Goal: Task Accomplishment & Management: Manage account settings

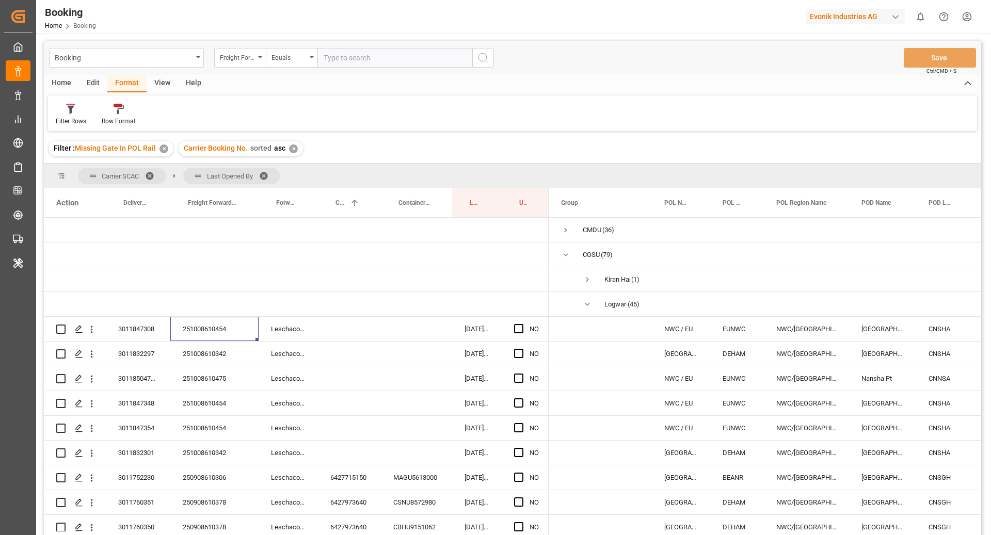
scroll to position [102, 0]
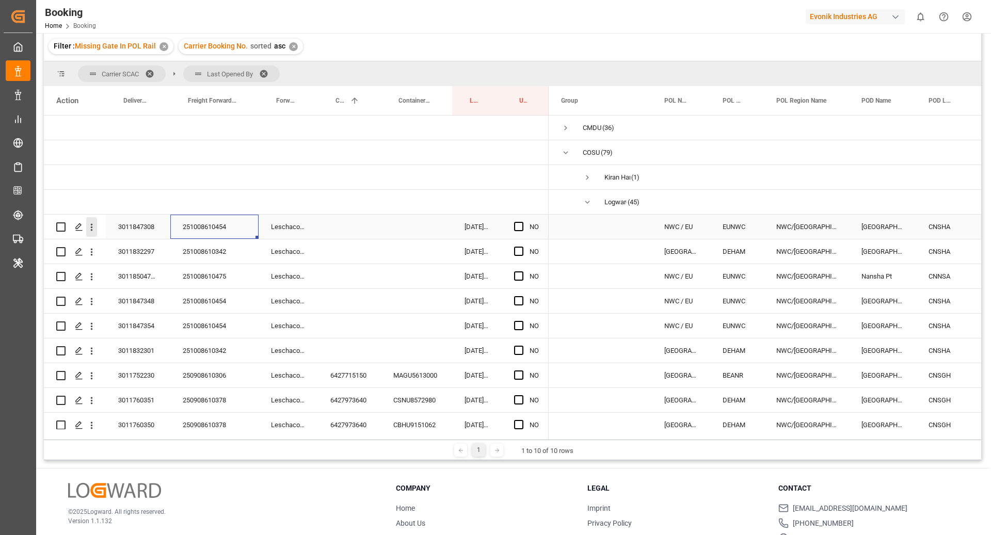
click at [97, 232] on button "open menu" at bounding box center [91, 227] width 11 height 20
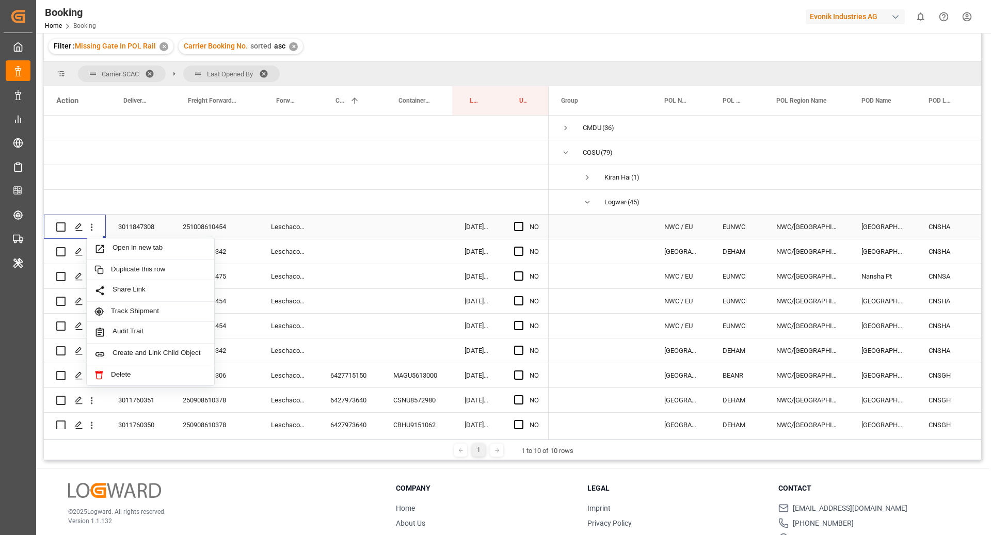
click at [136, 241] on div "Open in new tab" at bounding box center [150, 249] width 127 height 22
click at [210, 241] on div "251008610342" at bounding box center [214, 251] width 88 height 24
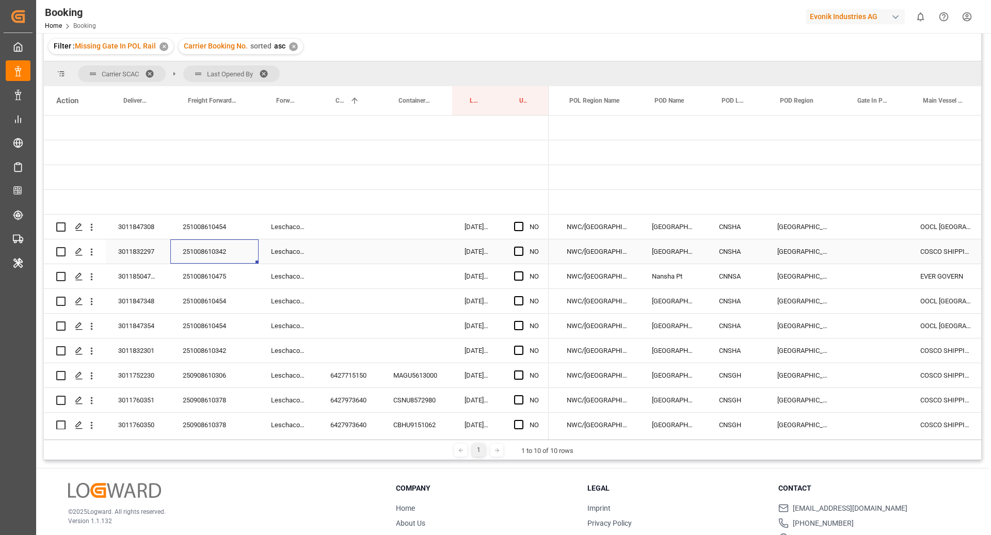
scroll to position [0, 204]
click at [350, 349] on div "Press SPACE to select this row." at bounding box center [349, 351] width 63 height 24
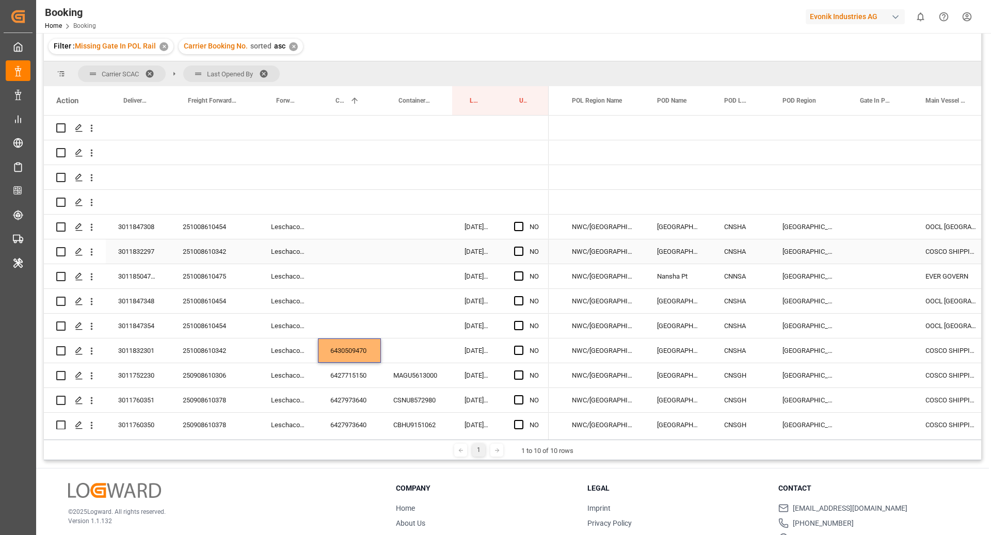
click at [337, 249] on div "Press SPACE to select this row." at bounding box center [349, 251] width 63 height 24
click at [733, 305] on div "CNSHA" at bounding box center [741, 301] width 58 height 24
click at [742, 373] on div "CNSGH" at bounding box center [741, 375] width 58 height 24
click at [740, 350] on div "CNSHA" at bounding box center [741, 351] width 58 height 24
click at [733, 250] on div "CNSHA" at bounding box center [741, 251] width 58 height 24
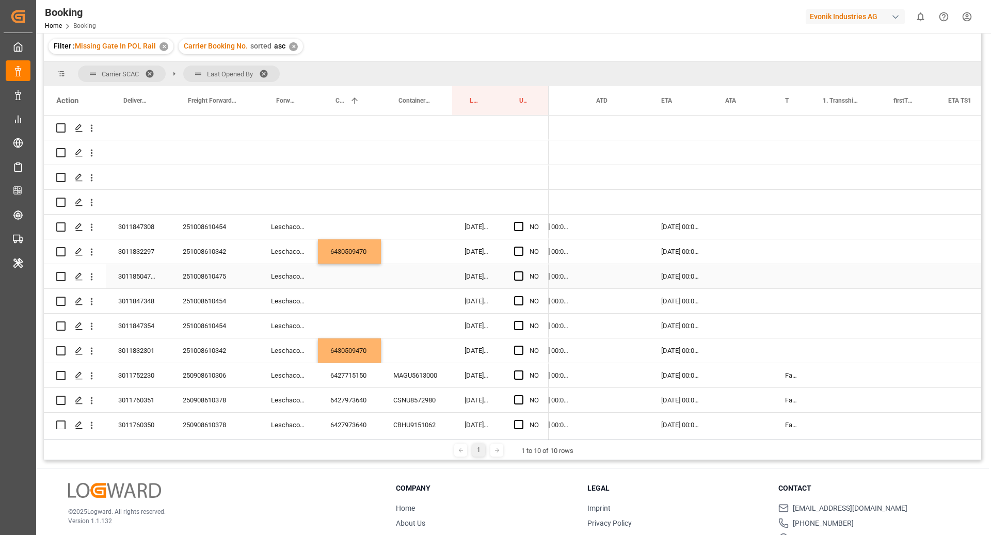
scroll to position [0, 0]
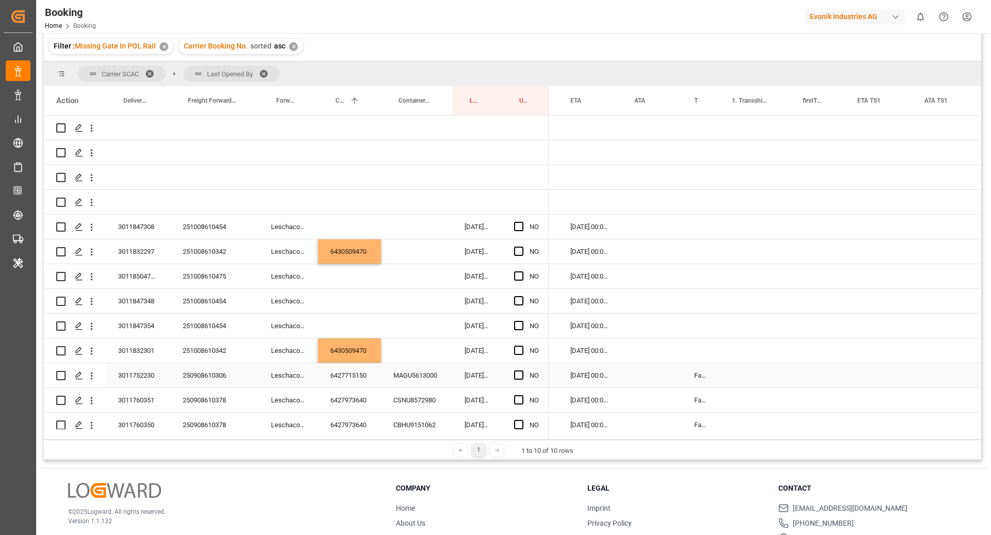
click at [725, 388] on div "Press SPACE to select this row." at bounding box center [754, 400] width 71 height 24
click at [691, 375] on div "False" at bounding box center [701, 375] width 38 height 24
click at [698, 345] on div "Press SPACE to select this row." at bounding box center [701, 351] width 38 height 24
click at [690, 249] on div "Press SPACE to select this row." at bounding box center [701, 251] width 38 height 24
click at [220, 278] on div "251008610475" at bounding box center [214, 276] width 88 height 24
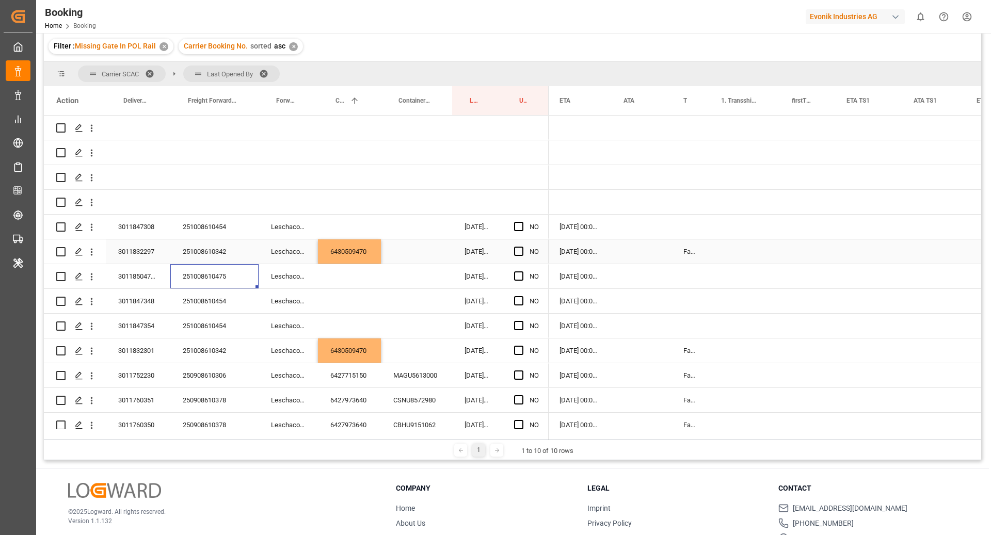
click at [675, 257] on div "False" at bounding box center [690, 251] width 38 height 24
drag, startPoint x: 707, startPoint y: 261, endPoint x: 706, endPoint y: 269, distance: 8.8
click at [231, 303] on div "251008610454" at bounding box center [214, 301] width 88 height 24
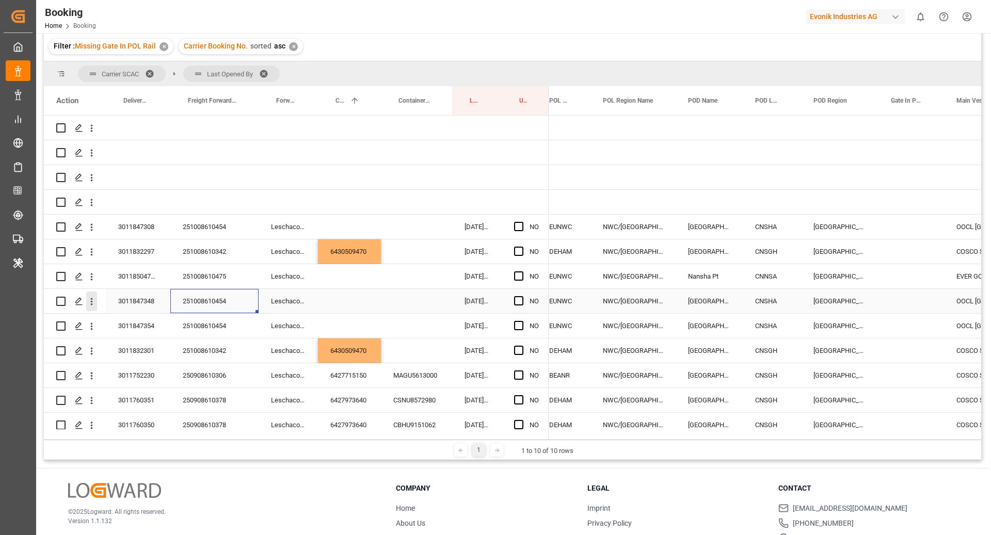
click at [90, 304] on icon "open menu" at bounding box center [91, 301] width 11 height 11
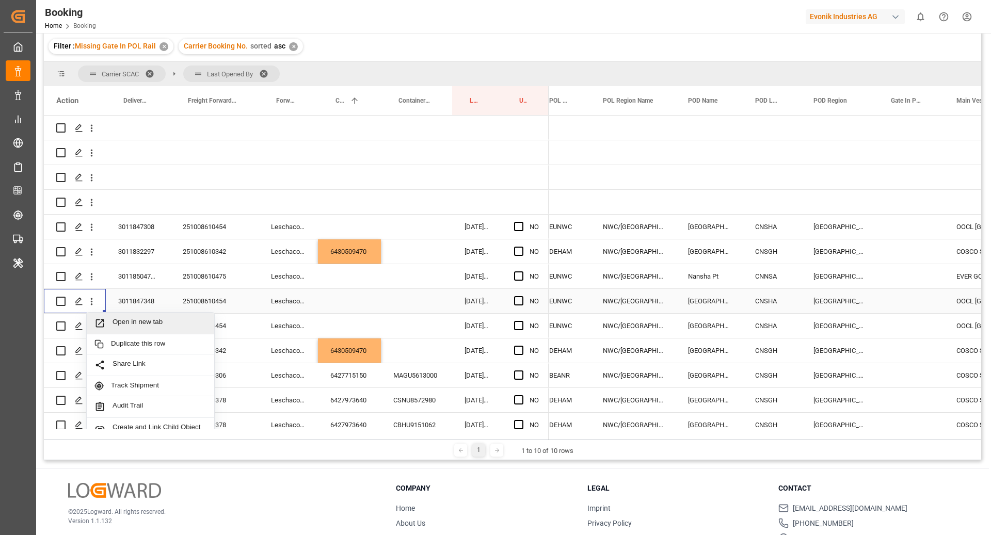
click at [121, 320] on span "Open in new tab" at bounding box center [160, 323] width 94 height 11
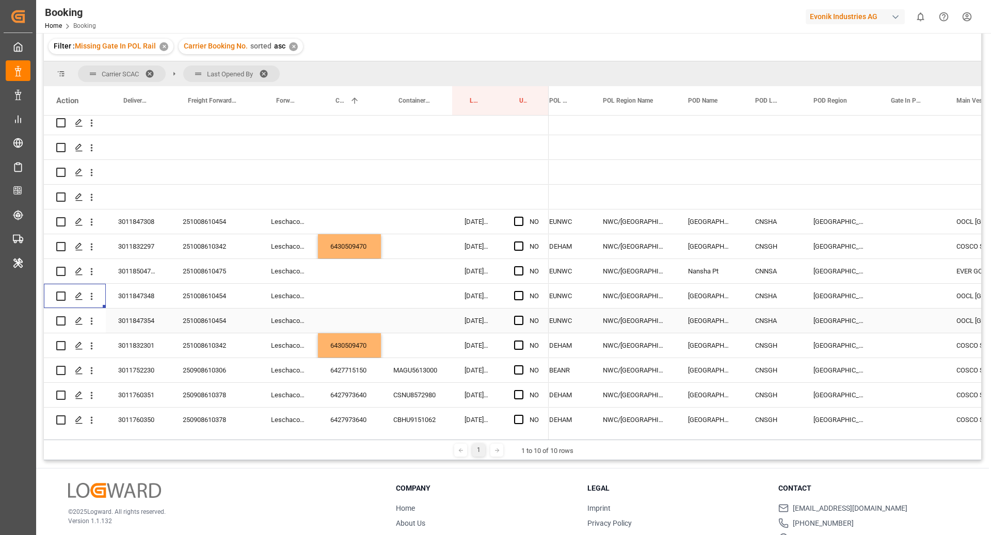
scroll to position [5, 0]
click at [185, 315] on div "251008610454" at bounding box center [214, 321] width 88 height 24
click at [93, 320] on icon "open menu" at bounding box center [91, 321] width 11 height 11
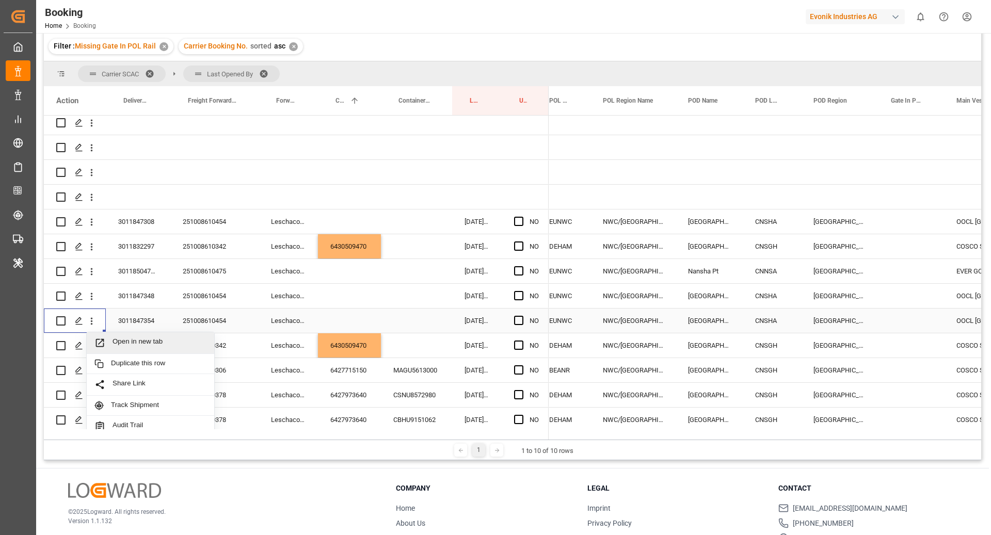
click at [146, 339] on span "Open in new tab" at bounding box center [160, 343] width 94 height 11
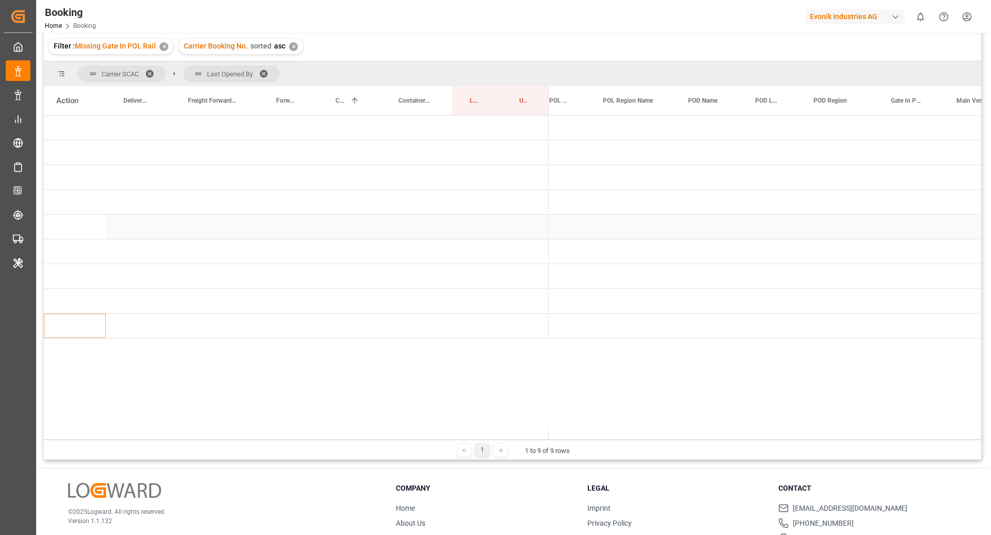
scroll to position [0, 0]
click at [566, 147] on span "Press SPACE to select this row." at bounding box center [565, 153] width 9 height 24
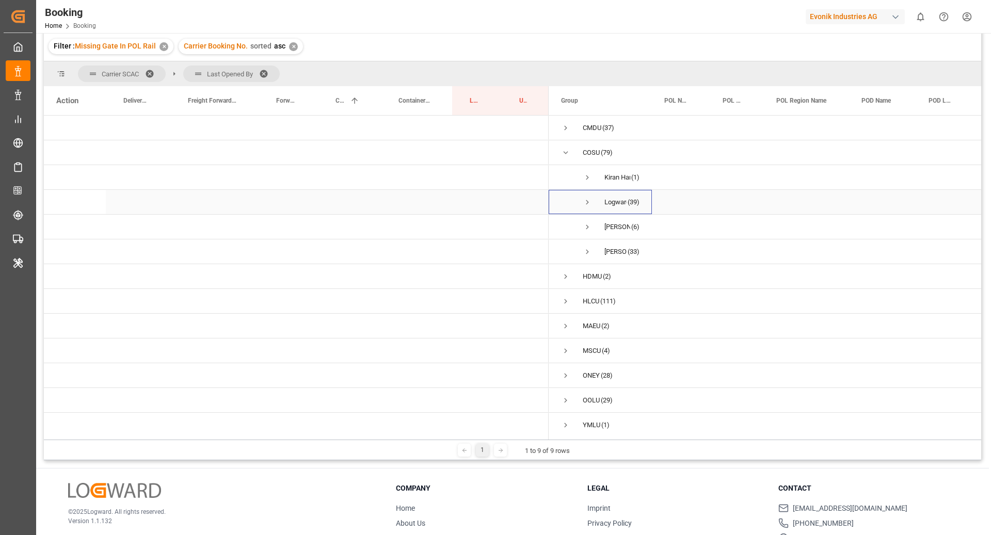
click at [588, 206] on span "Press SPACE to select this row." at bounding box center [587, 202] width 9 height 24
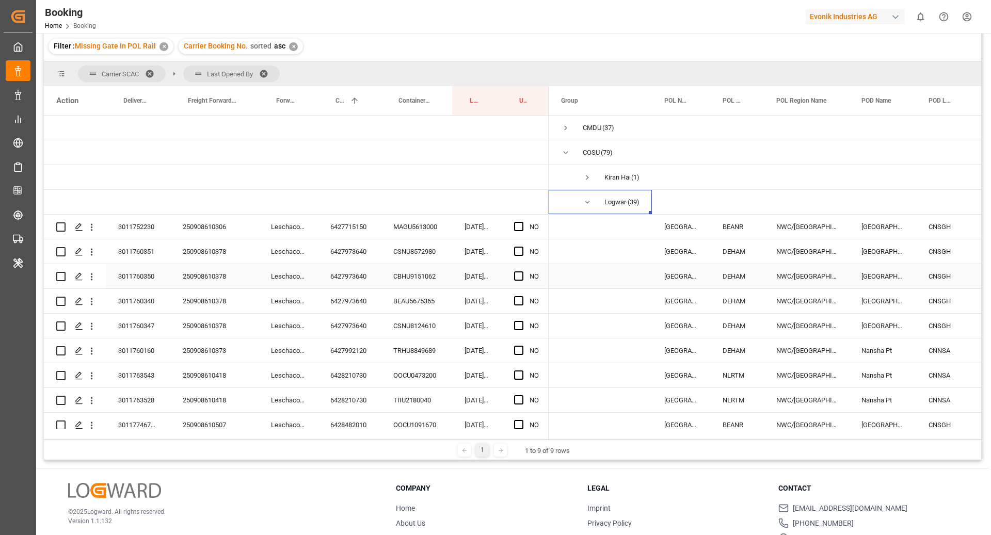
scroll to position [3, 0]
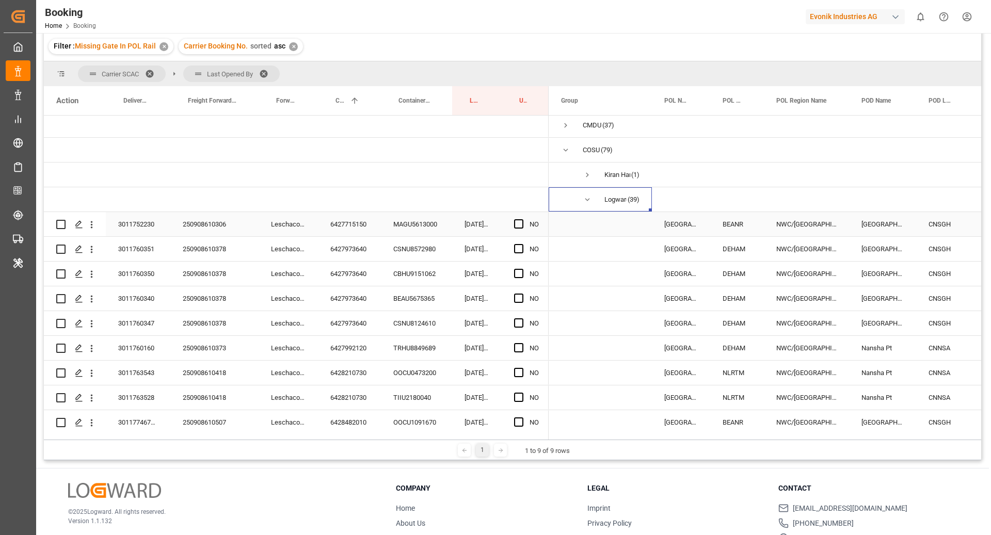
click at [321, 224] on div "6427715150" at bounding box center [349, 224] width 63 height 24
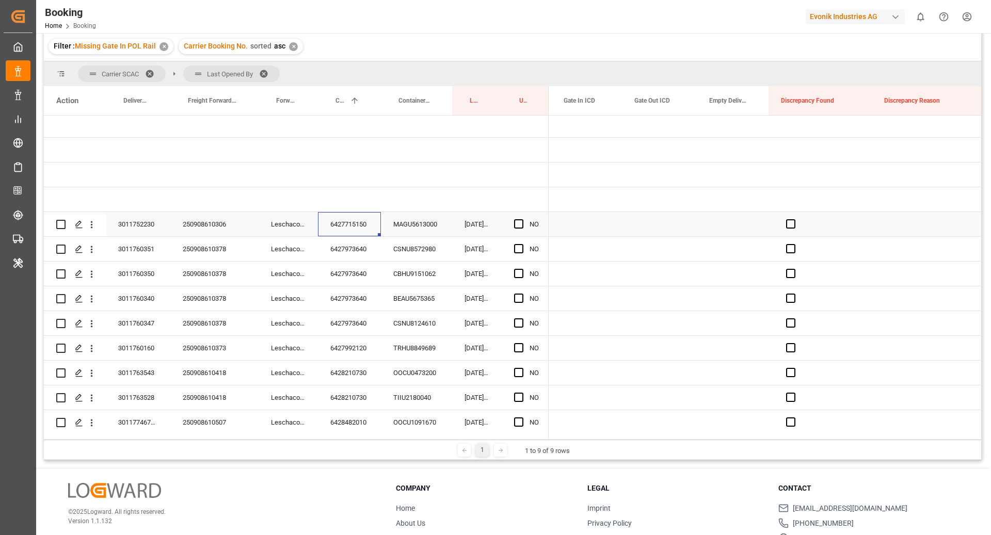
scroll to position [0, 2016]
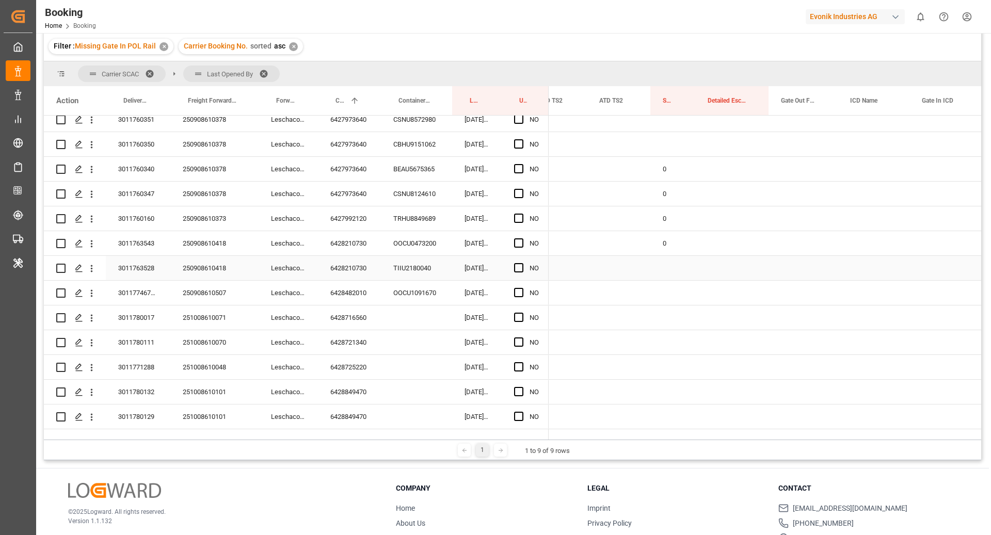
click at [682, 247] on div "0" at bounding box center [672, 243] width 45 height 24
click at [668, 265] on div "Press SPACE to select this row." at bounding box center [672, 268] width 45 height 24
click at [672, 292] on div "Press SPACE to select this row." at bounding box center [672, 293] width 45 height 24
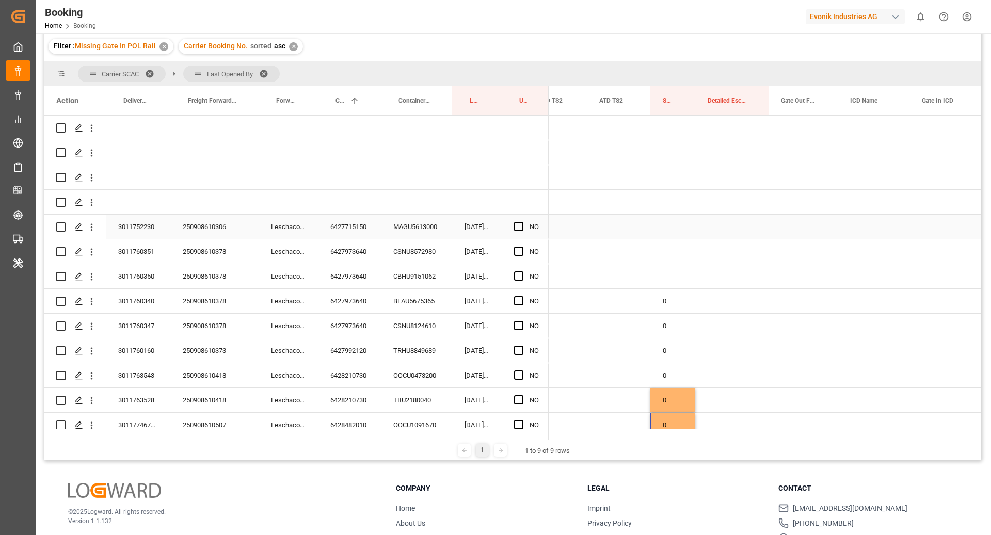
click at [670, 228] on div "Press SPACE to select this row." at bounding box center [672, 227] width 45 height 24
click at [670, 259] on div "Press SPACE to select this row." at bounding box center [672, 251] width 45 height 24
click at [672, 280] on div "Press SPACE to select this row." at bounding box center [672, 276] width 45 height 24
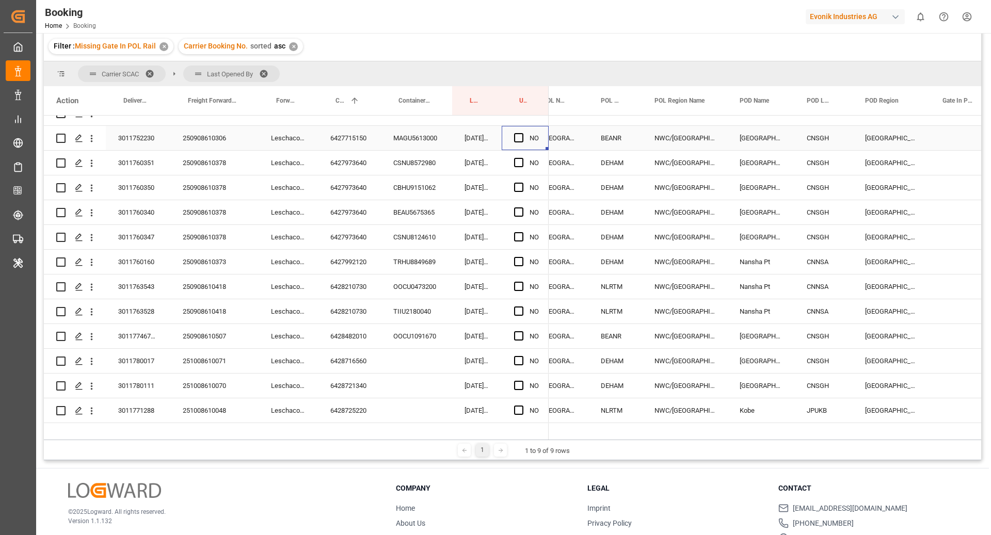
click at [511, 139] on div "NO" at bounding box center [525, 138] width 47 height 24
click at [521, 141] on span "Press SPACE to select this row." at bounding box center [518, 137] width 9 height 9
click at [522, 133] on input "Press SPACE to select this row." at bounding box center [522, 133] width 0 height 0
click at [425, 159] on div "CSNU8572980" at bounding box center [416, 163] width 71 height 24
click at [355, 170] on div "6427973640" at bounding box center [349, 163] width 63 height 24
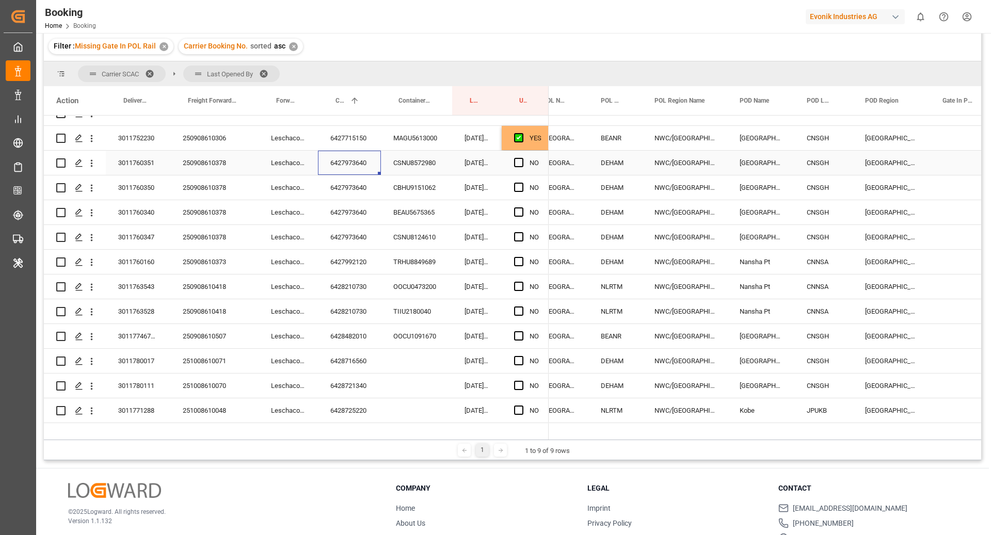
click at [921, 159] on div "China" at bounding box center [891, 163] width 77 height 24
click at [938, 176] on div "Press SPACE to select this row." at bounding box center [963, 187] width 66 height 24
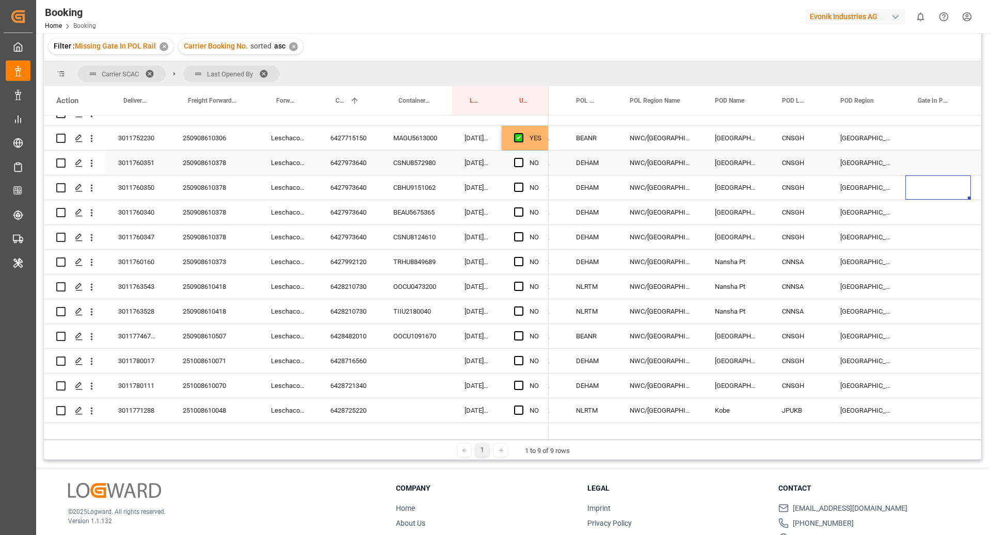
click at [933, 164] on div "Press SPACE to select this row." at bounding box center [938, 163] width 66 height 24
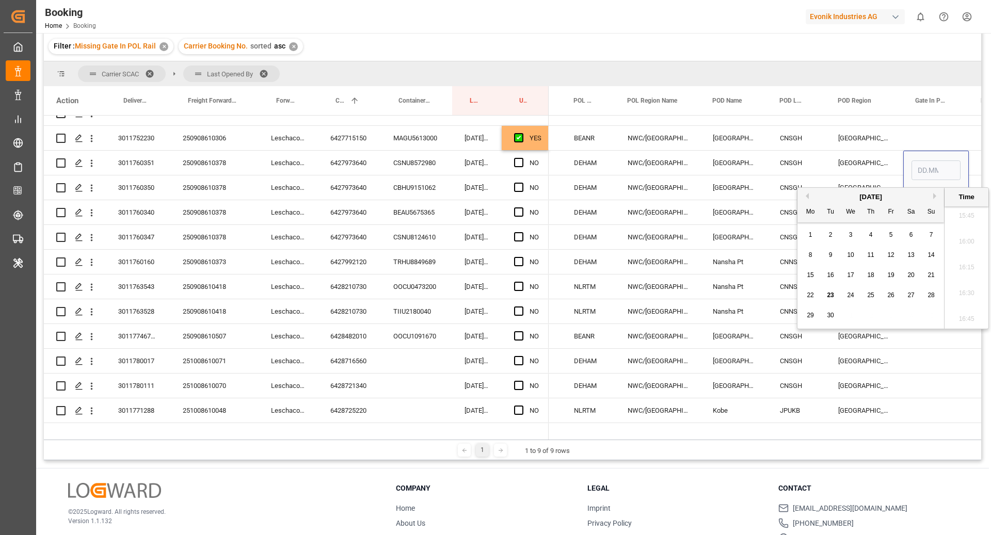
click at [814, 294] on div "22" at bounding box center [810, 296] width 13 height 12
type input "22.09.2025 00:00"
click at [359, 184] on div "6427973640" at bounding box center [349, 187] width 63 height 24
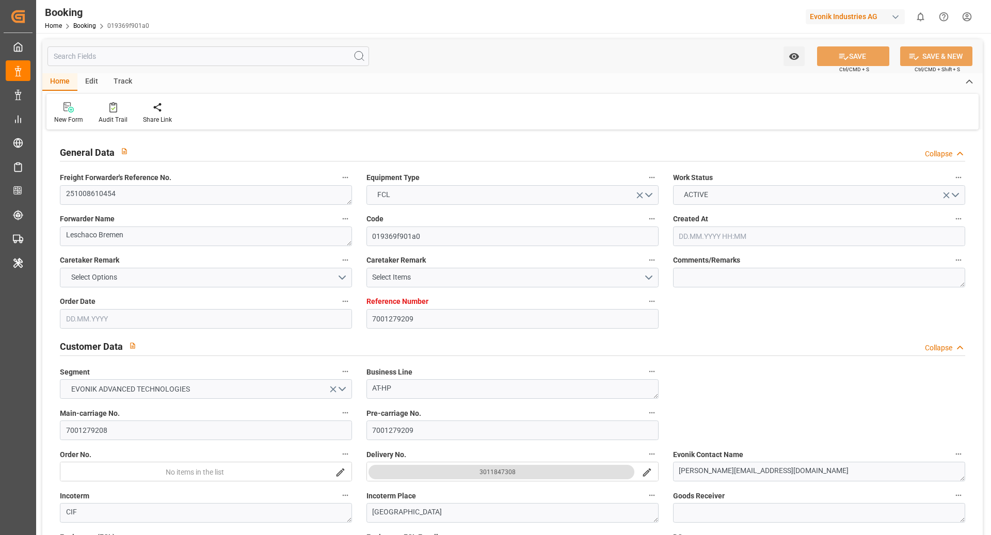
type input "7001279209"
type input "Cosco"
type input "COSCO Shipping Co. Ltd."
type input "EUNWC"
type input "CNSHA"
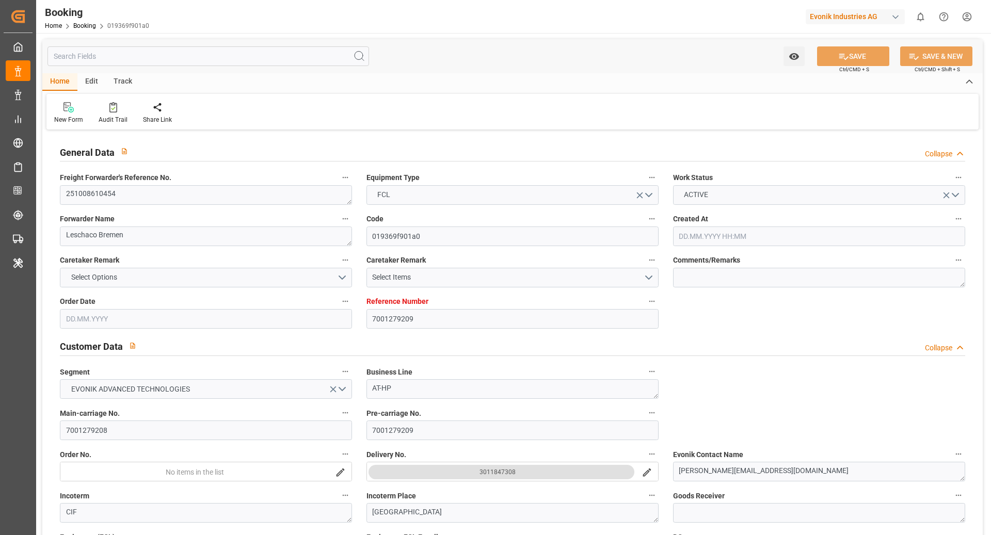
type input "[DATE] 05:25"
type input "[DATE]"
type input "[DATE] 00:00"
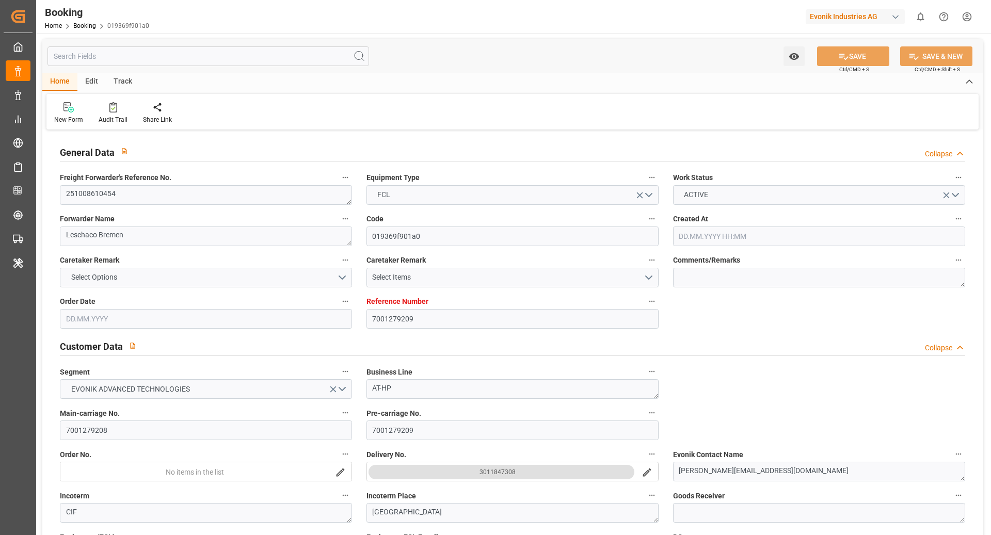
type input "[DATE] 00:00"
type input "[DATE]"
type input "[DATE] 00:00"
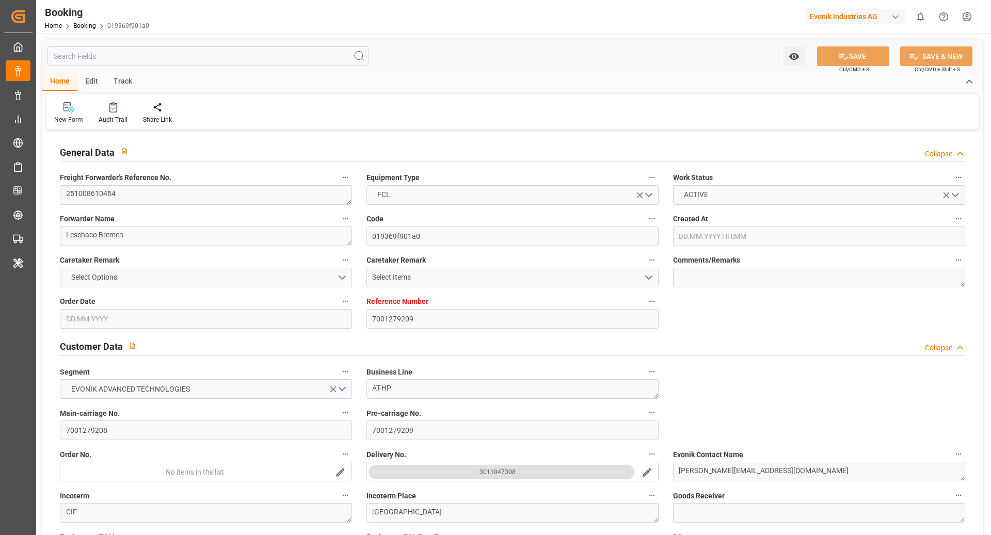
type input "25.11.2025 00:00"
type input "05.12.2025 00:00"
type input "23.09.2025 10:42"
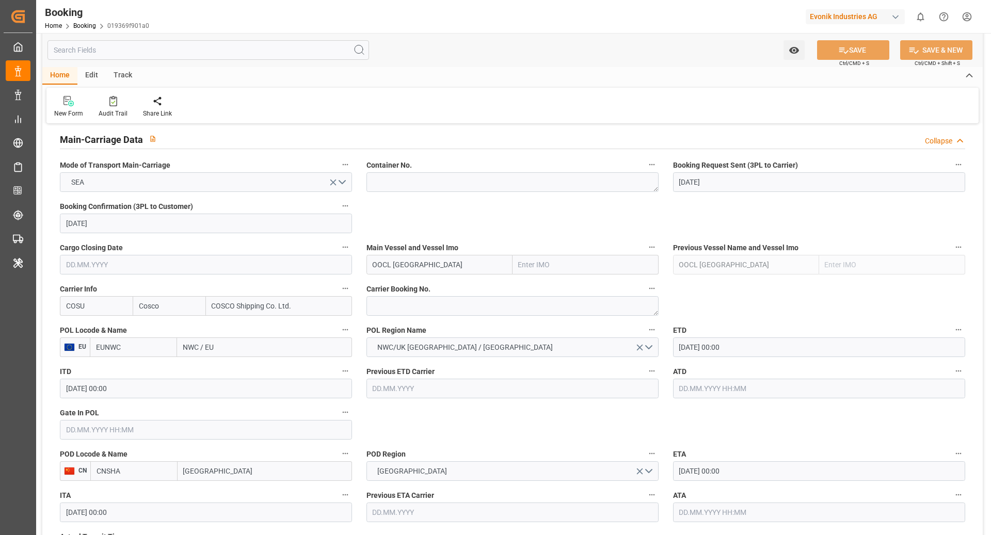
scroll to position [585, 0]
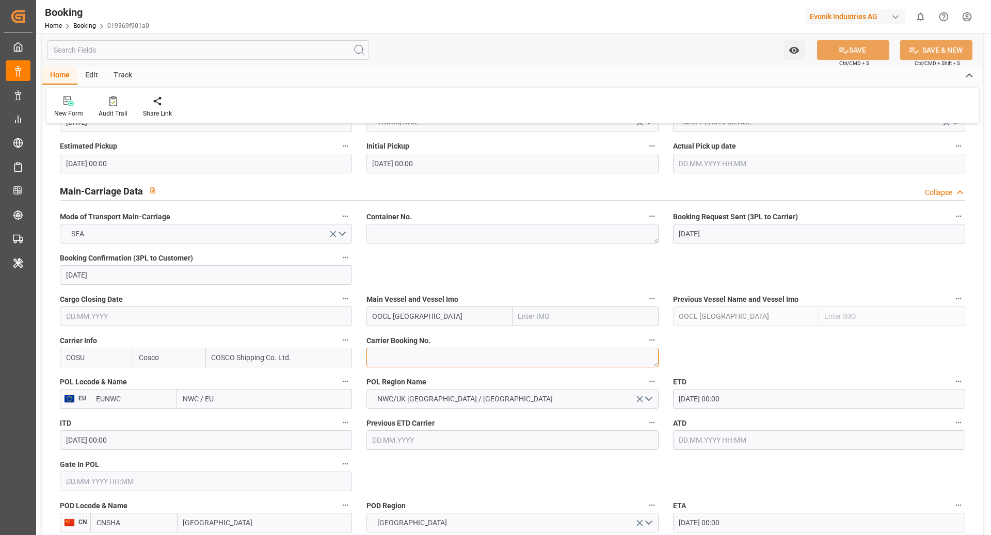
click at [399, 354] on textarea at bounding box center [512, 358] width 292 height 20
paste textarea "6431259760"
type textarea "6431259760"
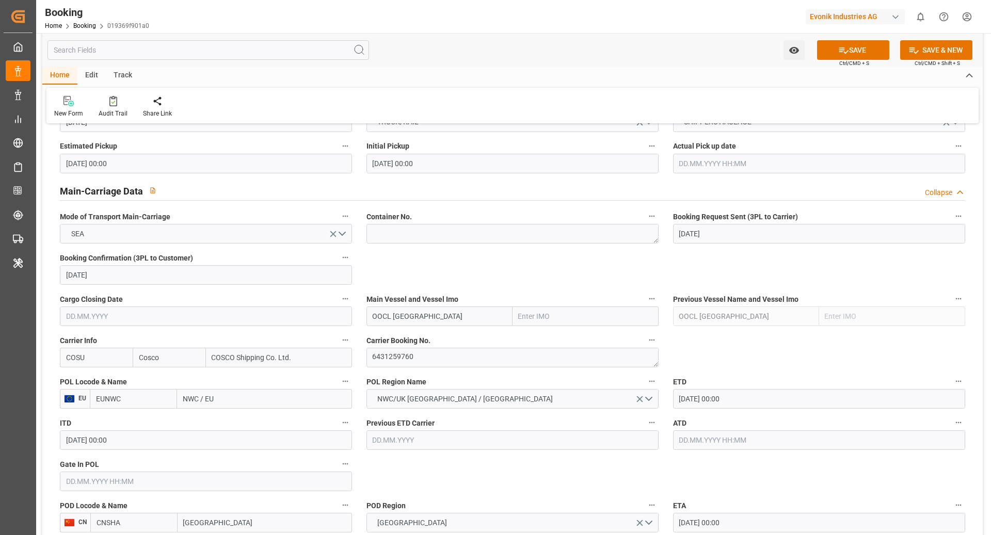
click at [139, 389] on input "EUNWC" at bounding box center [133, 399] width 87 height 20
click at [137, 396] on input "EUNWC" at bounding box center [133, 399] width 87 height 20
type input "BEANR"
click at [136, 424] on span "BEANR - Antwerp" at bounding box center [132, 427] width 70 height 19
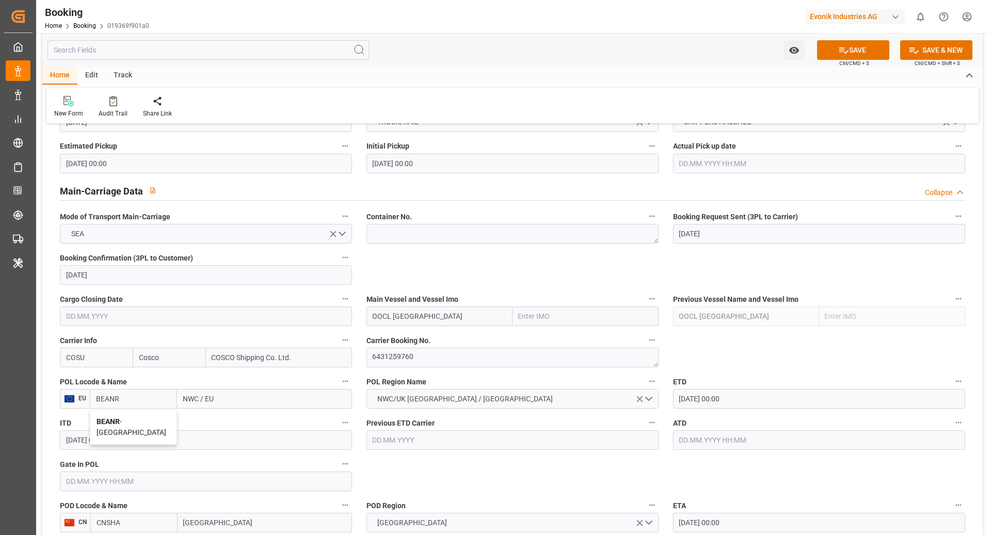
type input "[GEOGRAPHIC_DATA]"
type input "BEANR"
click at [451, 322] on input "OOCL [GEOGRAPHIC_DATA]" at bounding box center [439, 317] width 146 height 20
type input "OOCL [GEOGRAPHIC_DATA]"
click at [452, 333] on div "OOCL DENMARK - 9922548" at bounding box center [434, 339] width 134 height 23
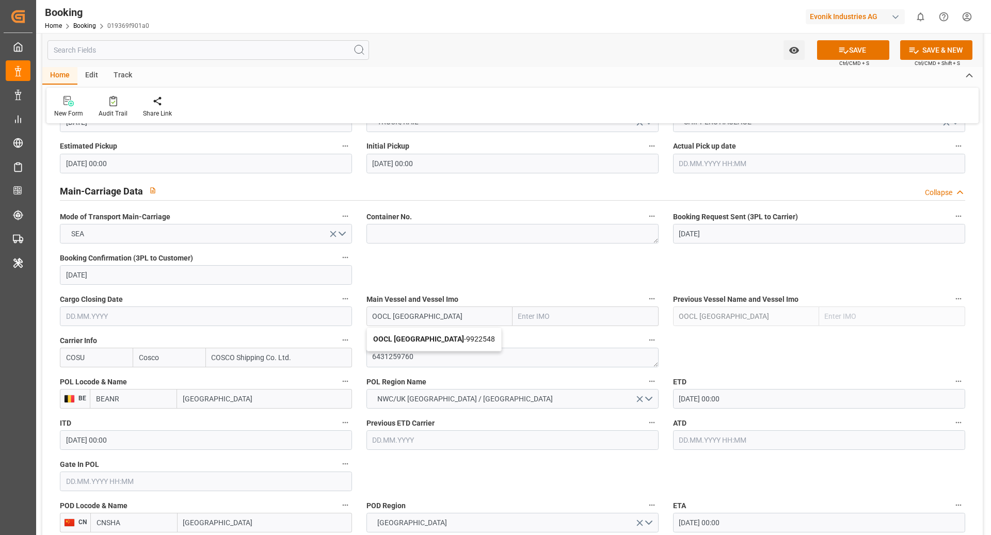
type input "9922548"
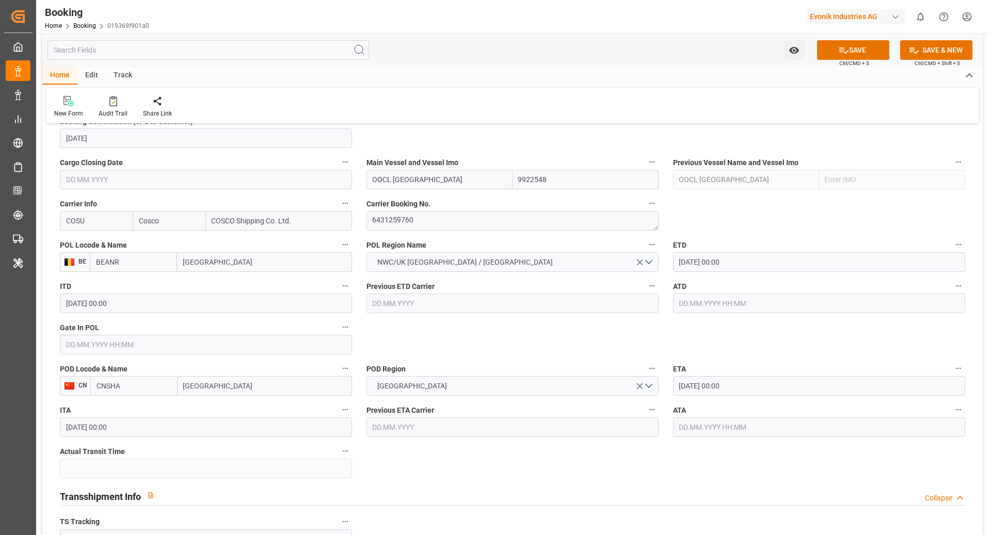
scroll to position [726, 0]
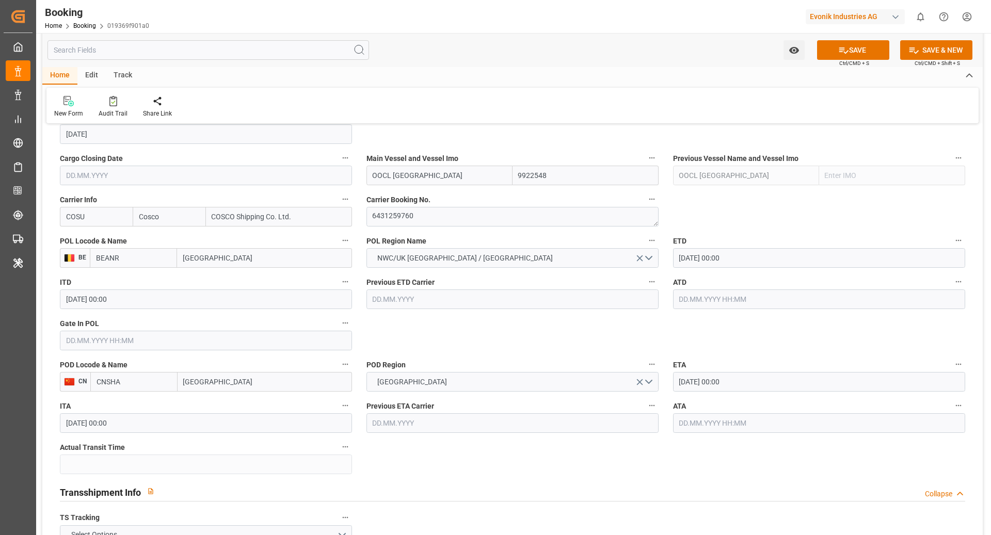
type input "OOCL [GEOGRAPHIC_DATA]"
click at [139, 384] on input "CNSHA" at bounding box center [133, 382] width 87 height 20
click at [144, 406] on span "CNSGH - Shanghai" at bounding box center [132, 410] width 70 height 19
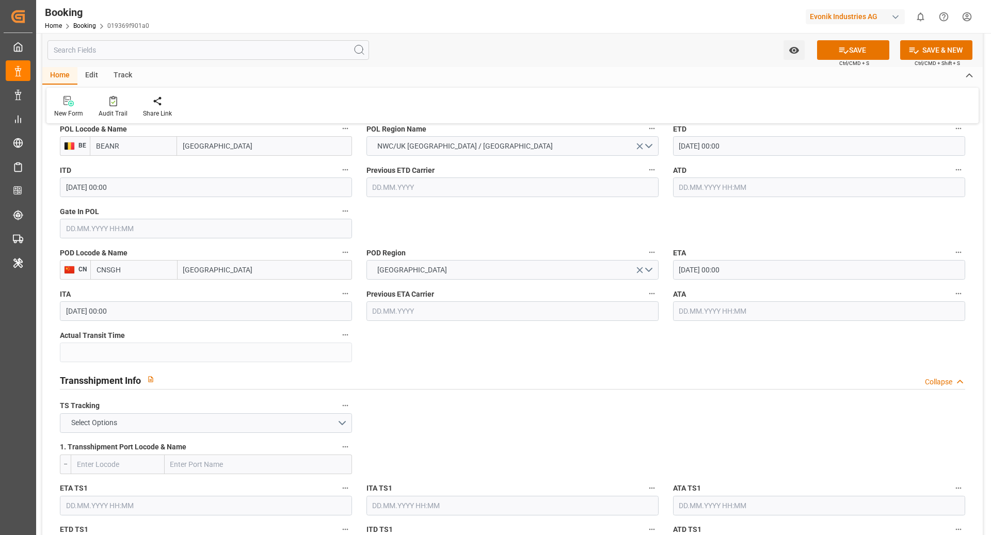
scroll to position [844, 0]
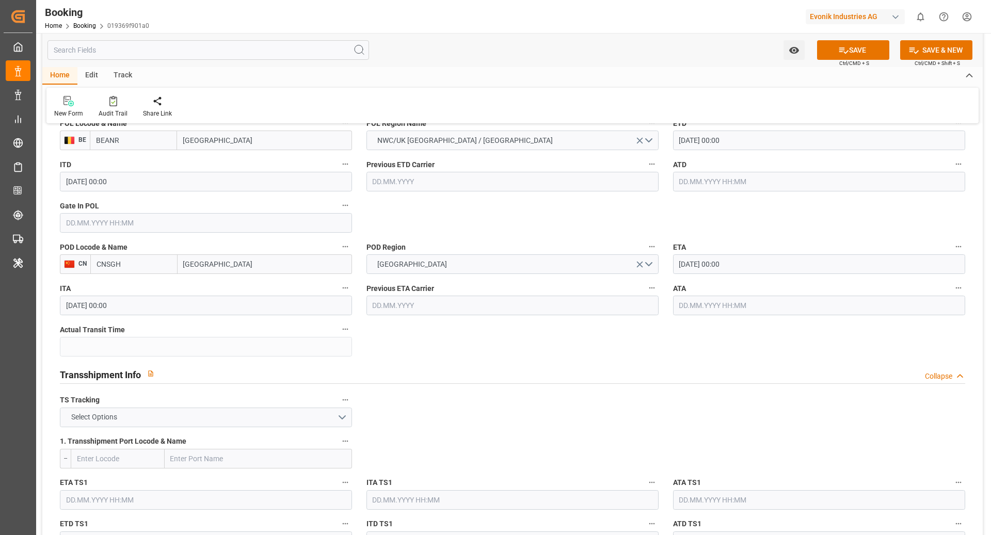
type input "CNSGH"
drag, startPoint x: 262, startPoint y: 418, endPoint x: 161, endPoint y: 434, distance: 102.4
click at [260, 418] on button "Select Options" at bounding box center [206, 418] width 292 height 20
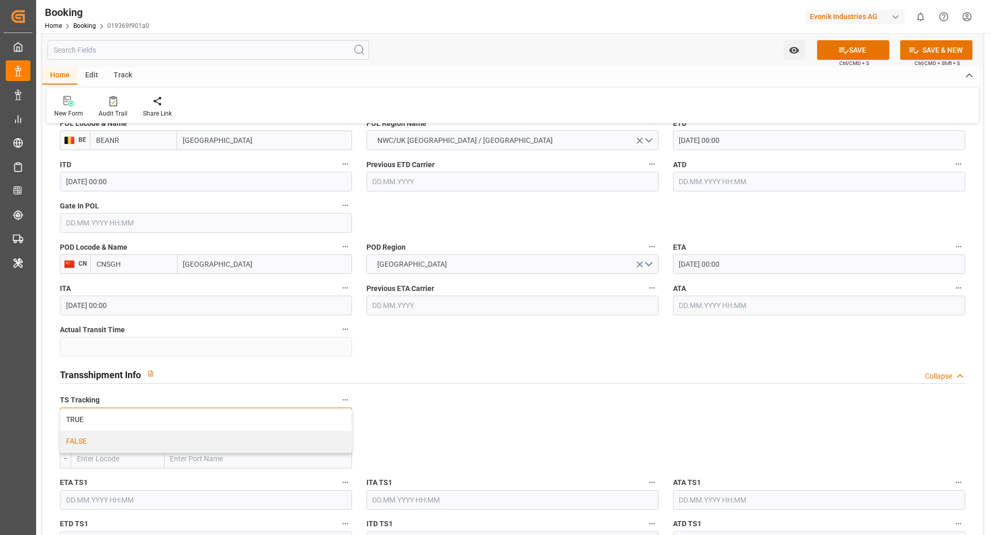
click at [110, 435] on div "FALSE" at bounding box center [205, 442] width 291 height 22
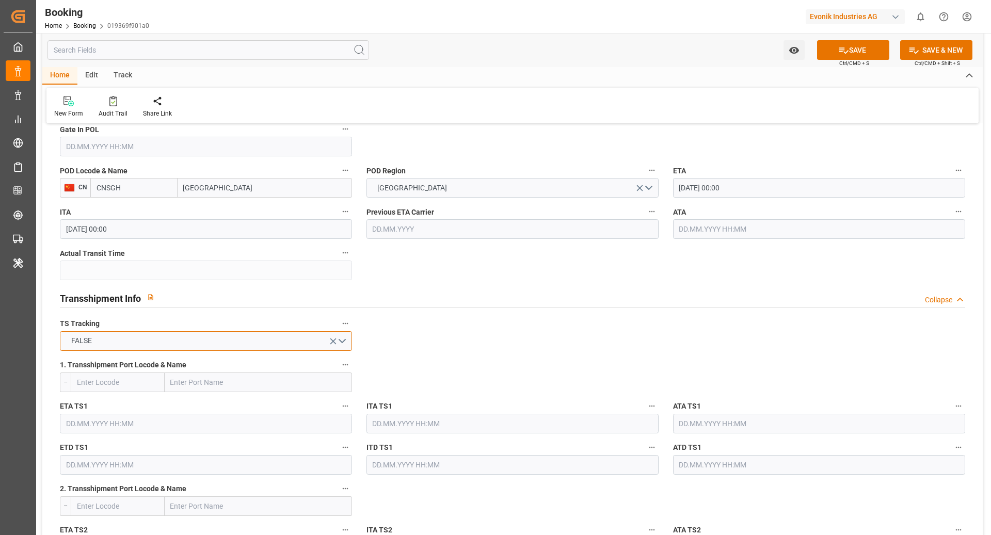
scroll to position [941, 0]
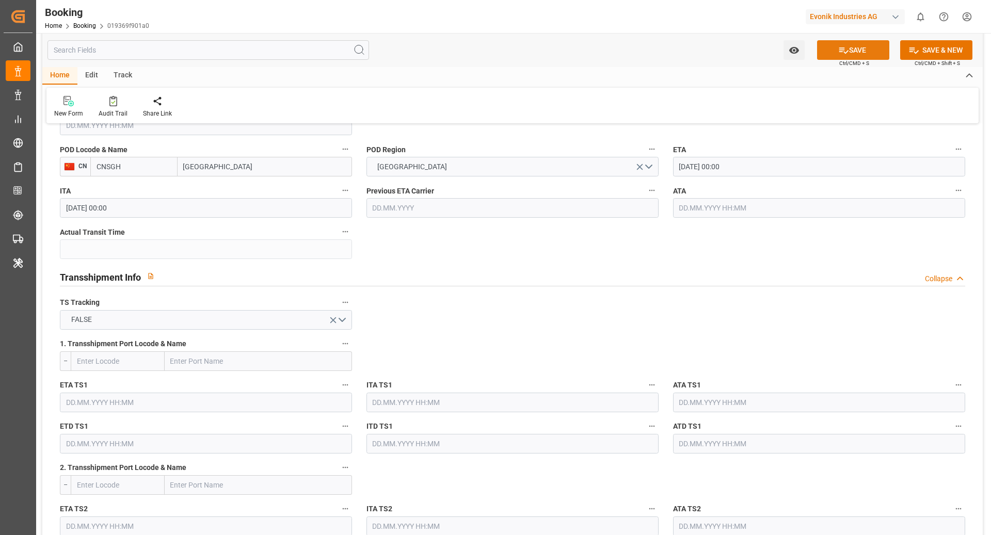
click at [852, 53] on button "SAVE" at bounding box center [853, 50] width 72 height 20
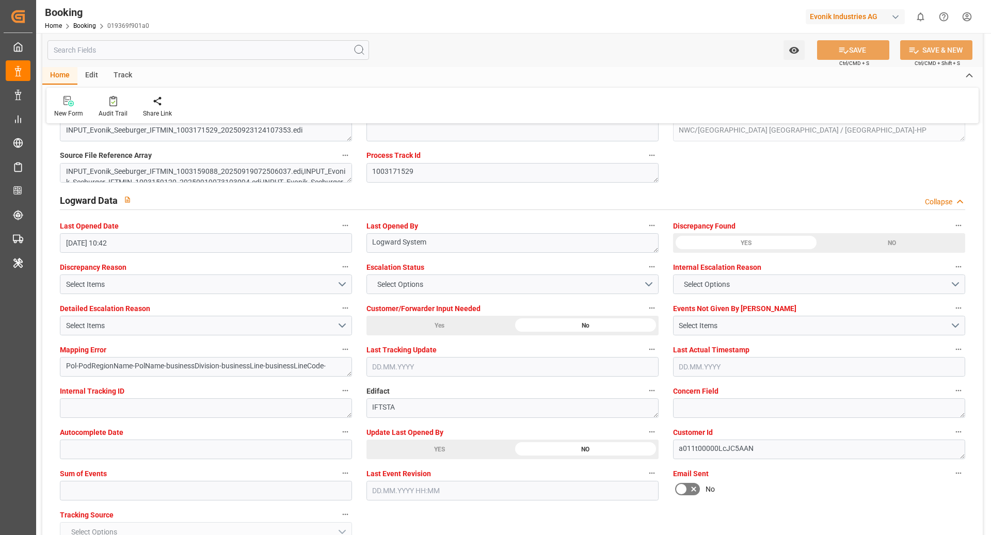
scroll to position [1818, 0]
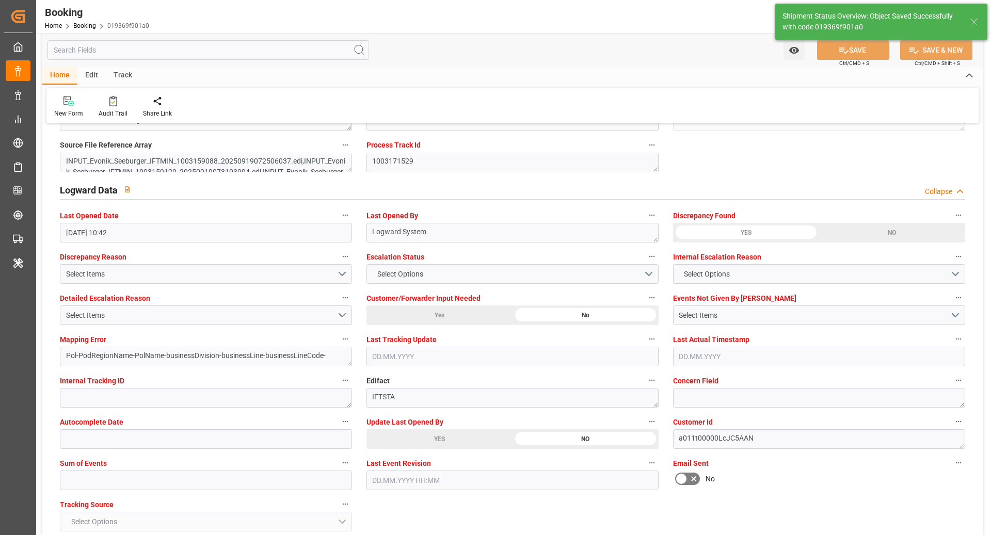
type textarea "NWC/UK North West Continent / UK_CNSGH_COSU_AT-HP"
type textarea "[PERSON_NAME]"
type textarea "Pod-PodRegionName-businessDivision-businessLine-"
type input "OOCL [GEOGRAPHIC_DATA]"
type input "23.09.2025 10:45"
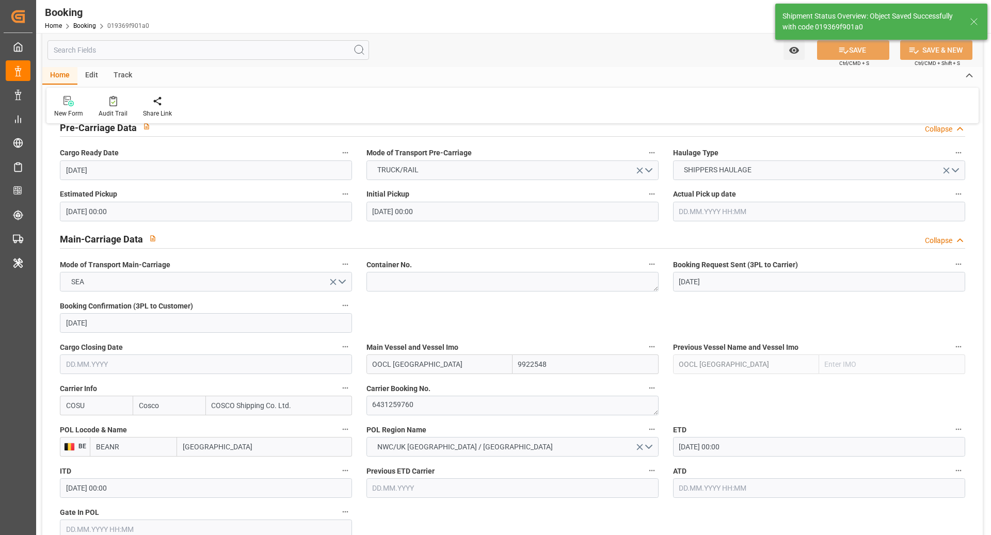
scroll to position [535, 0]
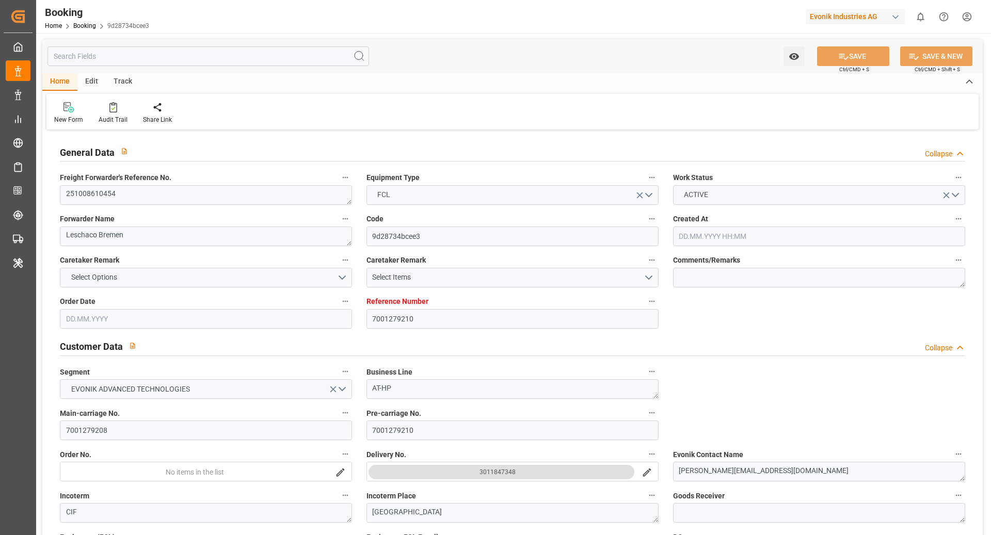
type input "7001279210"
type input "Cosco"
type input "COSCO Shipping Co. Ltd."
type input "EUNWC"
type input "CNSHA"
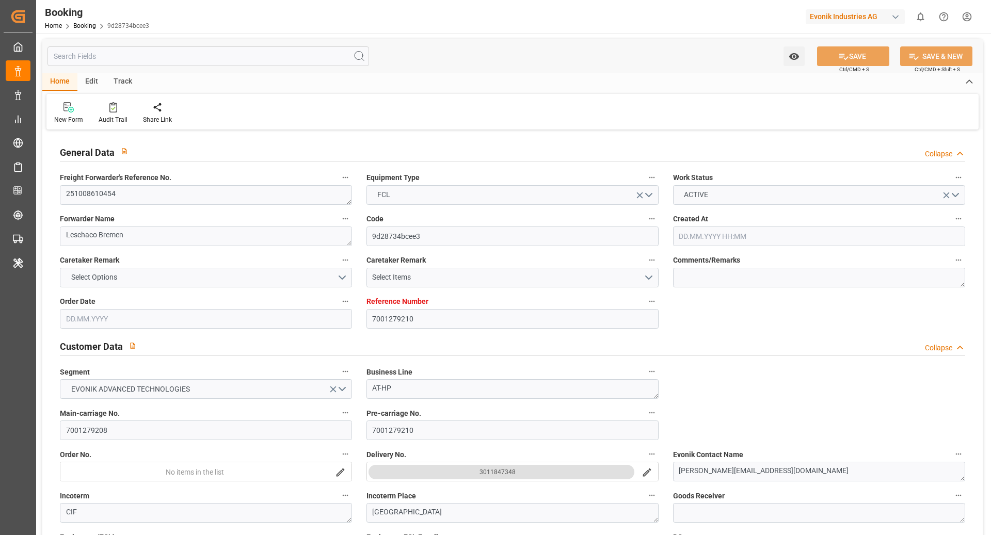
type input "19.09.2025 05:25"
type input "19.09.2025"
type input "05.12.2025"
type input "25.09.2025"
type input "25.09.2025 00:00"
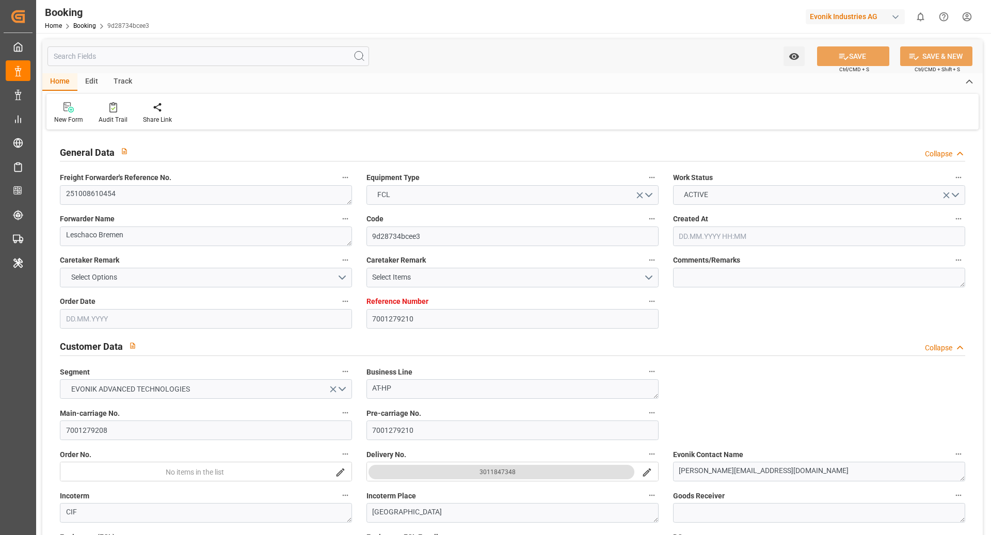
type input "25.09.2025 00:00"
type input "22.09.2025"
type input "23.09.2025"
type input "20.10.2025 00:00"
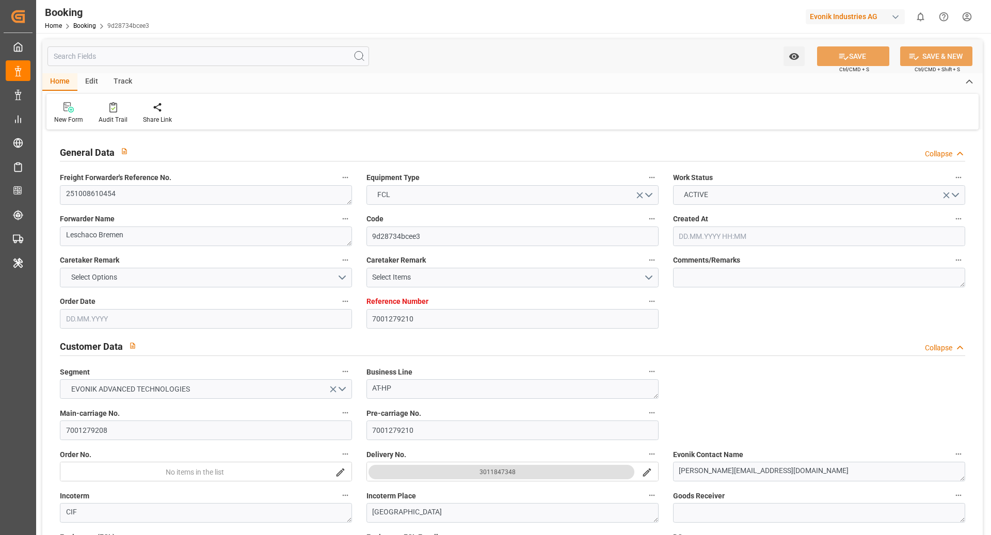
type input "25.11.2025 00:00"
type input "05.12.2025 00:00"
type input "23.09.2025 10:42"
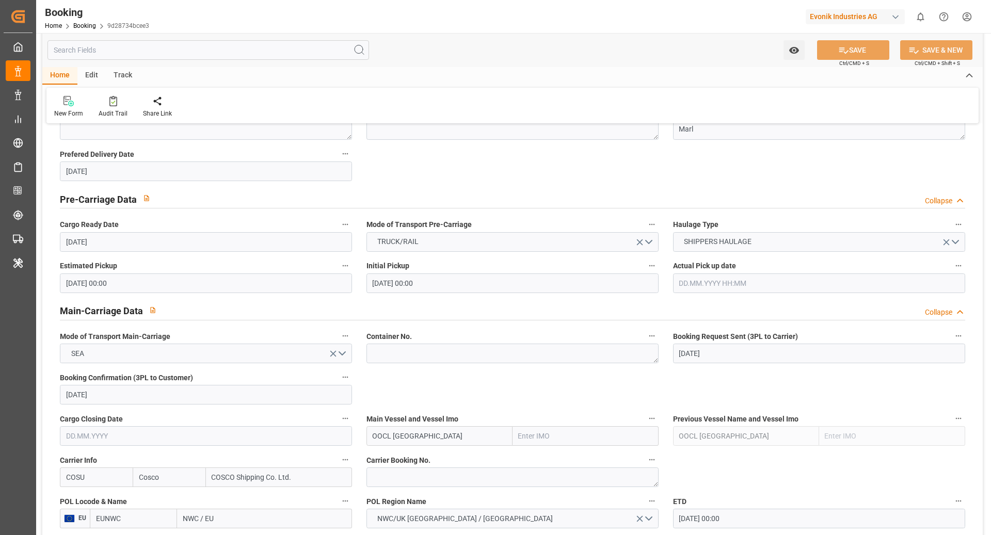
scroll to position [561, 0]
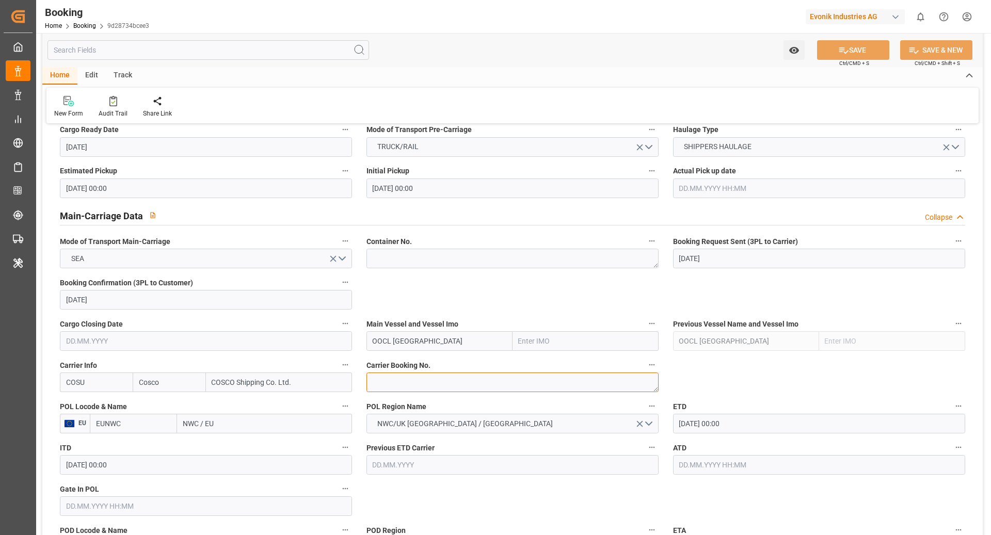
click at [392, 390] on textarea at bounding box center [512, 383] width 292 height 20
paste textarea "6431259760"
type textarea "6431259760"
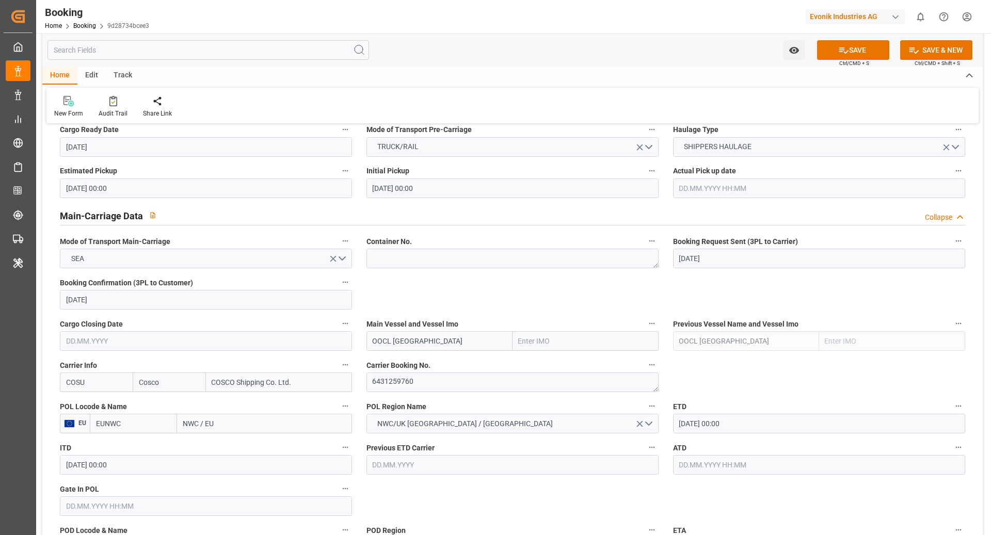
click at [448, 346] on input "OOCL [GEOGRAPHIC_DATA]" at bounding box center [439, 341] width 146 height 20
type input "OOCL [GEOGRAPHIC_DATA]"
click at [432, 365] on span "OOCL DENMARK - 9922548" at bounding box center [434, 364] width 122 height 8
type input "9922548"
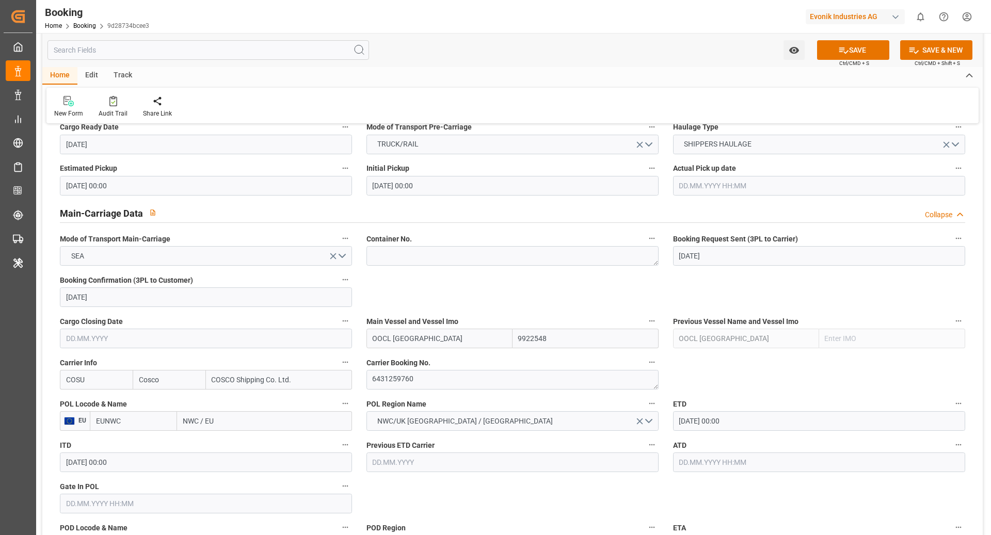
type input "OOCL [GEOGRAPHIC_DATA]"
click at [134, 424] on input "EUNWC" at bounding box center [133, 421] width 87 height 20
type input "BEANR"
click at [147, 446] on span "BEANR - Antwerp" at bounding box center [132, 449] width 70 height 19
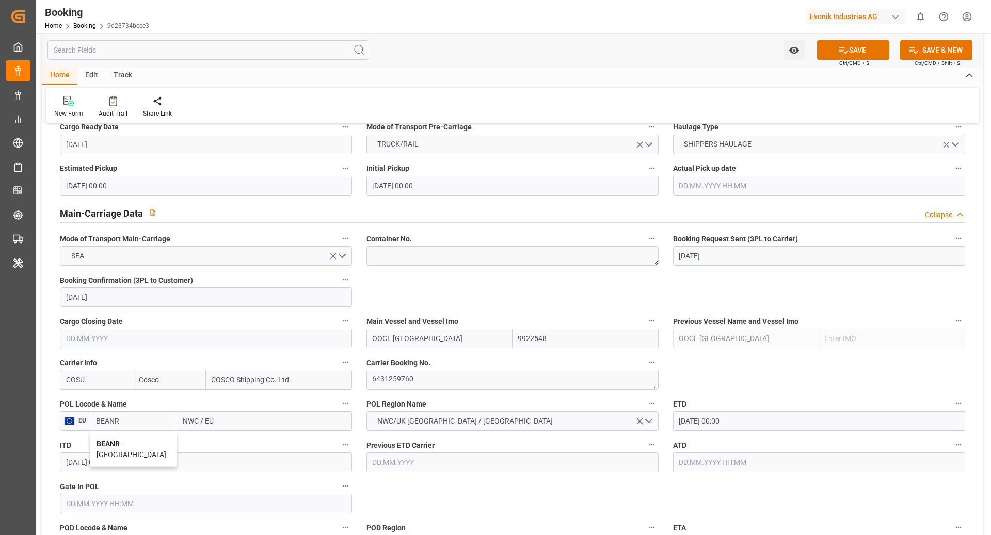
type input "[GEOGRAPHIC_DATA]"
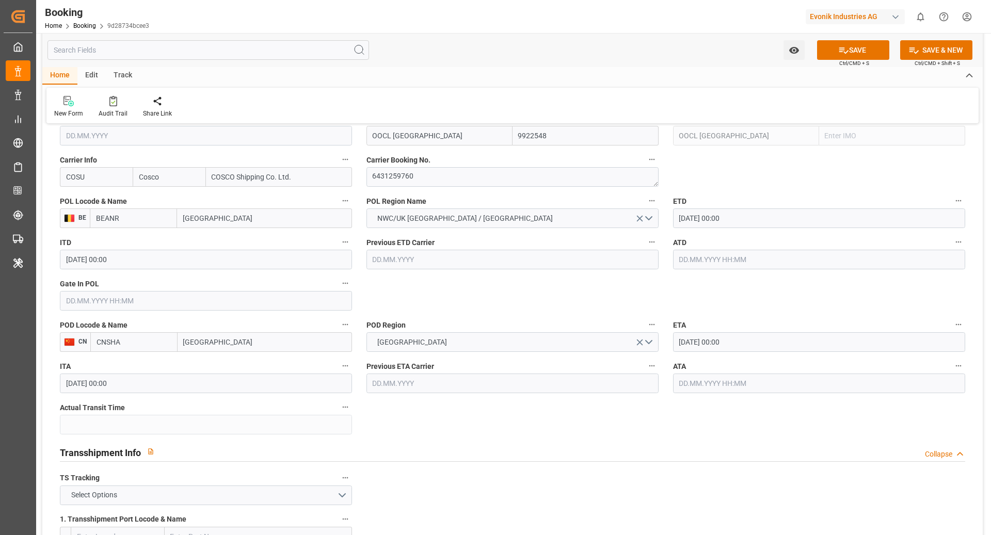
scroll to position [769, 0]
type input "BEANR"
drag, startPoint x: 110, startPoint y: 340, endPoint x: 185, endPoint y: 344, distance: 74.4
click at [110, 340] on input "CNSHA" at bounding box center [133, 340] width 87 height 20
click at [142, 365] on div "CNSGH - Shanghai" at bounding box center [134, 368] width 86 height 34
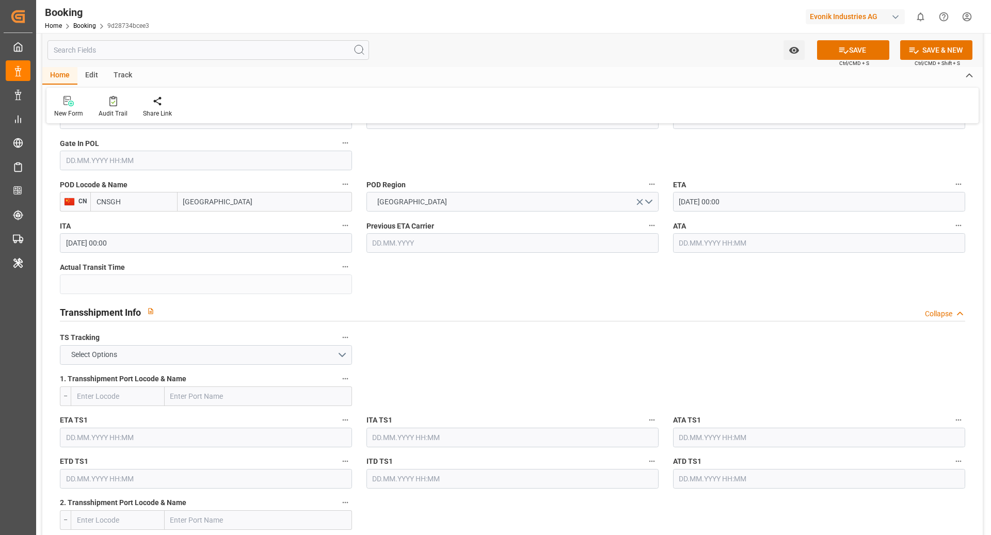
scroll to position [926, 0]
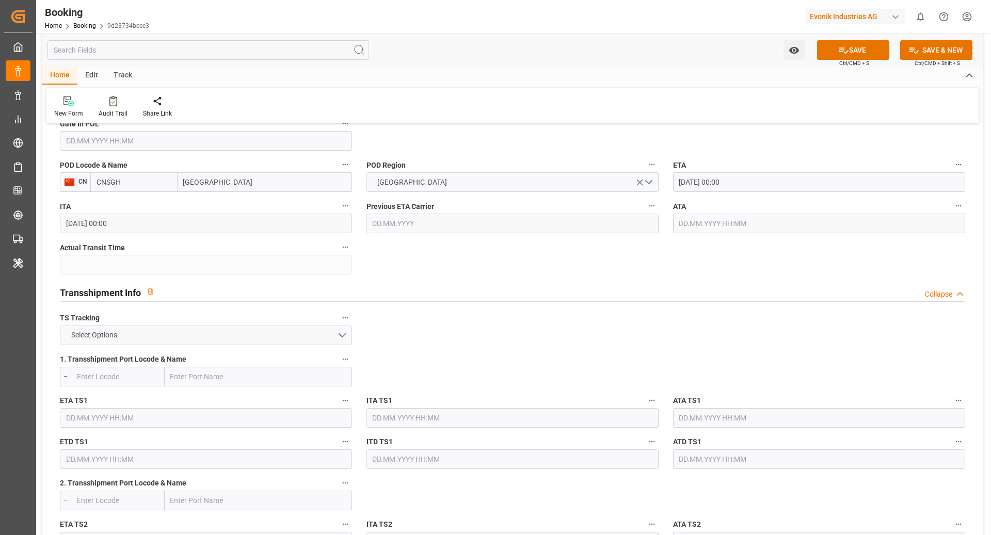
type input "CNSGH"
click at [294, 337] on button "Select Options" at bounding box center [206, 336] width 292 height 20
click at [219, 352] on div "FALSE" at bounding box center [205, 360] width 291 height 22
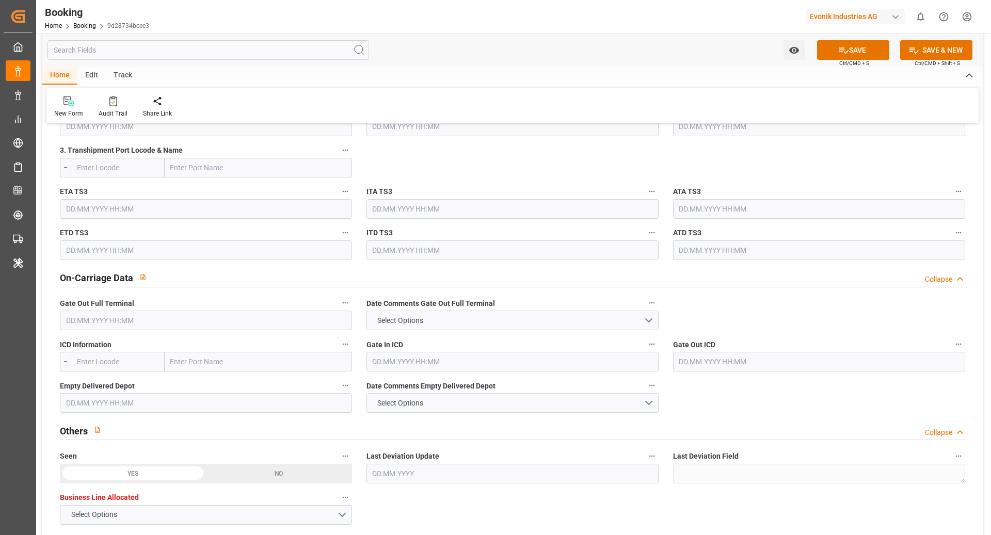
scroll to position [1380, 0]
click at [865, 45] on button "SAVE" at bounding box center [853, 50] width 72 height 20
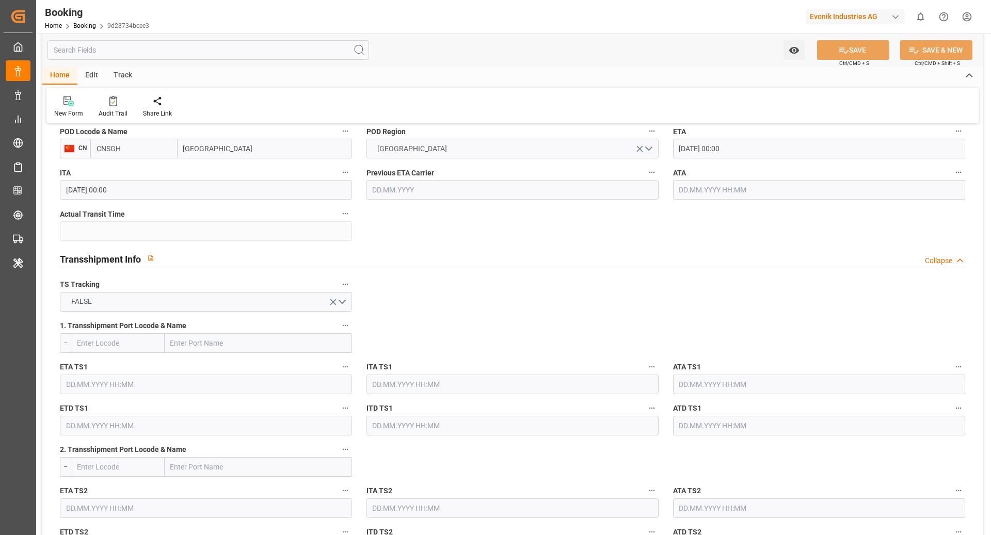
scroll to position [909, 0]
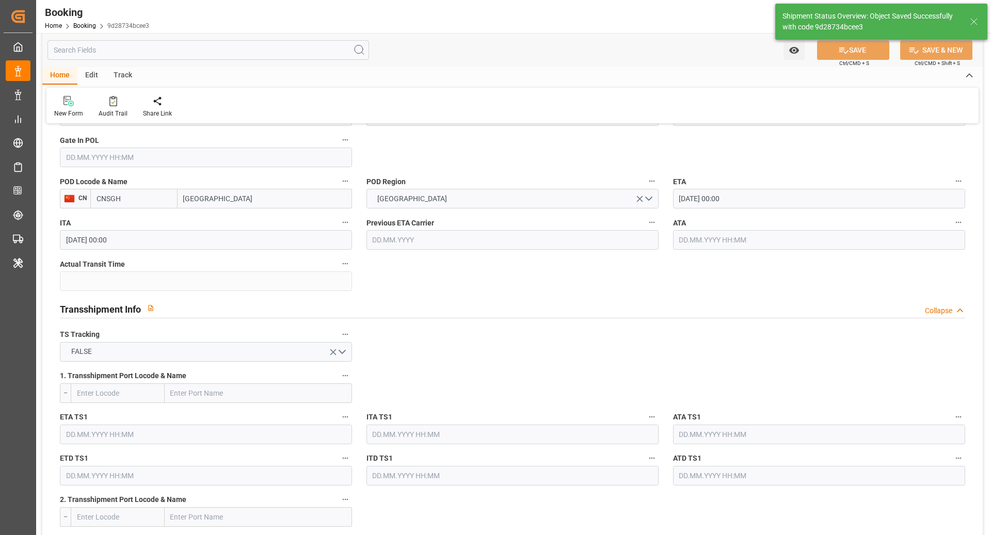
type textarea "NWC/UK North West Continent / UK_CNSGH_COSU_AT-HP"
type textarea "[PERSON_NAME]"
type textarea "Pod-PodRegionName-businessDivision-businessLine-"
type input "OOCL [GEOGRAPHIC_DATA]"
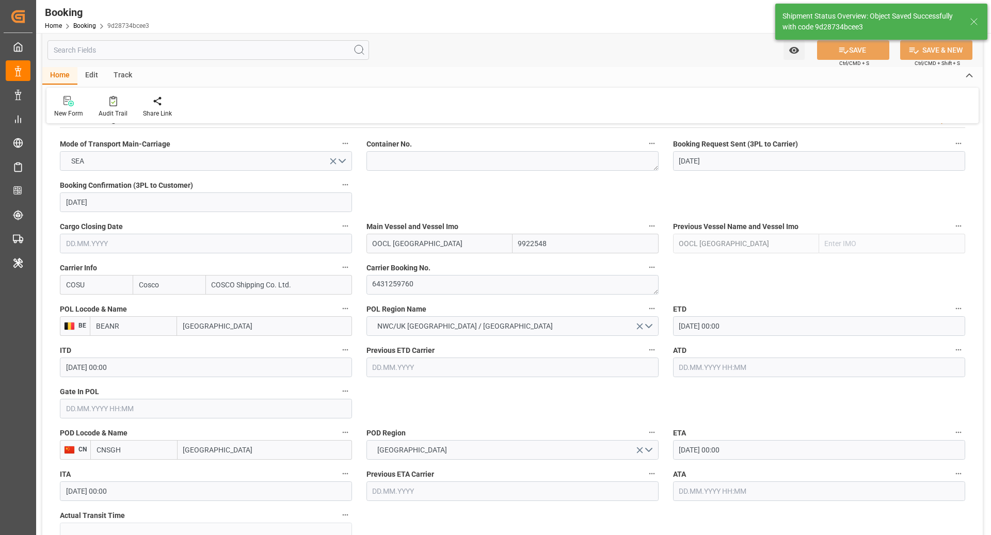
type input "23.09.2025 10:48"
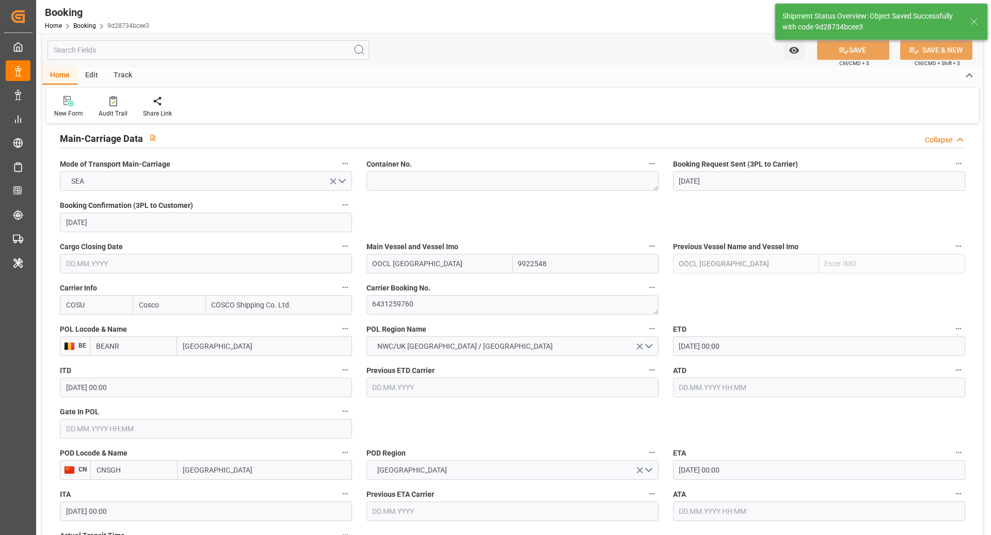
scroll to position [587, 0]
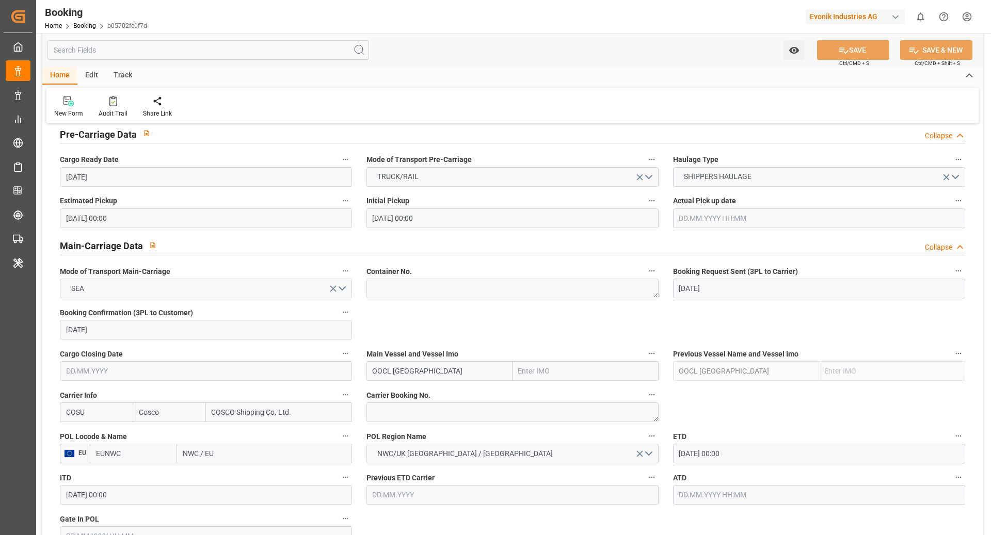
scroll to position [534, 0]
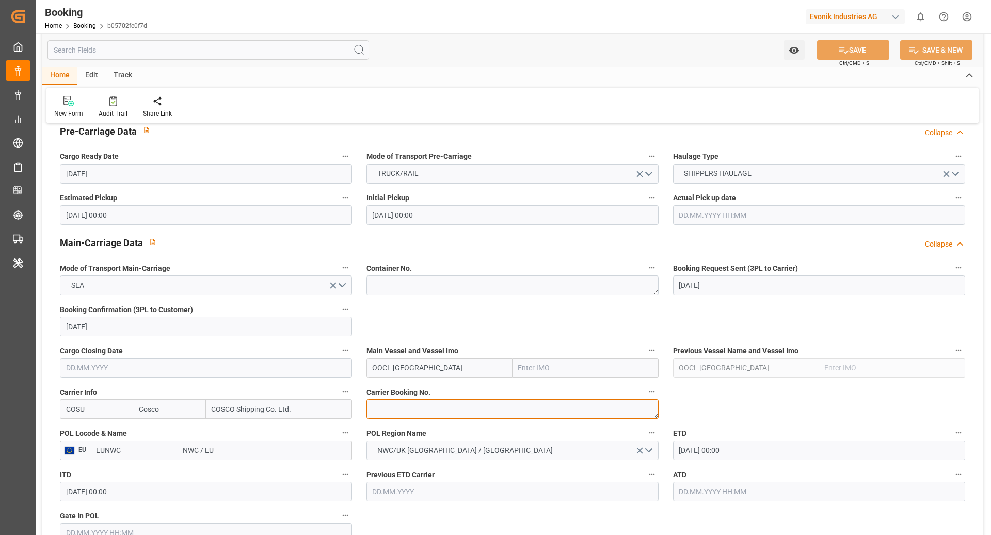
click at [414, 408] on textarea at bounding box center [512, 409] width 292 height 20
paste textarea "6431259760"
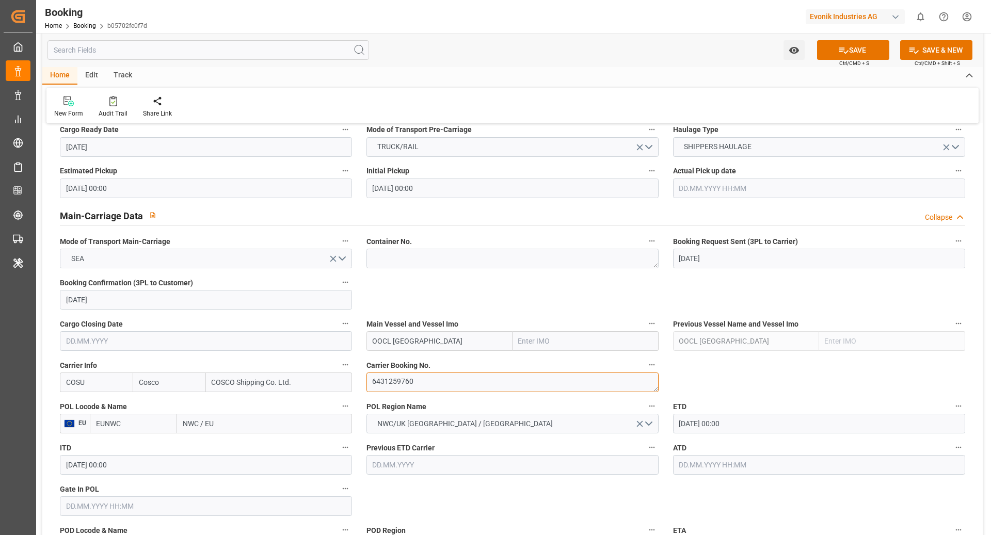
scroll to position [630, 0]
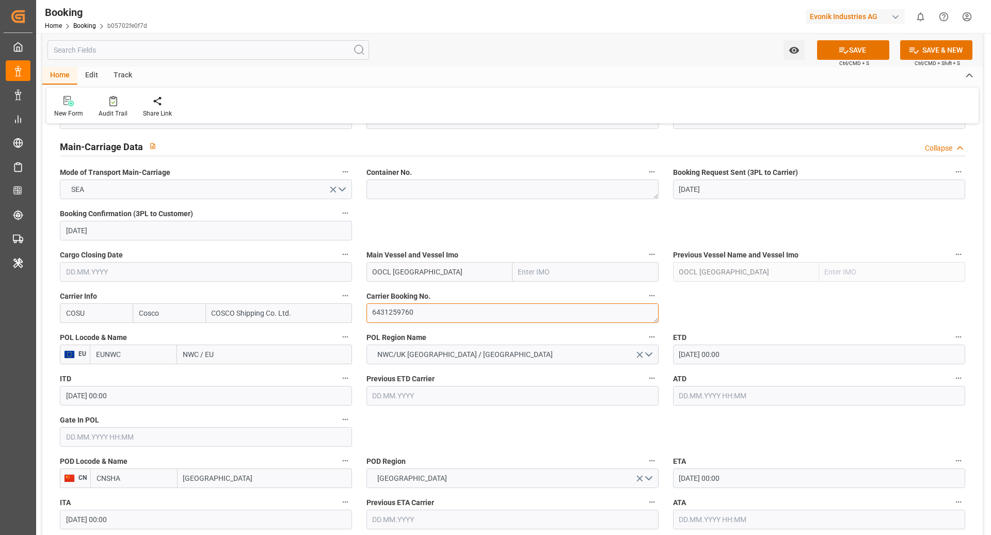
type textarea "6431259760"
click at [139, 359] on input "EUNWC" at bounding box center [133, 355] width 87 height 20
type input "BEANR"
drag, startPoint x: 149, startPoint y: 371, endPoint x: 124, endPoint y: 386, distance: 28.5
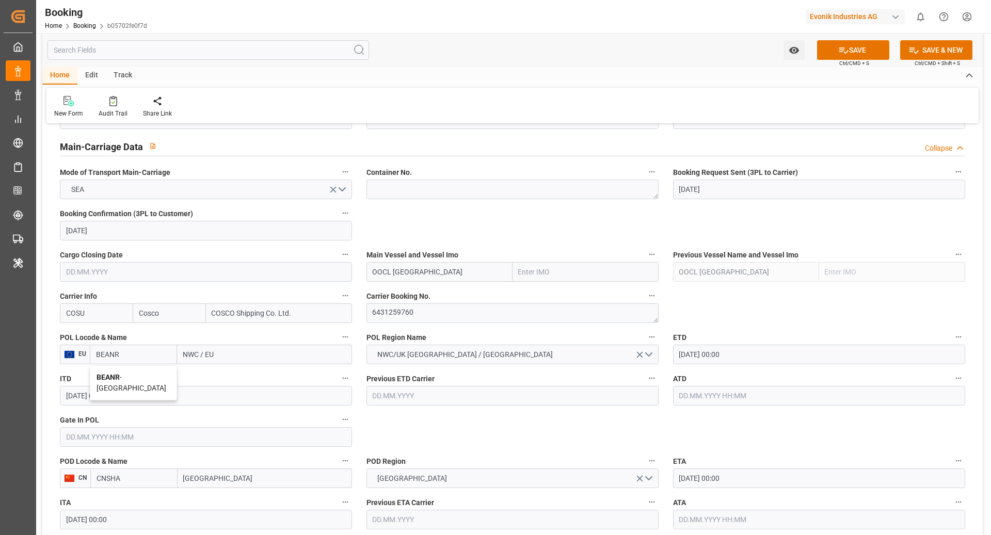
click at [135, 377] on span "BEANR - Antwerp" at bounding box center [132, 382] width 70 height 19
type input "[GEOGRAPHIC_DATA]"
type input "BEANR"
click at [136, 484] on input "CNSHA" at bounding box center [133, 479] width 87 height 20
click at [131, 504] on span "CNSGH - Shanghai" at bounding box center [132, 506] width 70 height 19
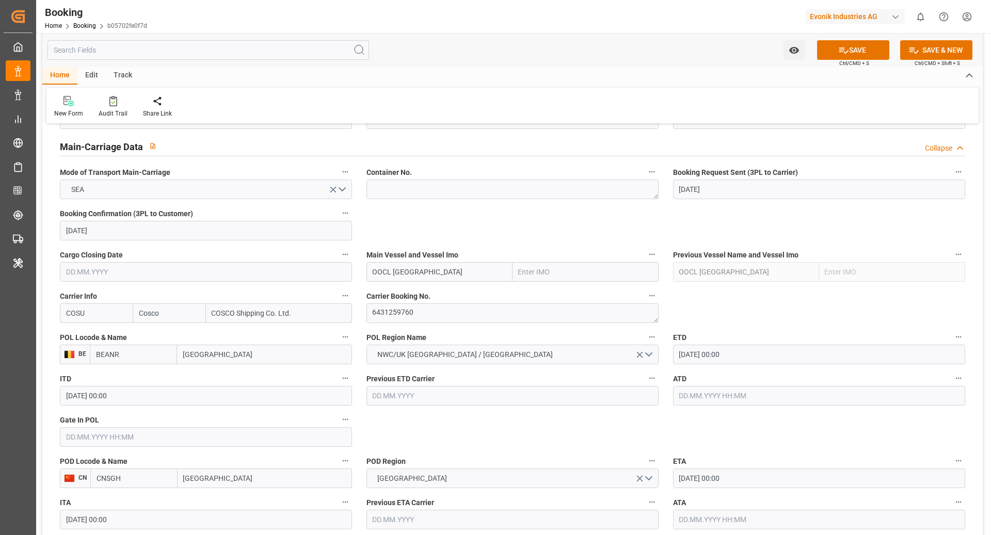
type input "CNSGH"
click at [495, 271] on input "OOCL [GEOGRAPHIC_DATA]" at bounding box center [439, 272] width 146 height 20
click at [469, 287] on div "Carrier Booking No. 6431259760" at bounding box center [512, 305] width 307 height 41
click at [430, 299] on span "Carrier Booking No." at bounding box center [398, 296] width 64 height 11
click at [645, 299] on button "Carrier Booking No." at bounding box center [651, 295] width 13 height 13
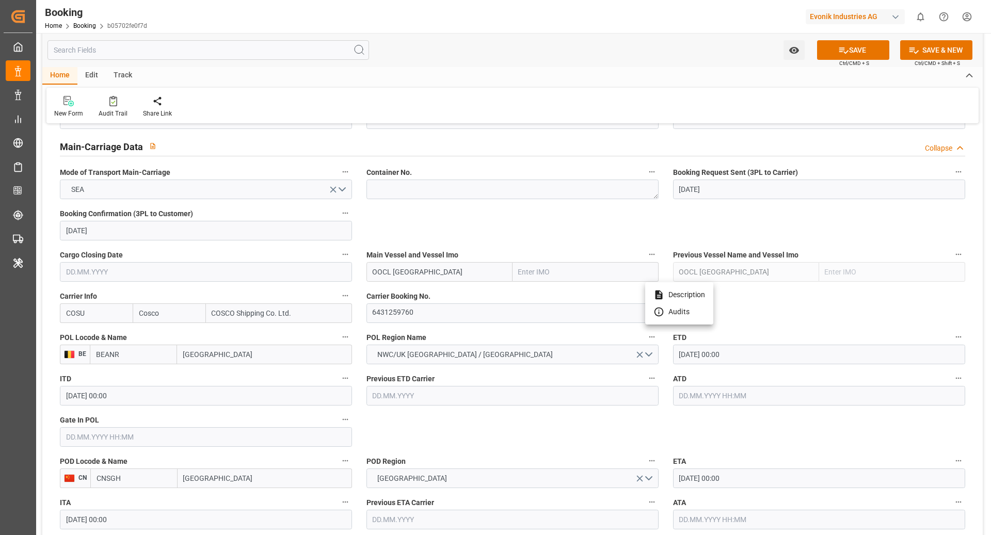
click at [449, 270] on div at bounding box center [495, 267] width 991 height 535
click at [444, 277] on input "OOCL [GEOGRAPHIC_DATA]" at bounding box center [439, 272] width 146 height 20
drag, startPoint x: 440, startPoint y: 289, endPoint x: 471, endPoint y: 299, distance: 32.6
click at [438, 291] on span "OOCL DENMARK - 9922548" at bounding box center [434, 295] width 122 height 8
type input "OOCL [GEOGRAPHIC_DATA]"
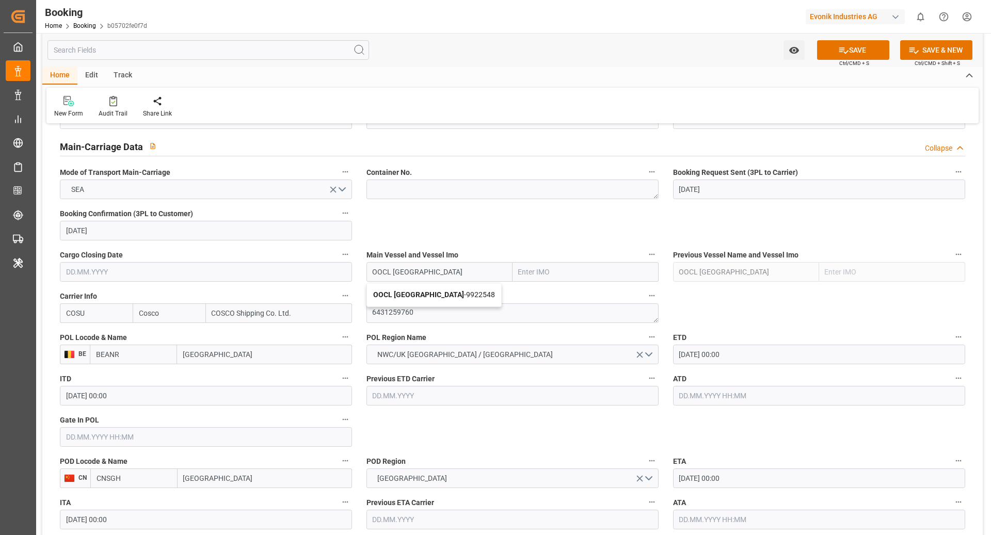
type input "9922548"
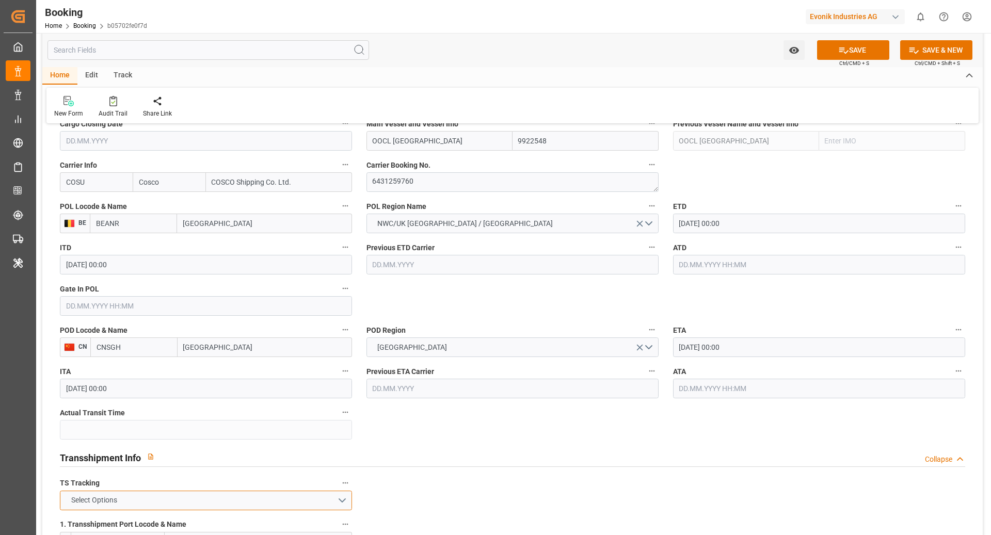
click at [265, 497] on button "Select Options" at bounding box center [206, 501] width 292 height 20
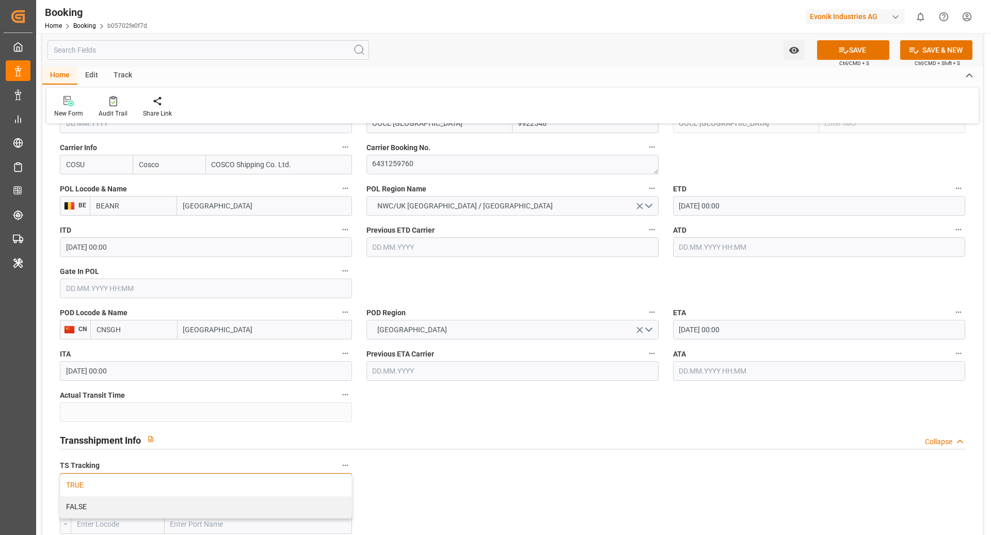
scroll to position [792, 0]
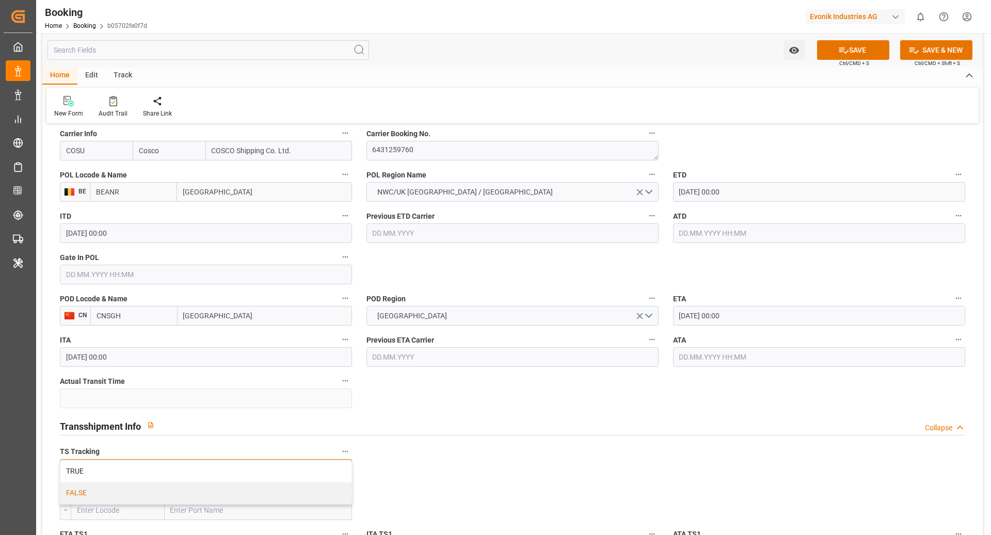
click at [165, 491] on div "FALSE" at bounding box center [205, 494] width 291 height 22
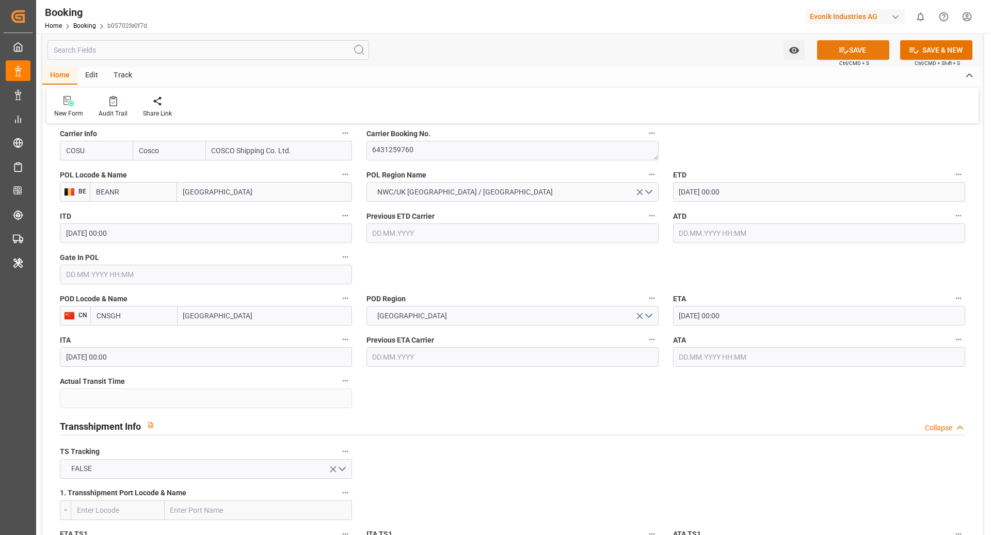
click at [872, 38] on div "Watch Option SAVE Ctrl/CMD + S SAVE & NEW Ctrl/CMD + Shift + S" at bounding box center [512, 50] width 940 height 34
click at [867, 47] on button "SAVE" at bounding box center [853, 50] width 72 height 20
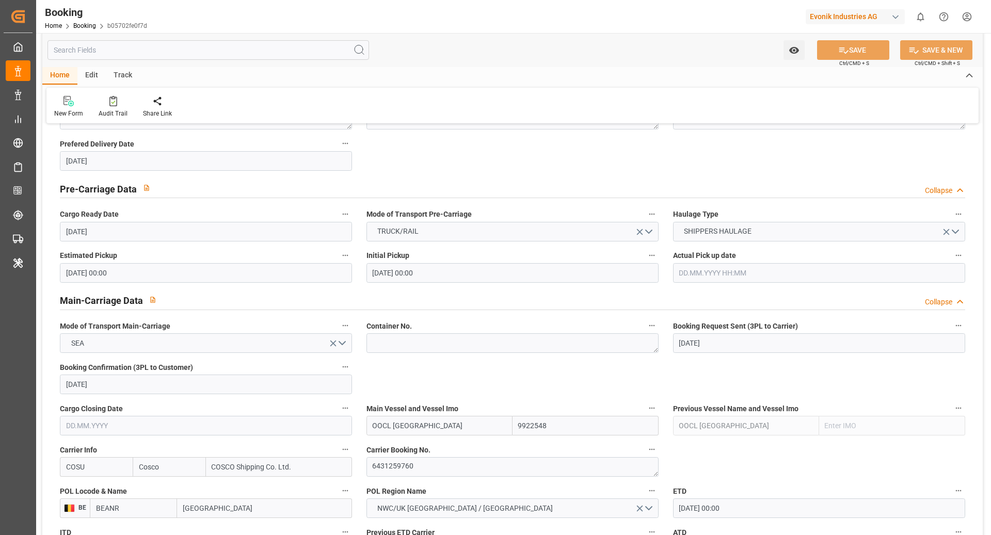
scroll to position [473, 0]
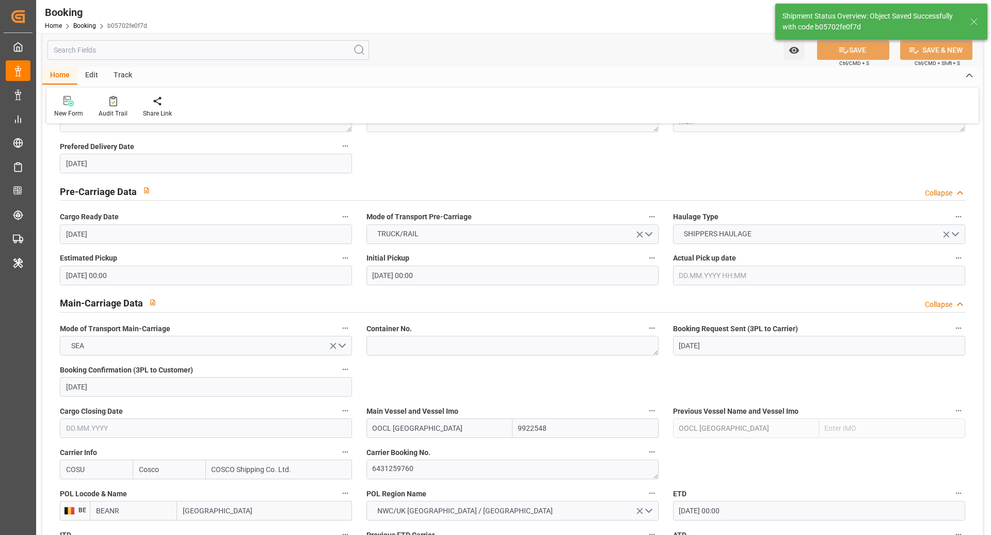
type textarea "NWC/UK North West Continent / UK_CNSGH_COSU_AT-HP"
type textarea "[PERSON_NAME]"
type textarea "Pod-PodRegionName-businessDivision-businessLine-"
type input "OOCL [GEOGRAPHIC_DATA]"
type input "23.09.2025 10:49"
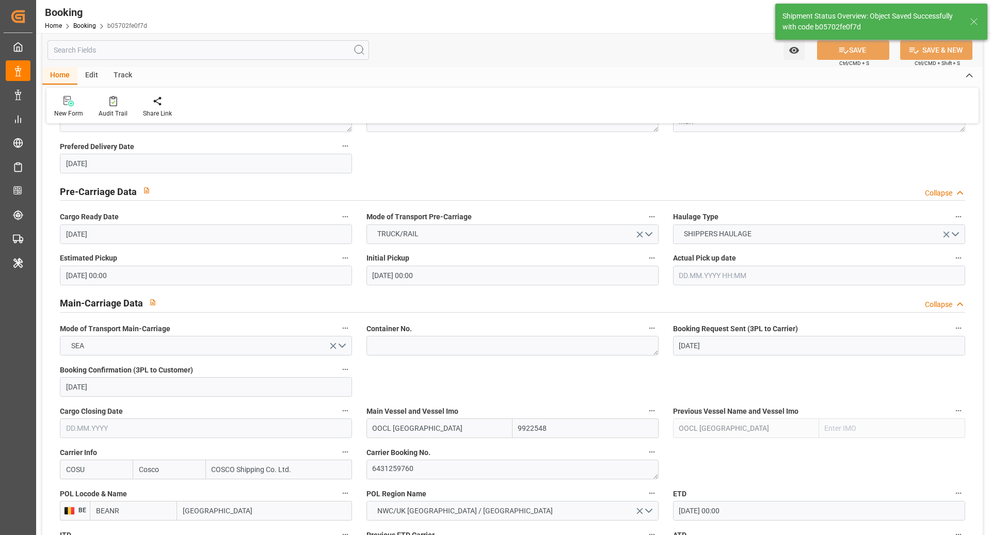
scroll to position [196, 0]
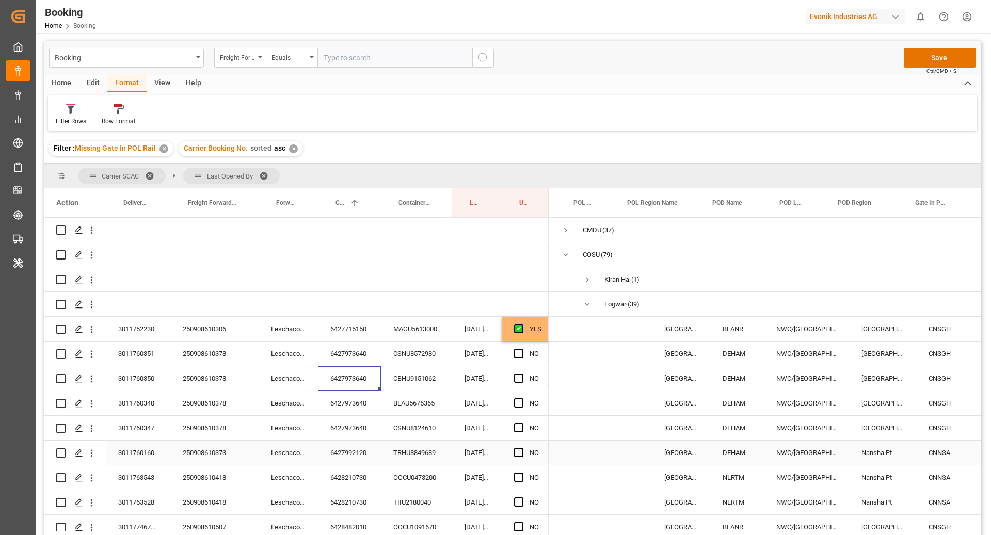
scroll to position [0, 149]
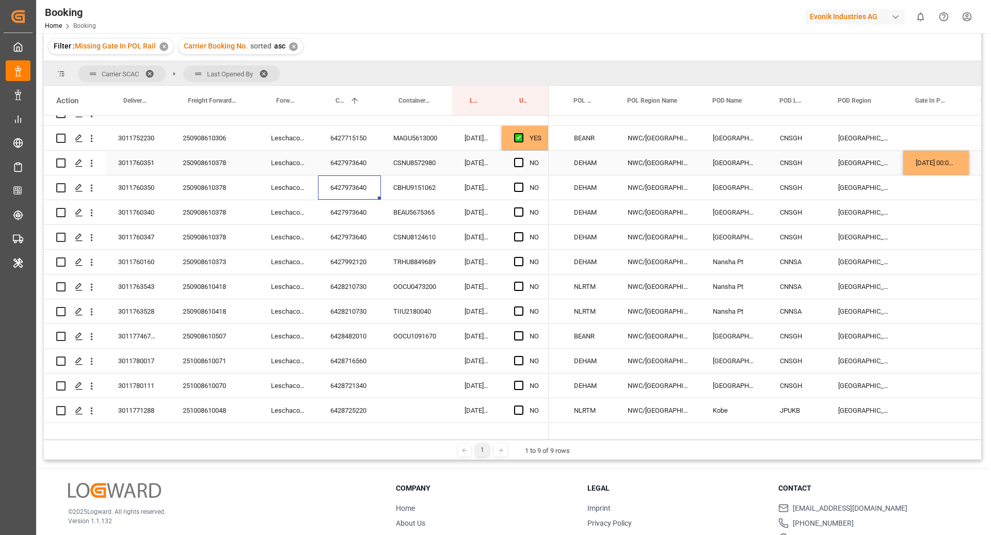
drag, startPoint x: 942, startPoint y: 162, endPoint x: 940, endPoint y: 179, distance: 17.2
click at [941, 162] on div "[DATE] 00:00:00" at bounding box center [936, 163] width 66 height 24
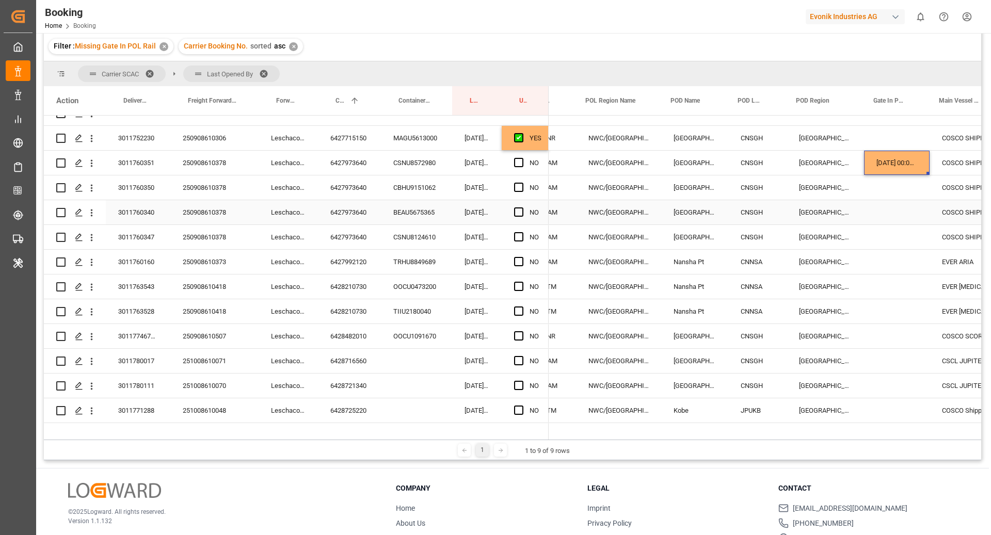
scroll to position [0, 191]
drag, startPoint x: 925, startPoint y: 173, endPoint x: 899, endPoint y: 232, distance: 64.0
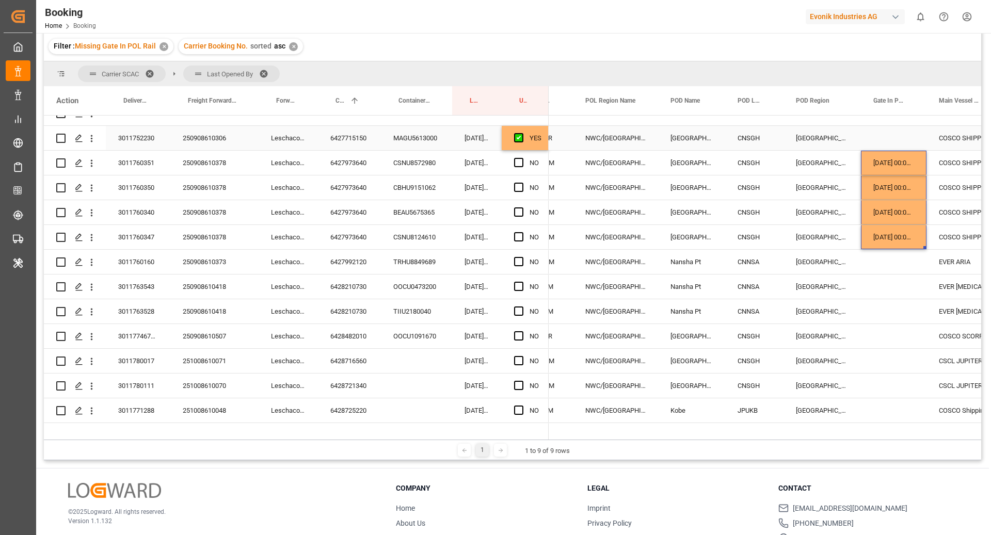
click at [916, 139] on div "Press SPACE to select this row." at bounding box center [894, 138] width 66 height 24
drag, startPoint x: 925, startPoint y: 147, endPoint x: 907, endPoint y: 170, distance: 29.0
click at [335, 264] on div "6427992120" at bounding box center [349, 262] width 63 height 24
click at [516, 259] on span "Press SPACE to select this row." at bounding box center [518, 261] width 9 height 9
click at [522, 257] on input "Press SPACE to select this row." at bounding box center [522, 257] width 0 height 0
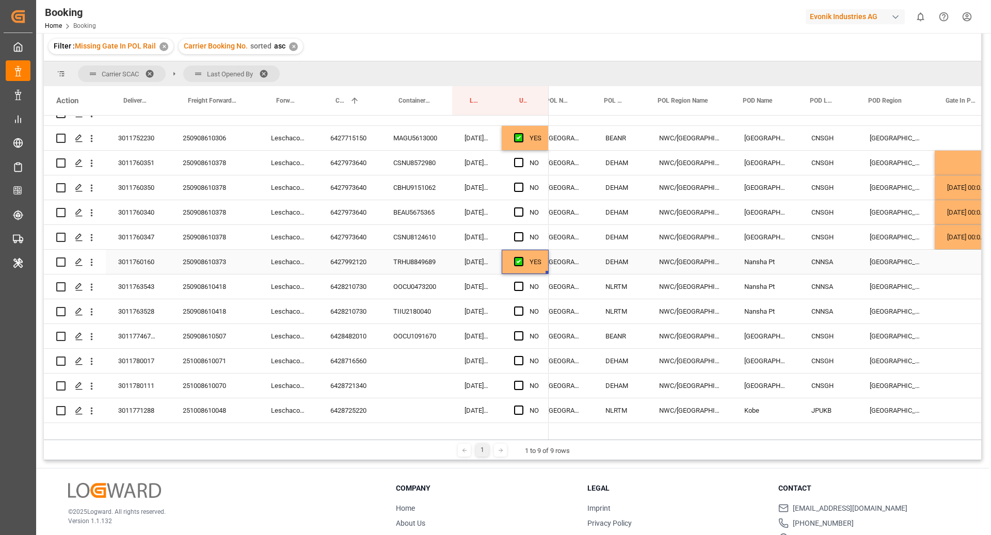
scroll to position [0, 119]
click at [349, 294] on div "6428210730" at bounding box center [349, 287] width 63 height 24
click at [519, 282] on span "Press SPACE to select this row." at bounding box center [518, 286] width 9 height 9
click at [522, 282] on input "Press SPACE to select this row." at bounding box center [522, 282] width 0 height 0
click at [520, 305] on div "Press SPACE to select this row." at bounding box center [521, 312] width 15 height 24
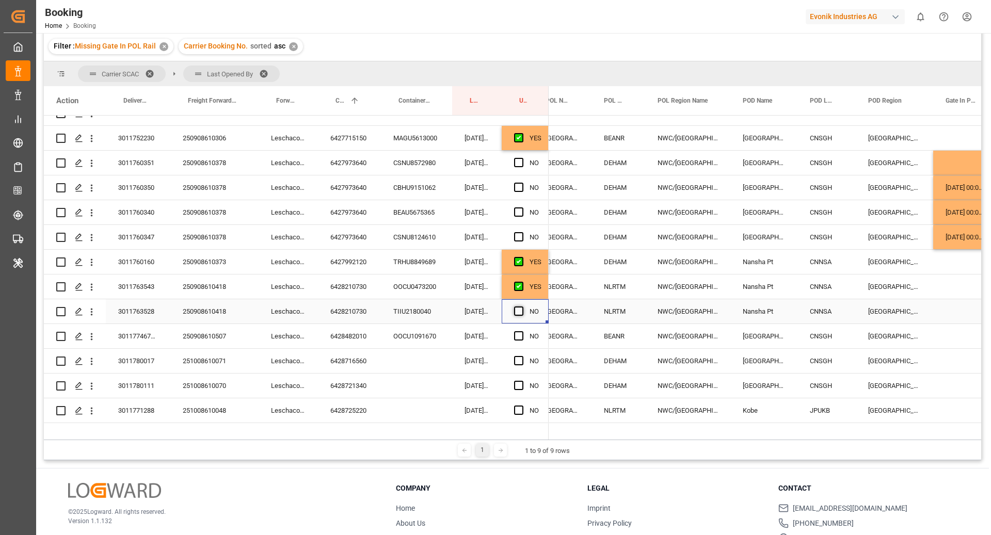
click at [518, 310] on span "Press SPACE to select this row." at bounding box center [518, 311] width 9 height 9
click at [522, 307] on input "Press SPACE to select this row." at bounding box center [522, 307] width 0 height 0
click at [346, 340] on div "6428482010" at bounding box center [349, 336] width 63 height 24
click at [518, 334] on span "Press SPACE to select this row." at bounding box center [518, 335] width 9 height 9
click at [522, 331] on input "Press SPACE to select this row." at bounding box center [522, 331] width 0 height 0
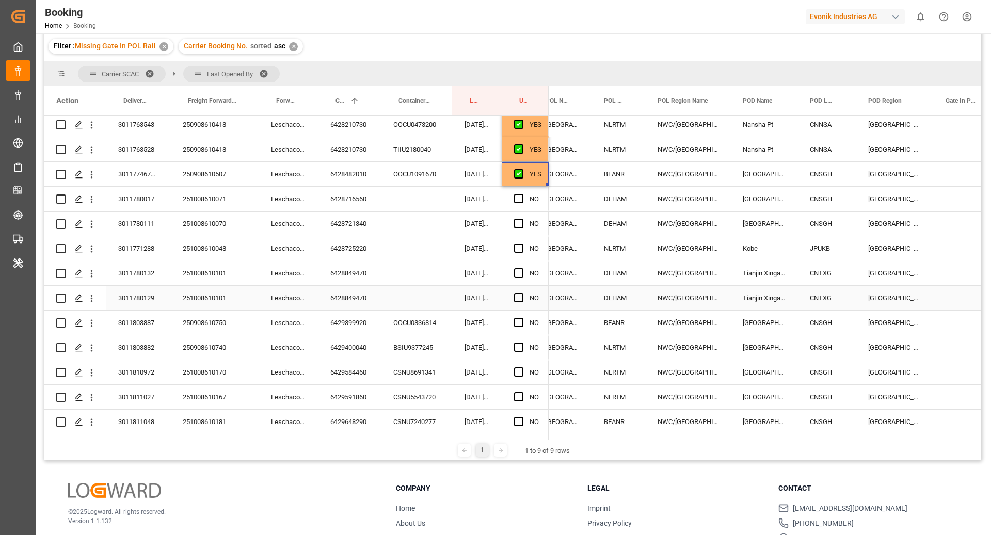
scroll to position [254, 0]
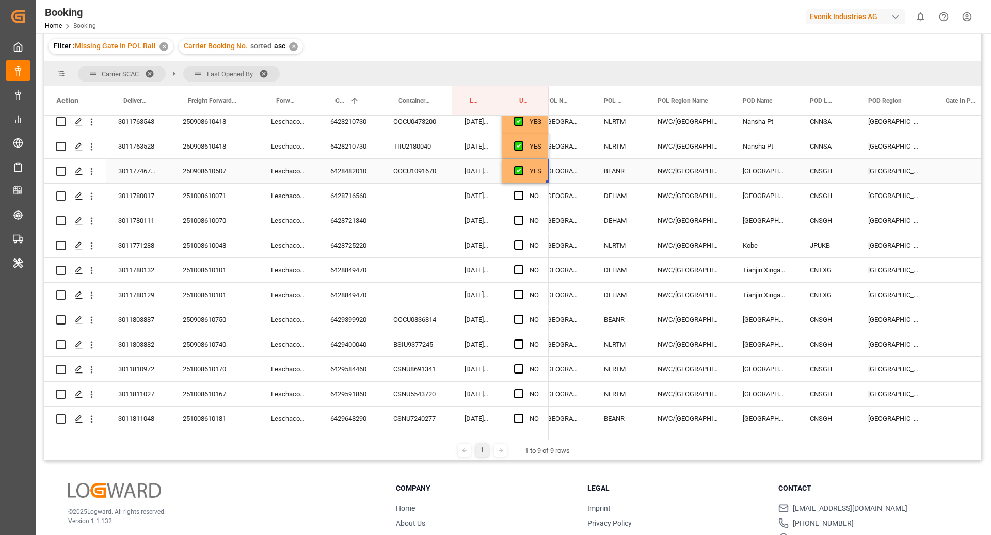
click at [373, 196] on div "6428716560" at bounding box center [349, 196] width 63 height 24
click at [517, 194] on span "Press SPACE to select this row." at bounding box center [518, 195] width 9 height 9
click at [522, 191] on input "Press SPACE to select this row." at bounding box center [522, 191] width 0 height 0
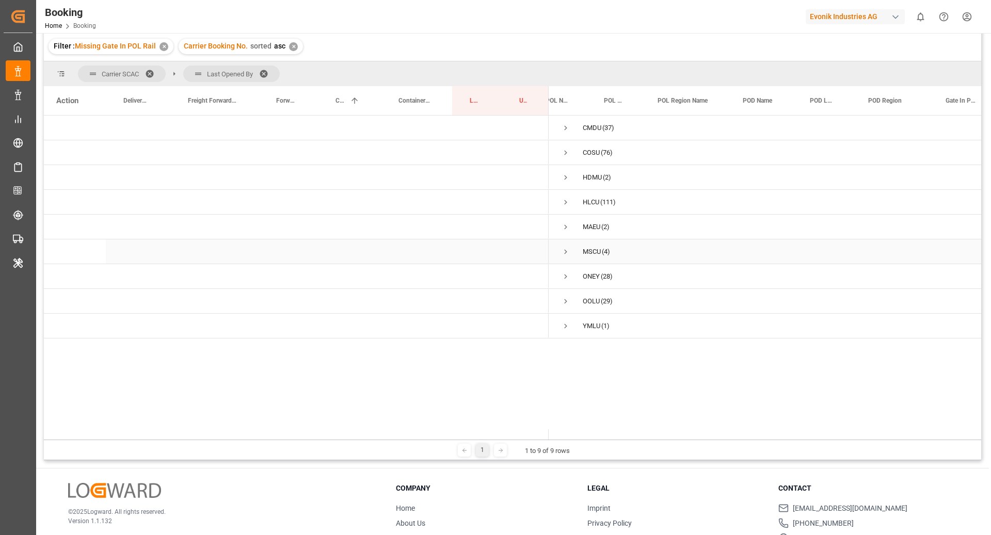
scroll to position [0, 0]
click at [566, 155] on span "Press SPACE to select this row." at bounding box center [565, 152] width 9 height 9
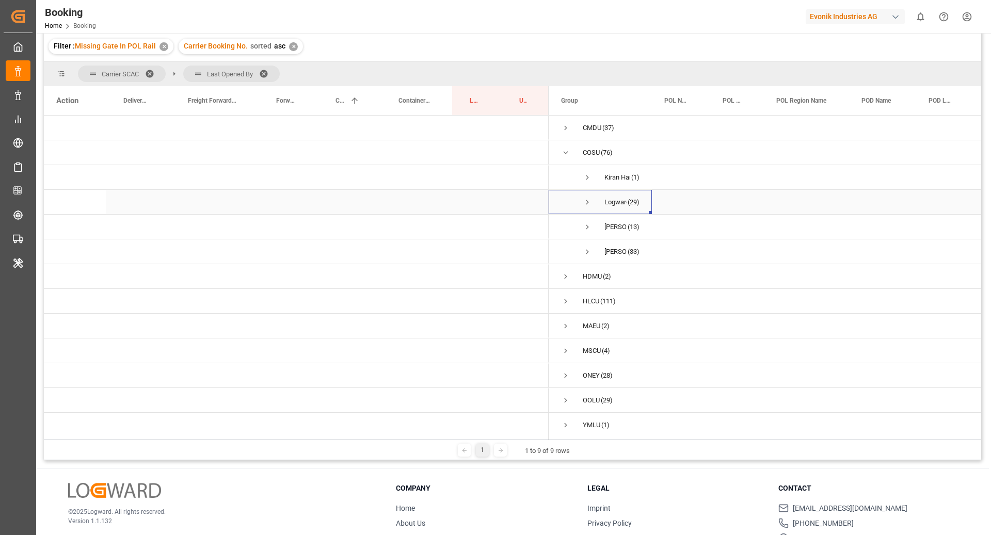
click at [590, 202] on span "Press SPACE to select this row." at bounding box center [587, 202] width 9 height 9
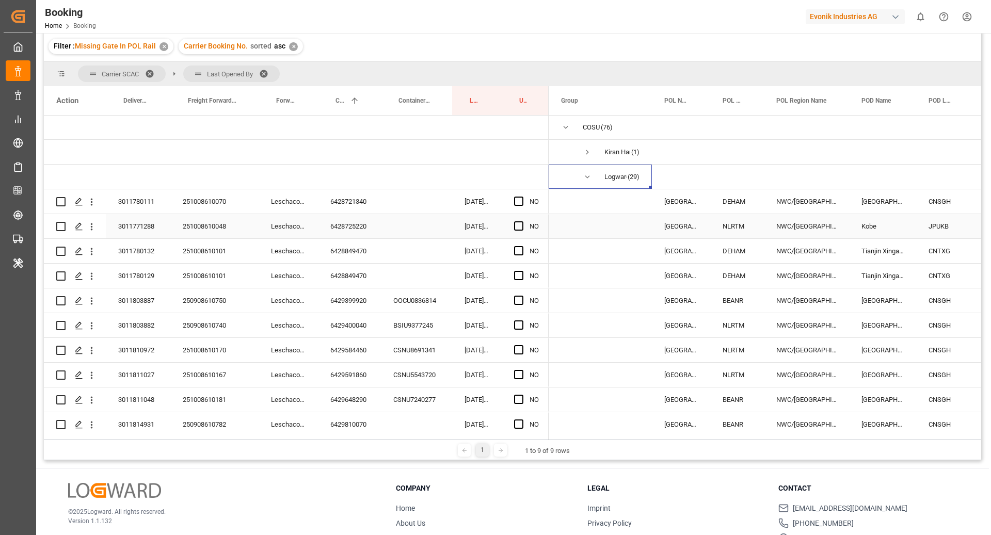
scroll to position [28, 0]
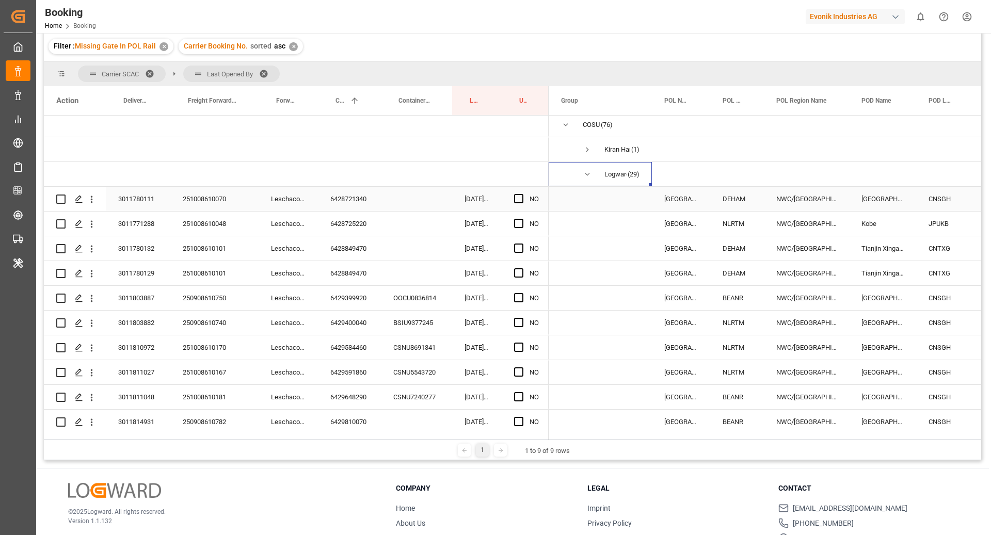
click at [345, 199] on div "6428721340" at bounding box center [349, 199] width 63 height 24
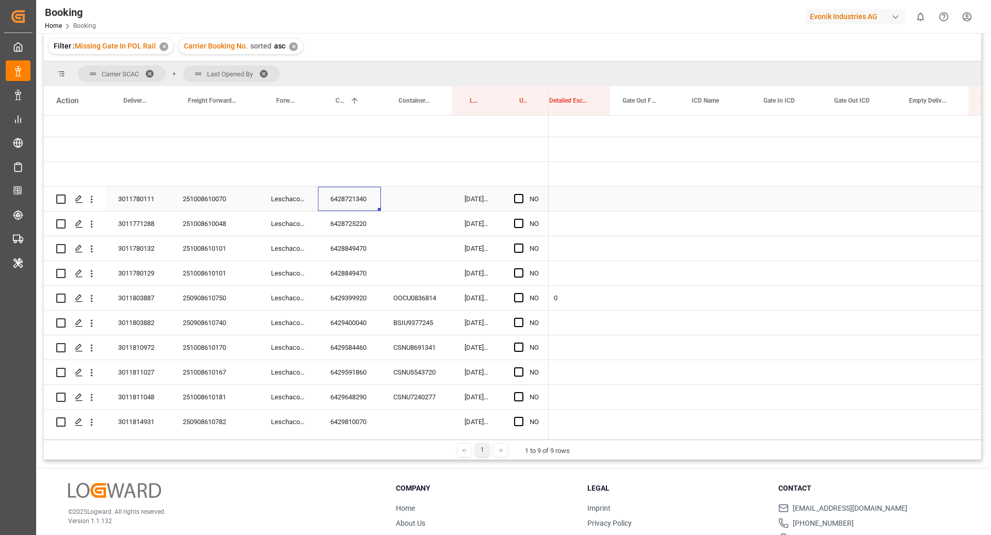
scroll to position [0, 1820]
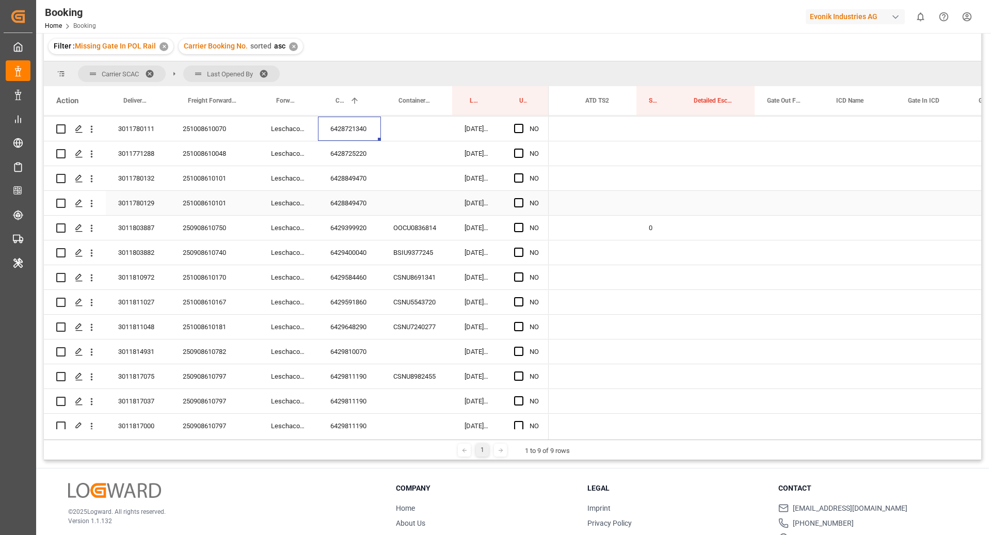
click at [657, 214] on div "Press SPACE to select this row." at bounding box center [658, 203] width 45 height 24
click at [660, 231] on div "0" at bounding box center [658, 228] width 45 height 24
drag, startPoint x: 679, startPoint y: 238, endPoint x: 656, endPoint y: 324, distance: 88.8
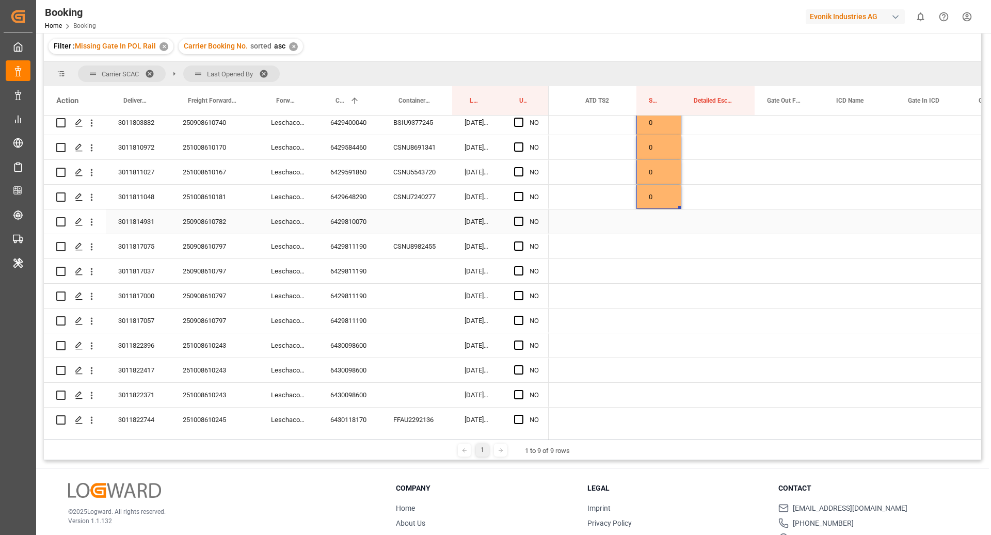
click at [656, 200] on div "0" at bounding box center [658, 197] width 45 height 24
click at [657, 246] on div "Press SPACE to select this row." at bounding box center [658, 246] width 45 height 24
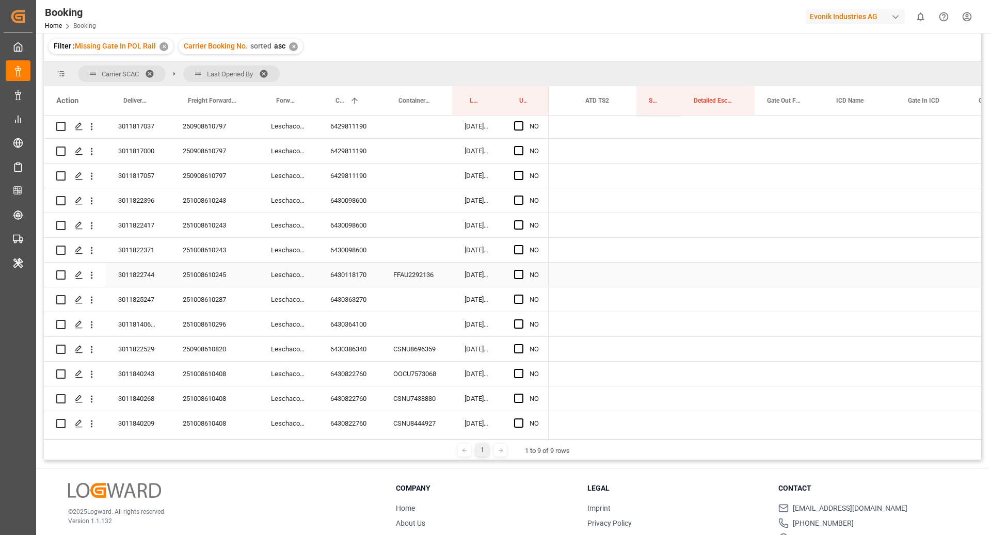
click at [634, 276] on div "Press SPACE to select this row." at bounding box center [604, 275] width 63 height 24
click at [678, 278] on div "Press SPACE to select this row." at bounding box center [658, 275] width 45 height 24
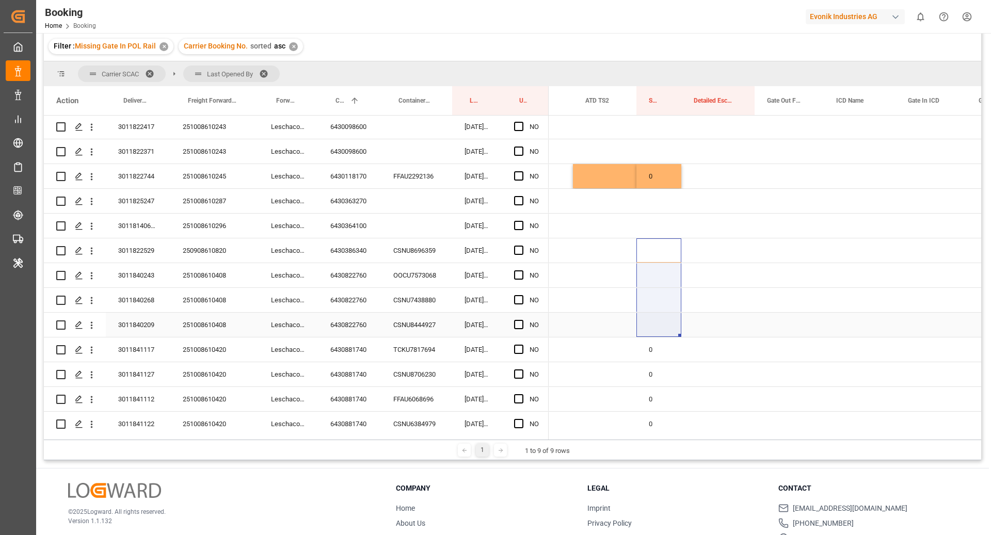
drag, startPoint x: 650, startPoint y: 254, endPoint x: 649, endPoint y: 329, distance: 74.9
click at [649, 329] on div "0 0 0 0 0 0 0 0 0 0 0" at bounding box center [152, 164] width 2542 height 1041
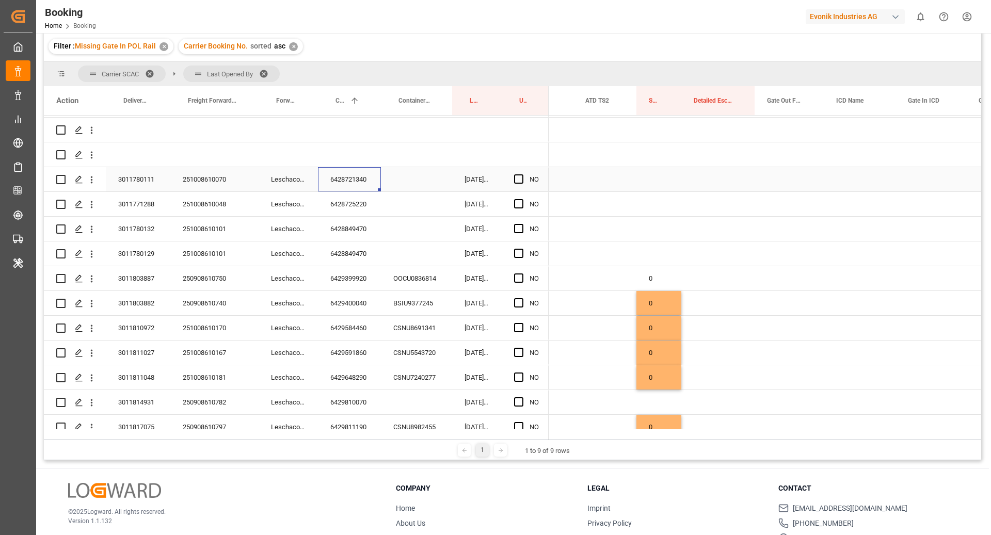
click at [353, 185] on div "6428721340" at bounding box center [349, 179] width 63 height 24
click at [514, 174] on span "Press SPACE to select this row." at bounding box center [518, 178] width 9 height 9
click at [522, 174] on input "Press SPACE to select this row." at bounding box center [522, 174] width 0 height 0
drag, startPoint x: 364, startPoint y: 207, endPoint x: 409, endPoint y: 226, distance: 48.8
click at [365, 207] on div "6428725220" at bounding box center [349, 204] width 63 height 24
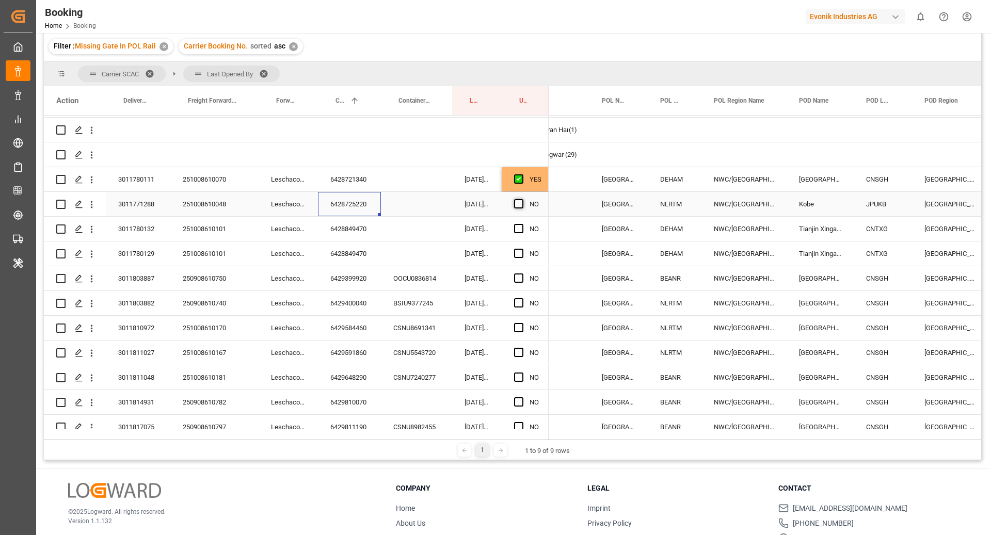
click at [517, 200] on span "Press SPACE to select this row." at bounding box center [518, 203] width 9 height 9
click at [522, 199] on input "Press SPACE to select this row." at bounding box center [522, 199] width 0 height 0
click at [332, 230] on div "6428849470" at bounding box center [349, 229] width 63 height 24
click at [514, 228] on span "Press SPACE to select this row." at bounding box center [518, 228] width 9 height 9
click at [522, 224] on input "Press SPACE to select this row." at bounding box center [522, 224] width 0 height 0
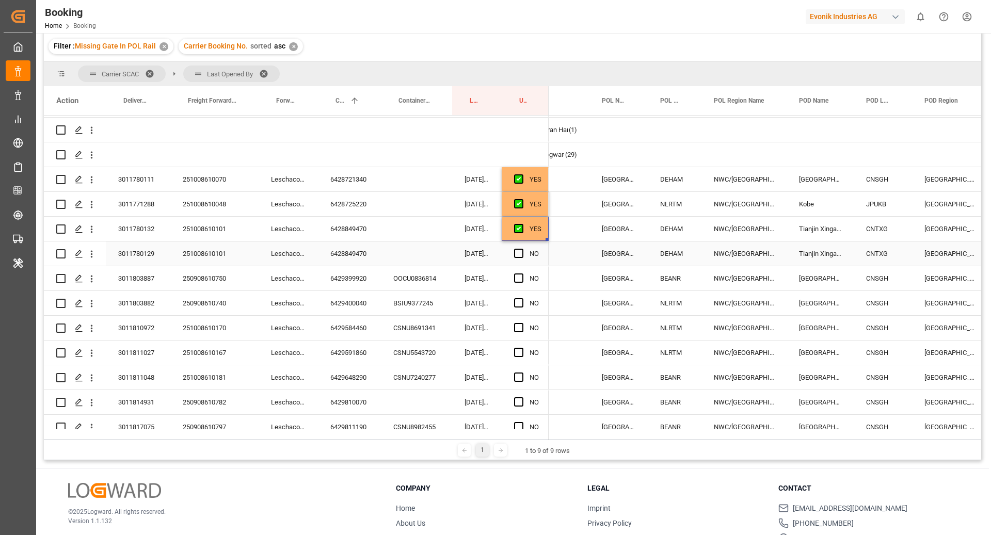
click at [350, 265] on div "6428849470" at bounding box center [349, 254] width 63 height 24
click at [521, 252] on span "Press SPACE to select this row." at bounding box center [518, 253] width 9 height 9
click at [522, 249] on input "Press SPACE to select this row." at bounding box center [522, 249] width 0 height 0
click at [330, 283] on div "6429399920" at bounding box center [349, 278] width 63 height 24
click at [521, 275] on span "Press SPACE to select this row." at bounding box center [518, 278] width 9 height 9
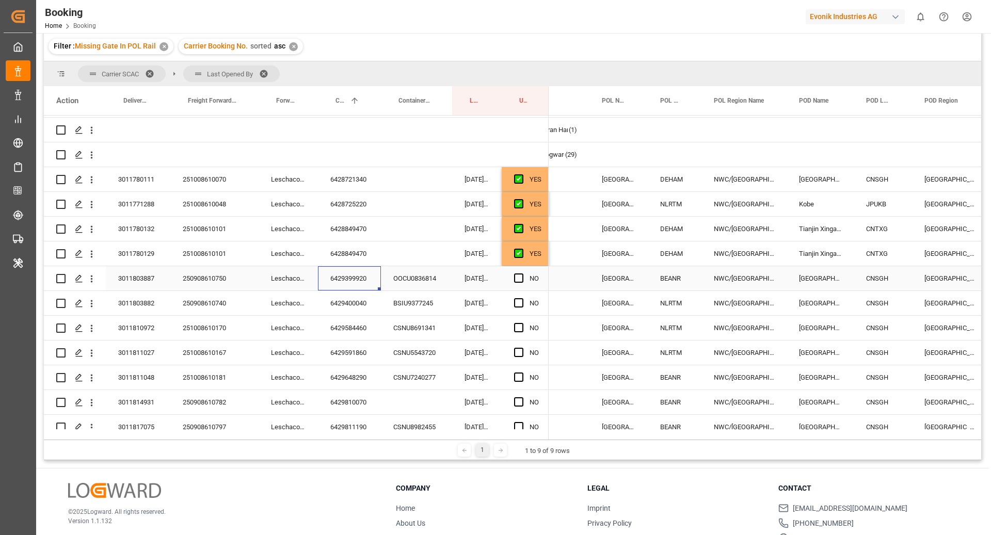
click at [522, 274] on input "Press SPACE to select this row." at bounding box center [522, 274] width 0 height 0
click at [344, 309] on div "6429400040" at bounding box center [349, 303] width 63 height 24
click at [519, 304] on span "Press SPACE to select this row." at bounding box center [518, 302] width 9 height 9
click at [522, 298] on input "Press SPACE to select this row." at bounding box center [522, 298] width 0 height 0
click at [376, 329] on div "6429584460" at bounding box center [349, 328] width 63 height 24
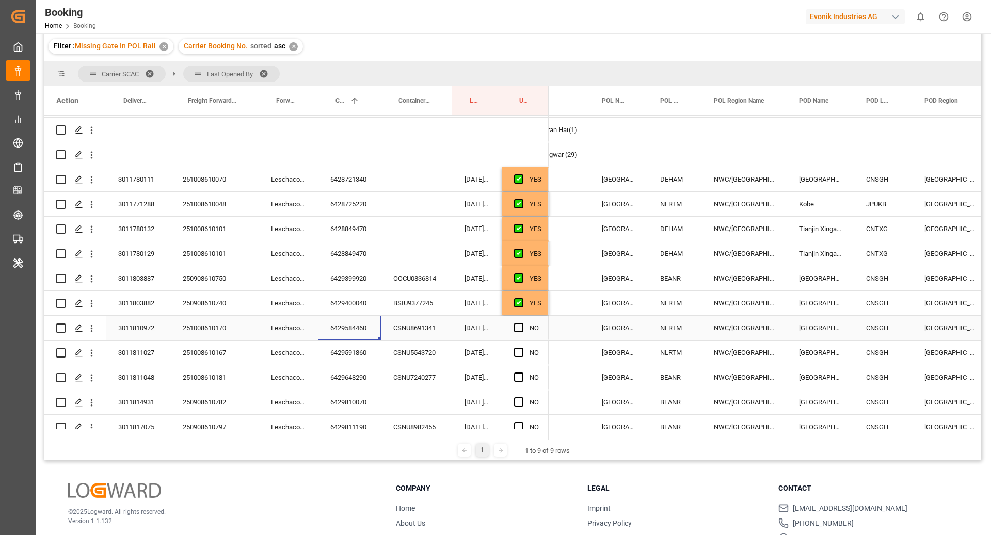
click at [517, 324] on span "Press SPACE to select this row." at bounding box center [518, 327] width 9 height 9
click at [522, 323] on input "Press SPACE to select this row." at bounding box center [522, 323] width 0 height 0
click at [360, 358] on div "6429591860" at bounding box center [349, 353] width 63 height 24
click at [525, 350] on div "Press SPACE to select this row." at bounding box center [521, 353] width 15 height 24
click at [524, 353] on div "Press SPACE to select this row." at bounding box center [521, 353] width 15 height 24
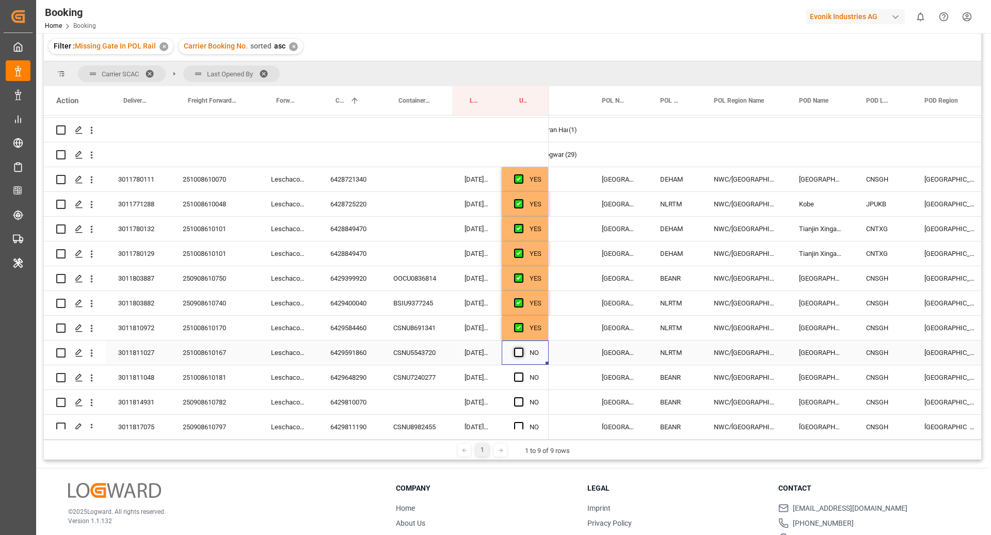
click at [514, 351] on span "Press SPACE to select this row." at bounding box center [518, 352] width 9 height 9
click at [522, 348] on input "Press SPACE to select this row." at bounding box center [522, 348] width 0 height 0
click at [346, 375] on div "6429648290" at bounding box center [349, 377] width 63 height 24
click at [520, 377] on span "Press SPACE to select this row." at bounding box center [518, 377] width 9 height 9
click at [522, 373] on input "Press SPACE to select this row." at bounding box center [522, 373] width 0 height 0
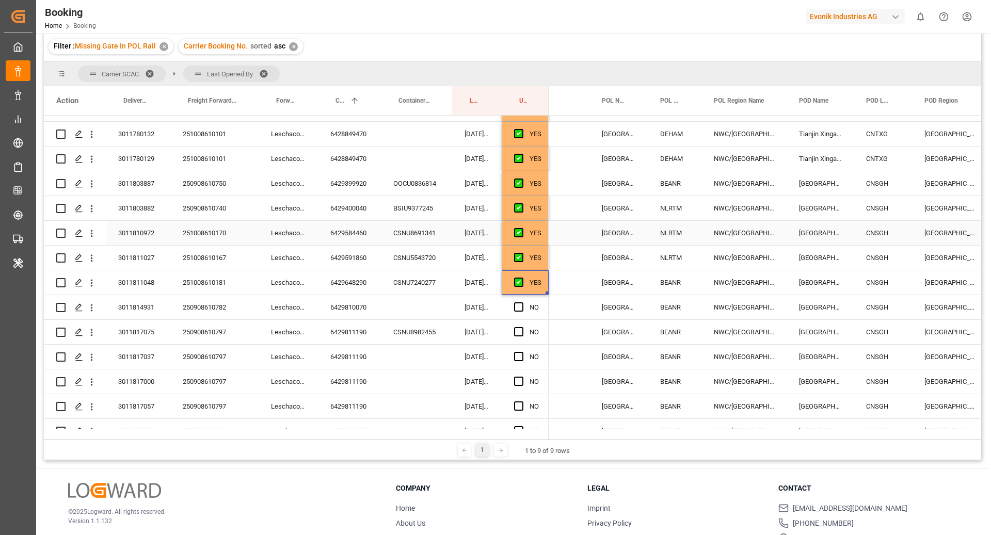
scroll to position [182, 0]
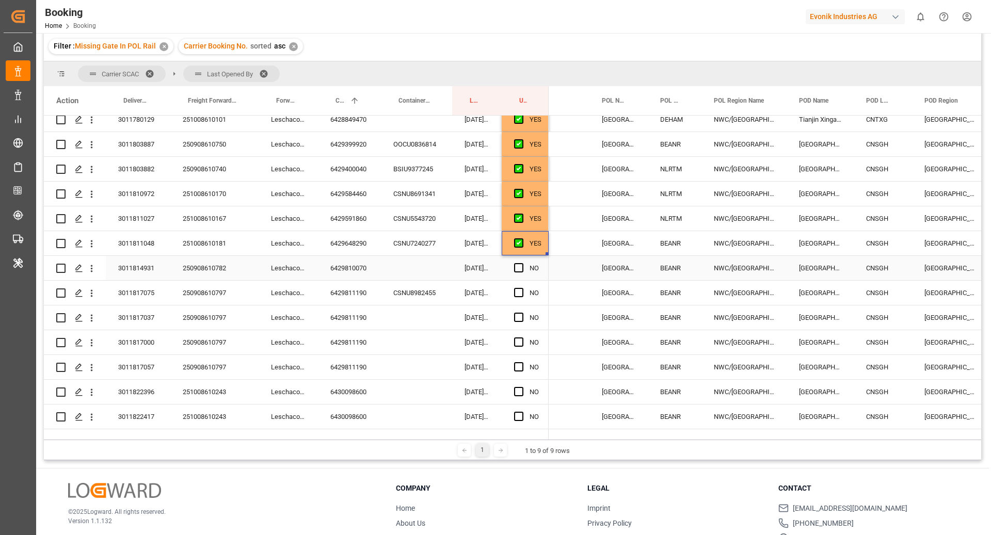
click at [356, 267] on div "6429810070" at bounding box center [349, 268] width 63 height 24
click at [518, 269] on span "Press SPACE to select this row." at bounding box center [518, 267] width 9 height 9
click at [522, 263] on input "Press SPACE to select this row." at bounding box center [522, 263] width 0 height 0
click at [348, 295] on div "6429811190" at bounding box center [349, 293] width 63 height 24
click at [518, 292] on span "Press SPACE to select this row." at bounding box center [518, 292] width 9 height 9
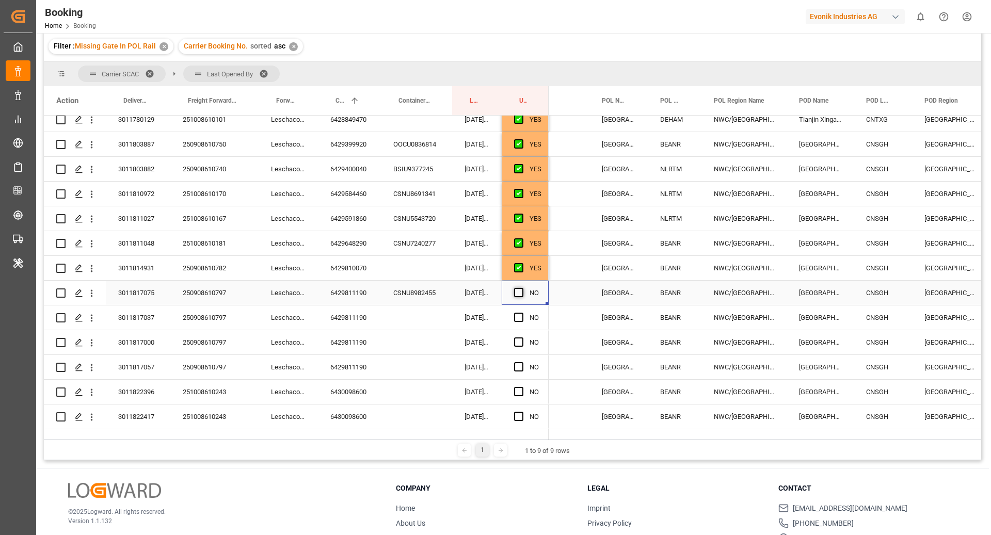
click at [522, 288] on input "Press SPACE to select this row." at bounding box center [522, 288] width 0 height 0
click at [347, 318] on div "6429811190" at bounding box center [349, 318] width 63 height 24
click at [517, 316] on span "Press SPACE to select this row." at bounding box center [518, 317] width 9 height 9
click at [522, 313] on input "Press SPACE to select this row." at bounding box center [522, 313] width 0 height 0
click at [516, 343] on span "Press SPACE to select this row." at bounding box center [518, 342] width 9 height 9
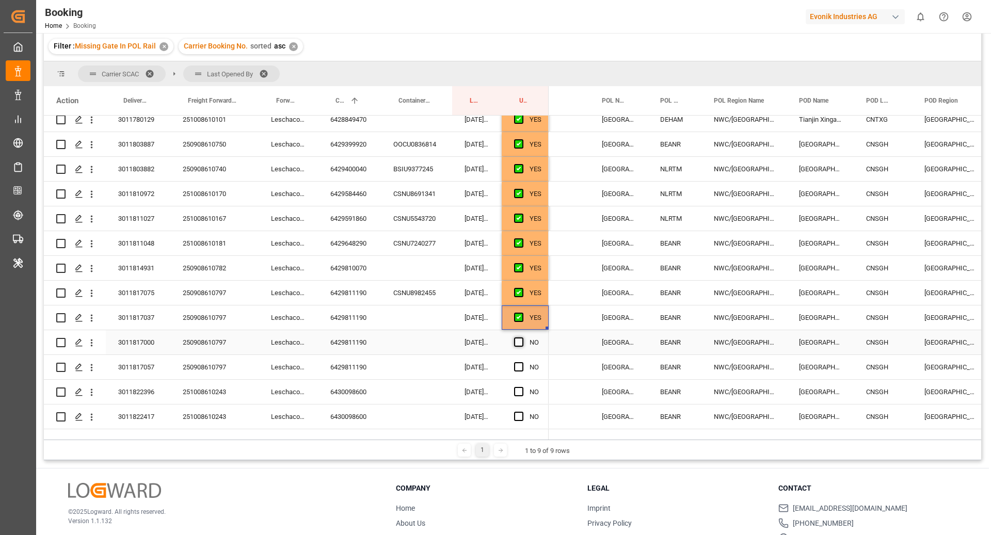
click at [522, 338] on input "Press SPACE to select this row." at bounding box center [522, 338] width 0 height 0
click at [522, 365] on span "Press SPACE to select this row." at bounding box center [518, 366] width 9 height 9
click at [522, 362] on input "Press SPACE to select this row." at bounding box center [522, 362] width 0 height 0
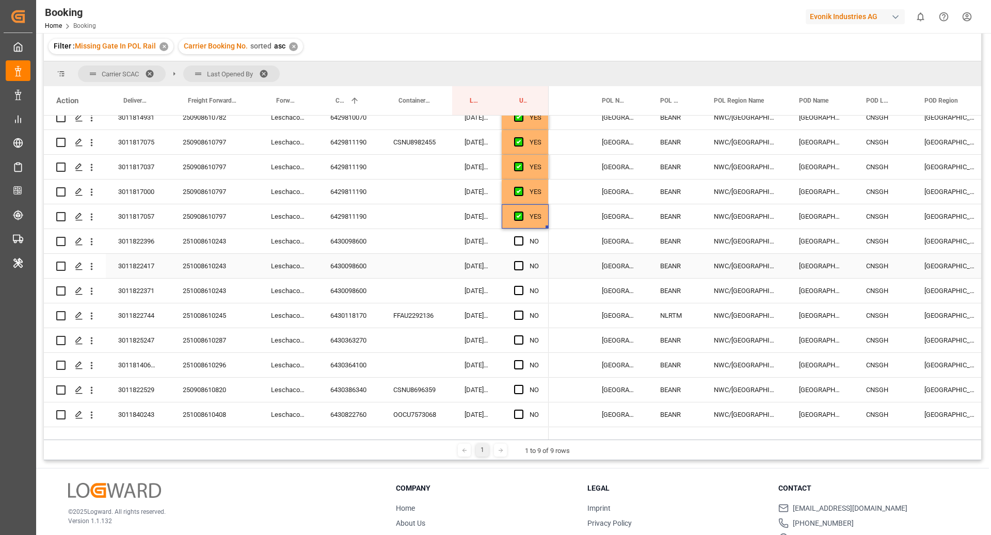
scroll to position [342, 0]
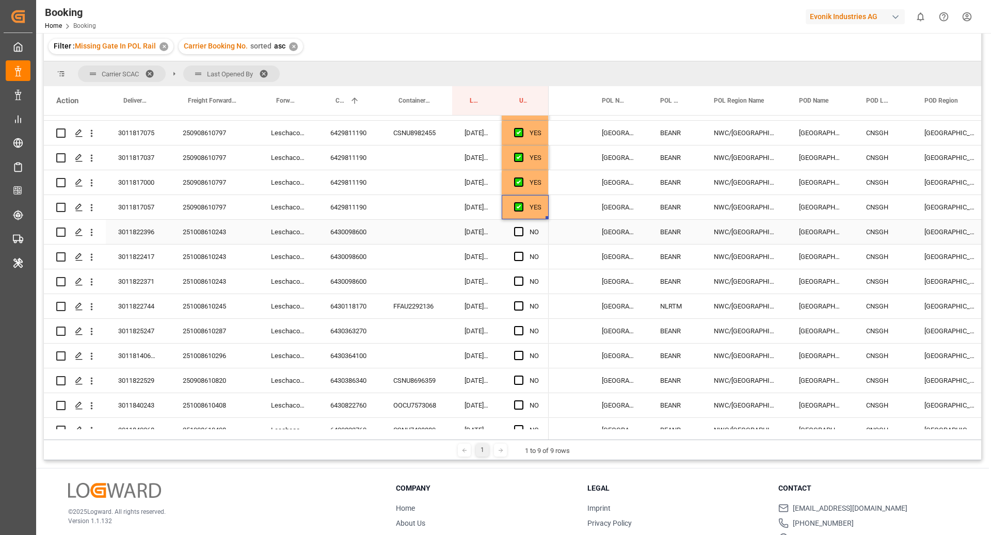
click at [355, 226] on div "6430098600" at bounding box center [349, 232] width 63 height 24
click at [518, 229] on span "Press SPACE to select this row." at bounding box center [518, 231] width 9 height 9
click at [522, 227] on input "Press SPACE to select this row." at bounding box center [522, 227] width 0 height 0
drag, startPoint x: 362, startPoint y: 254, endPoint x: 465, endPoint y: 284, distance: 107.0
click at [362, 254] on div "6430098600" at bounding box center [349, 257] width 63 height 24
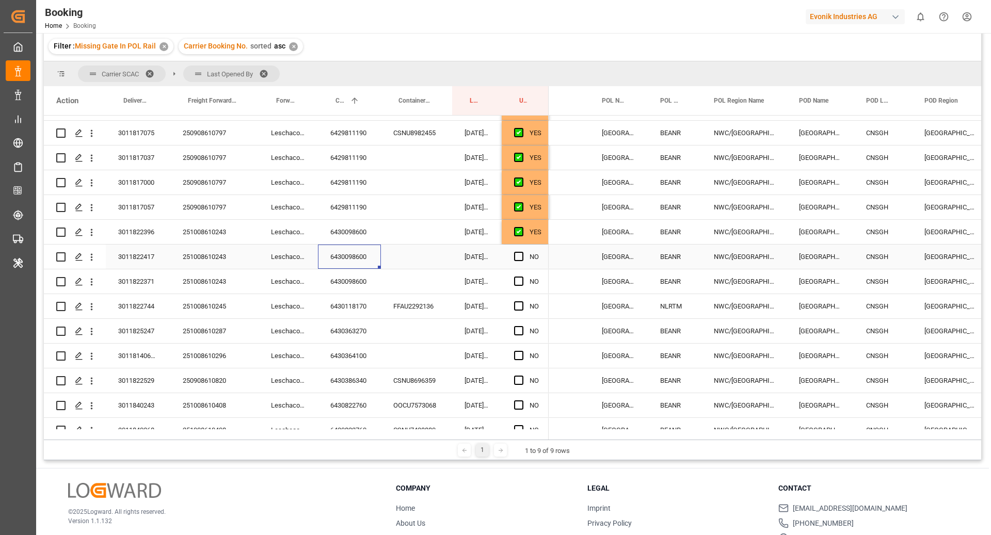
click at [516, 254] on span "Press SPACE to select this row." at bounding box center [518, 256] width 9 height 9
click at [522, 252] on input "Press SPACE to select this row." at bounding box center [522, 252] width 0 height 0
click at [523, 287] on div "Press SPACE to select this row." at bounding box center [521, 282] width 15 height 24
click at [518, 280] on span "Press SPACE to select this row." at bounding box center [518, 281] width 9 height 9
click at [522, 277] on input "Press SPACE to select this row." at bounding box center [522, 277] width 0 height 0
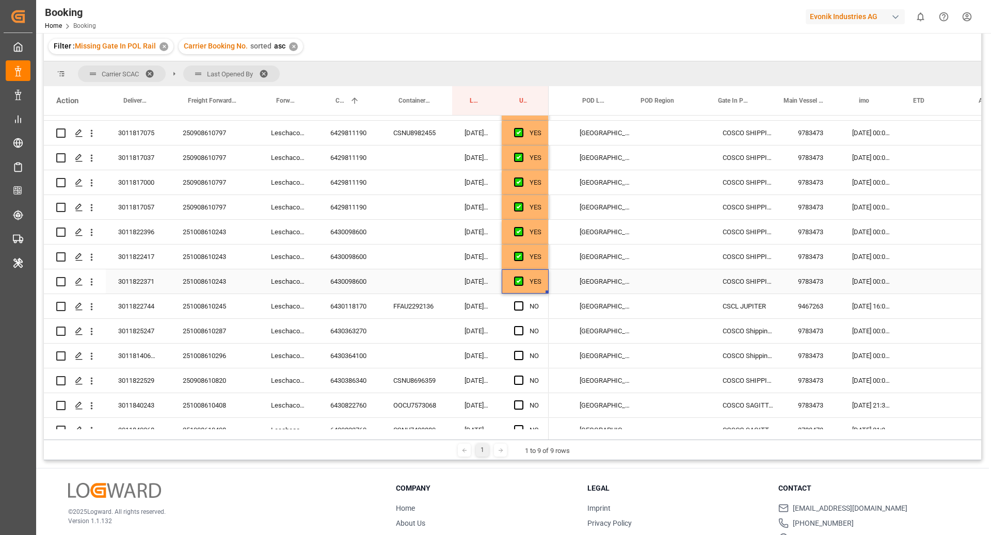
scroll to position [0, 306]
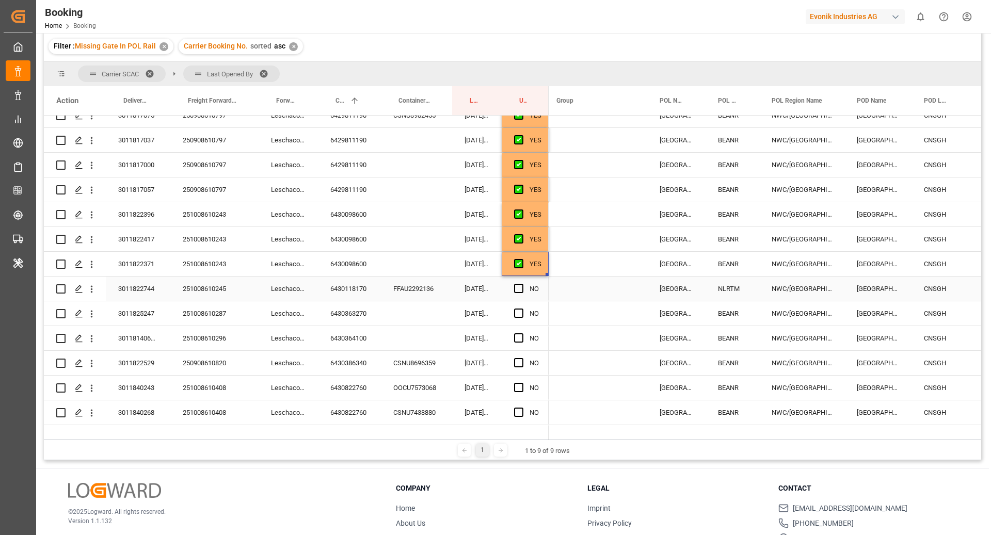
click at [354, 283] on div "6430118170" at bounding box center [349, 289] width 63 height 24
click at [518, 285] on span "Press SPACE to select this row." at bounding box center [518, 288] width 9 height 9
click at [522, 284] on input "Press SPACE to select this row." at bounding box center [522, 284] width 0 height 0
click at [366, 314] on div "6430363270" at bounding box center [349, 313] width 63 height 24
click at [522, 310] on span "Press SPACE to select this row." at bounding box center [518, 313] width 9 height 9
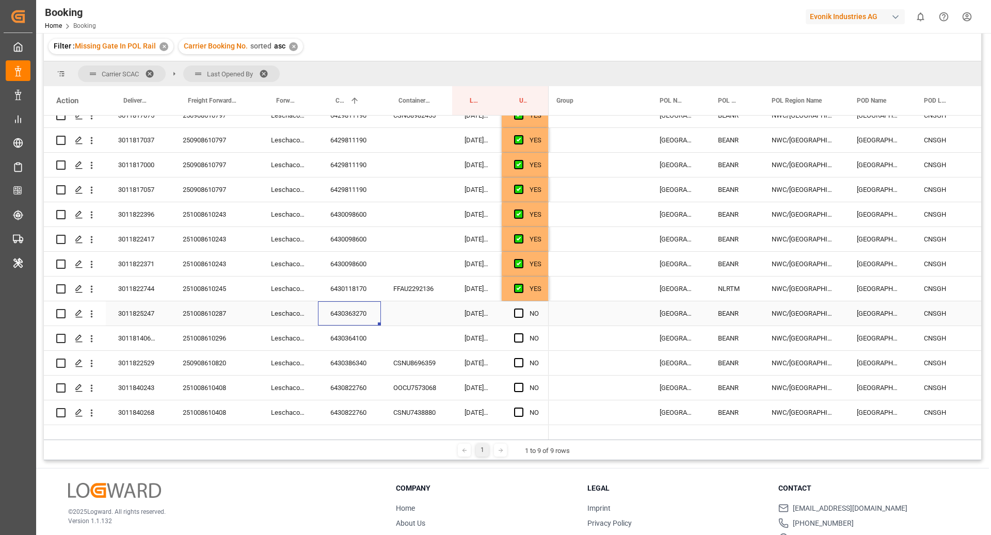
click at [522, 309] on input "Press SPACE to select this row." at bounding box center [522, 309] width 0 height 0
click at [345, 342] on div "6430364100" at bounding box center [349, 338] width 63 height 24
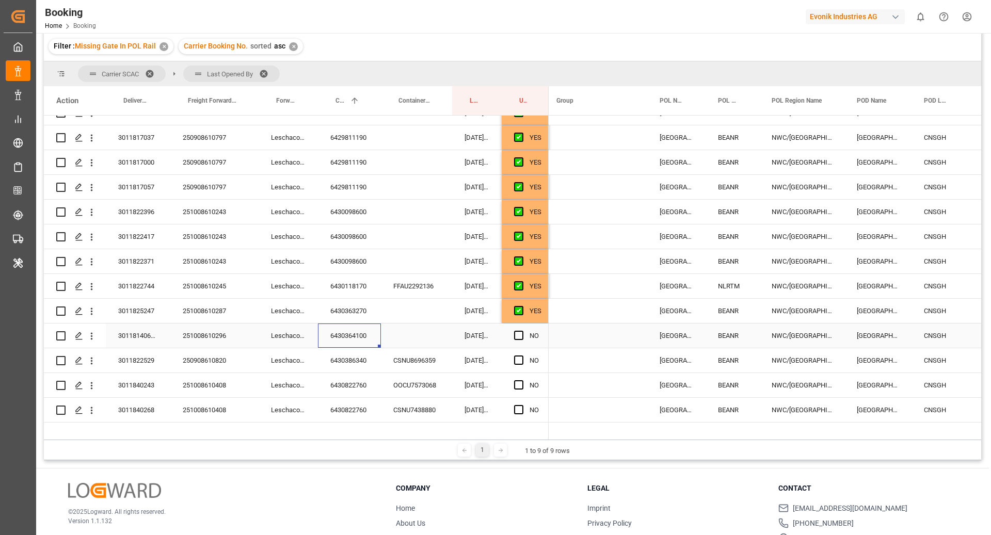
click at [518, 332] on span "Press SPACE to select this row." at bounding box center [518, 335] width 9 height 9
click at [522, 331] on input "Press SPACE to select this row." at bounding box center [522, 331] width 0 height 0
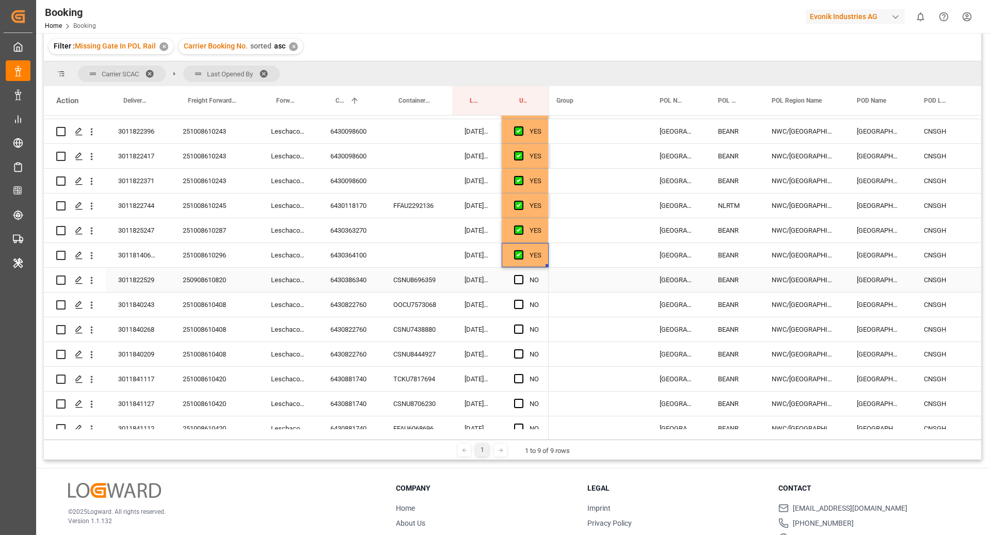
click at [367, 275] on div "6430386340" at bounding box center [349, 280] width 63 height 24
click at [518, 277] on span "Press SPACE to select this row." at bounding box center [518, 279] width 9 height 9
click at [522, 275] on input "Press SPACE to select this row." at bounding box center [522, 275] width 0 height 0
click at [350, 308] on div "6430822760" at bounding box center [349, 305] width 63 height 24
click at [517, 303] on span "Press SPACE to select this row." at bounding box center [518, 304] width 9 height 9
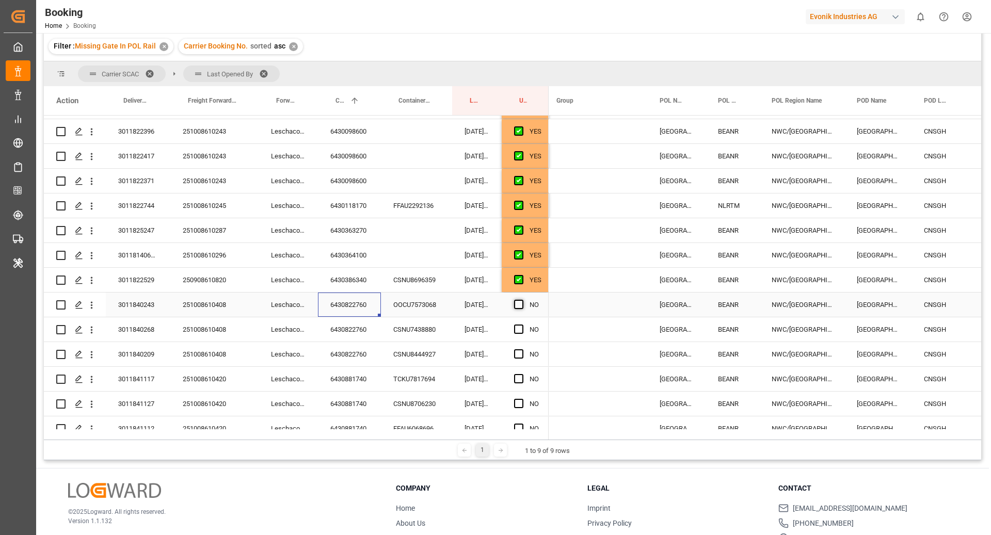
click at [522, 300] on input "Press SPACE to select this row." at bounding box center [522, 300] width 0 height 0
click at [521, 329] on span "Press SPACE to select this row." at bounding box center [518, 329] width 9 height 9
click at [522, 325] on input "Press SPACE to select this row." at bounding box center [522, 325] width 0 height 0
click at [519, 355] on span "Press SPACE to select this row." at bounding box center [518, 353] width 9 height 9
click at [522, 349] on input "Press SPACE to select this row." at bounding box center [522, 349] width 0 height 0
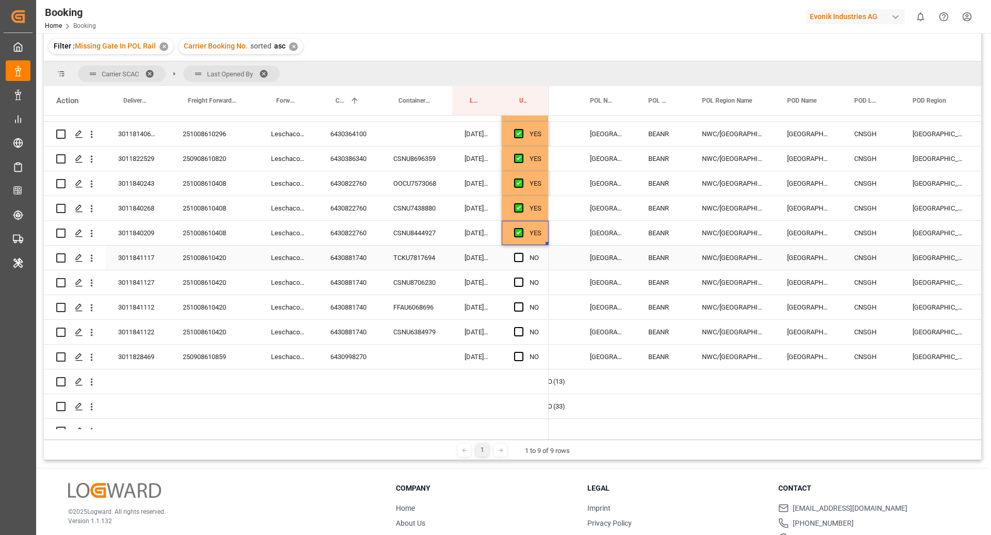
click at [373, 259] on div "6430881740" at bounding box center [349, 258] width 63 height 24
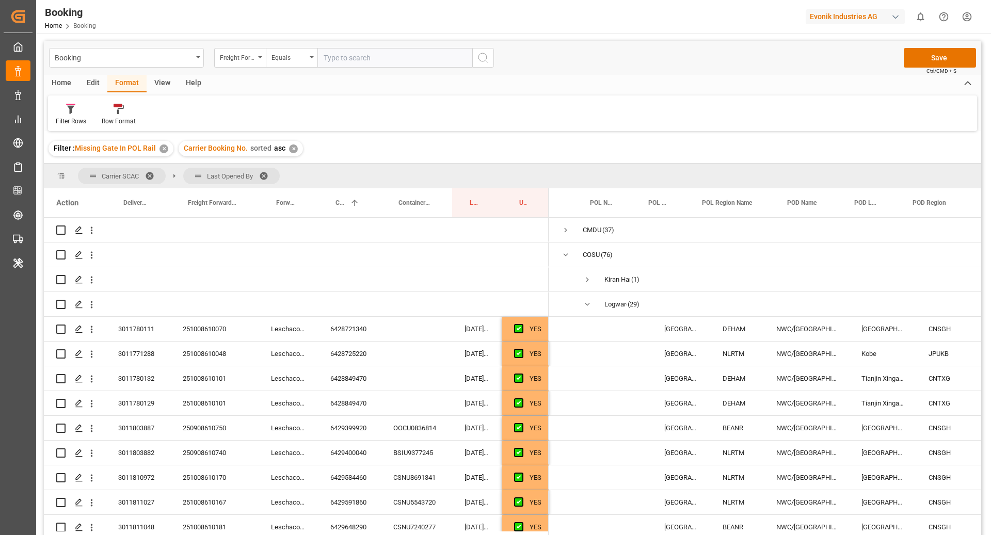
scroll to position [0, 74]
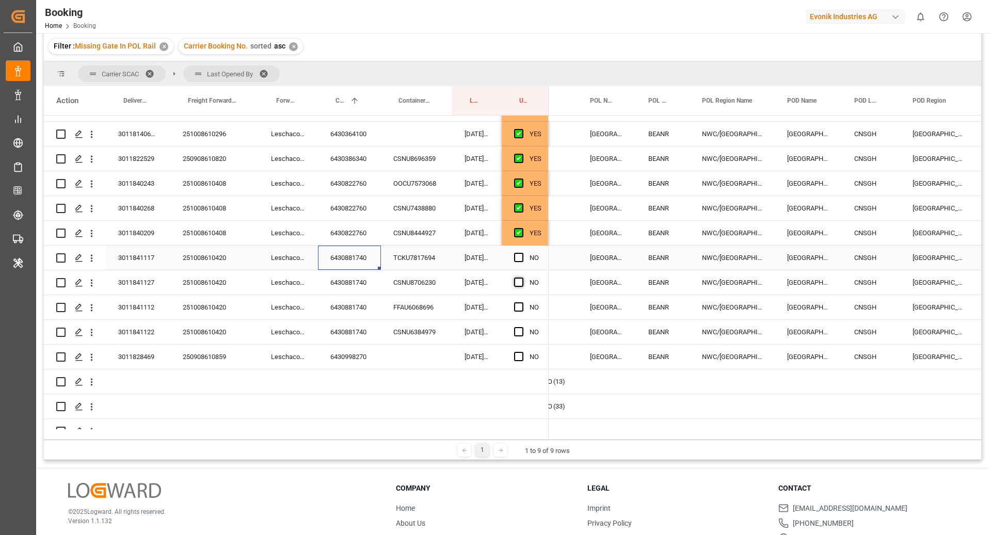
click at [518, 255] on span "Press SPACE to select this row." at bounding box center [518, 257] width 9 height 9
click at [522, 253] on input "Press SPACE to select this row." at bounding box center [522, 253] width 0 height 0
click at [518, 282] on span "Press SPACE to select this row." at bounding box center [518, 282] width 9 height 9
click at [522, 278] on input "Press SPACE to select this row." at bounding box center [522, 278] width 0 height 0
click at [519, 308] on span "Press SPACE to select this row." at bounding box center [518, 306] width 9 height 9
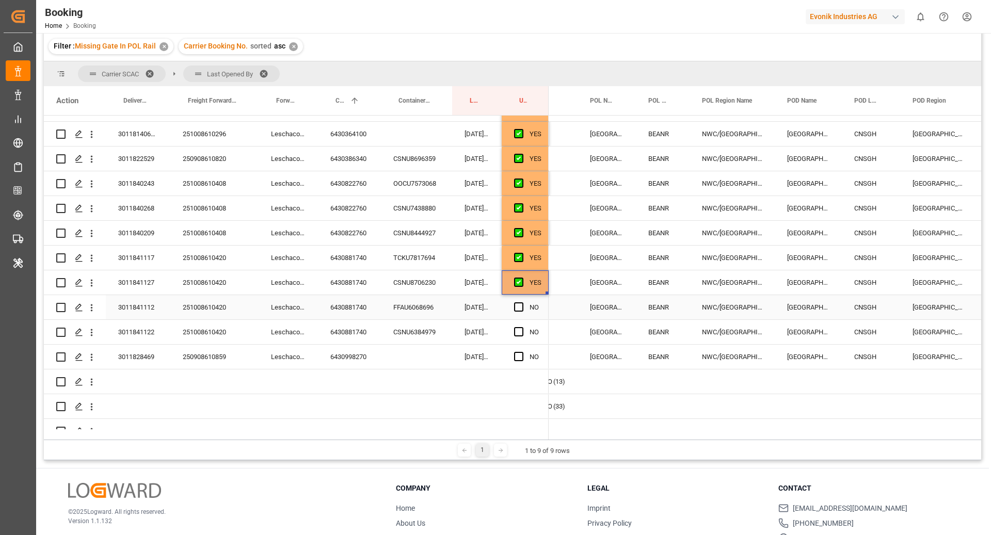
click at [522, 302] on input "Press SPACE to select this row." at bounding box center [522, 302] width 0 height 0
click at [521, 331] on span "Press SPACE to select this row." at bounding box center [518, 331] width 9 height 9
click at [522, 327] on input "Press SPACE to select this row." at bounding box center [522, 327] width 0 height 0
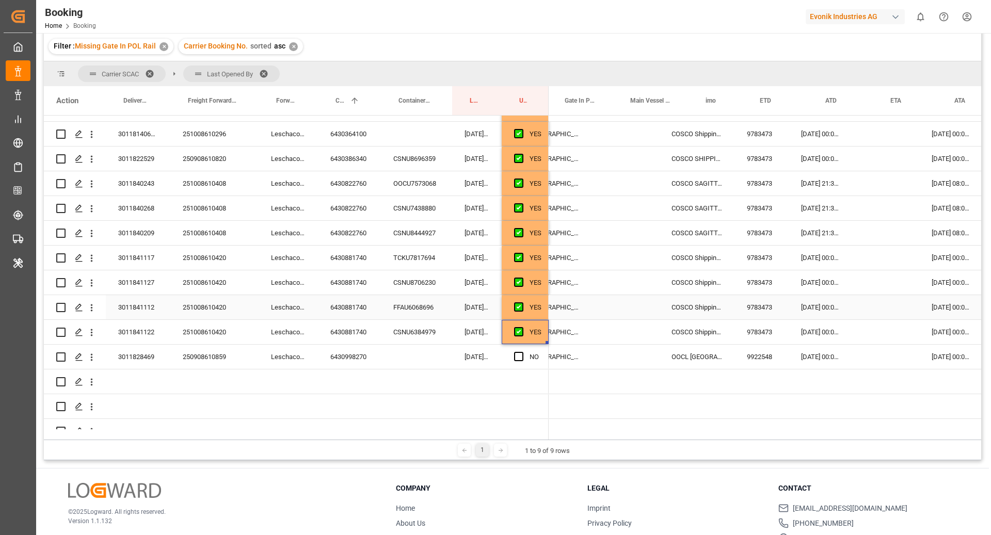
scroll to position [0, 508]
click at [828, 232] on div "07.10.2025 21:30:00" at bounding box center [819, 233] width 66 height 24
drag, startPoint x: 849, startPoint y: 243, endPoint x: 840, endPoint y: 330, distance: 87.7
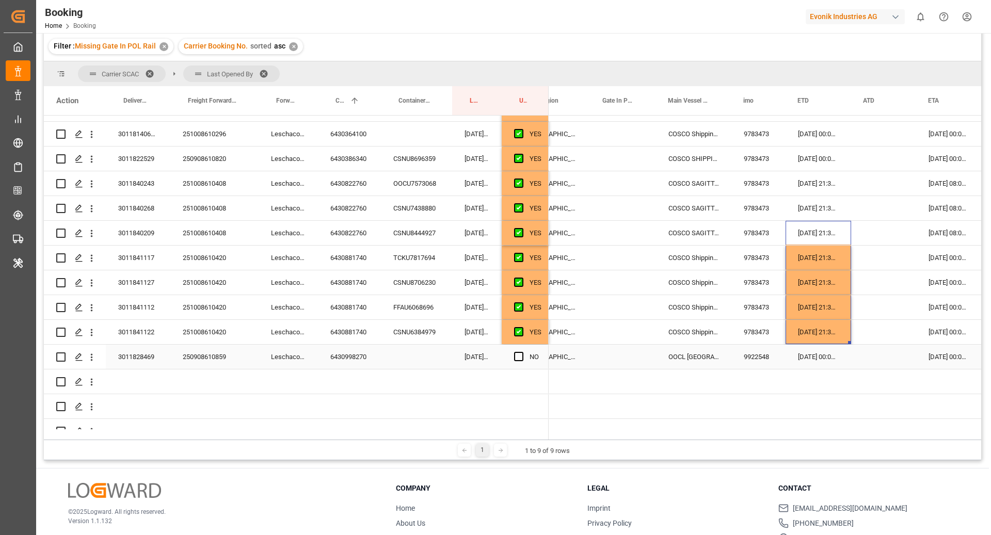
click at [363, 349] on div "6430998270" at bounding box center [349, 357] width 63 height 24
click at [518, 358] on span "Press SPACE to select this row." at bounding box center [518, 356] width 9 height 9
click at [522, 352] on input "Press SPACE to select this row." at bounding box center [522, 352] width 0 height 0
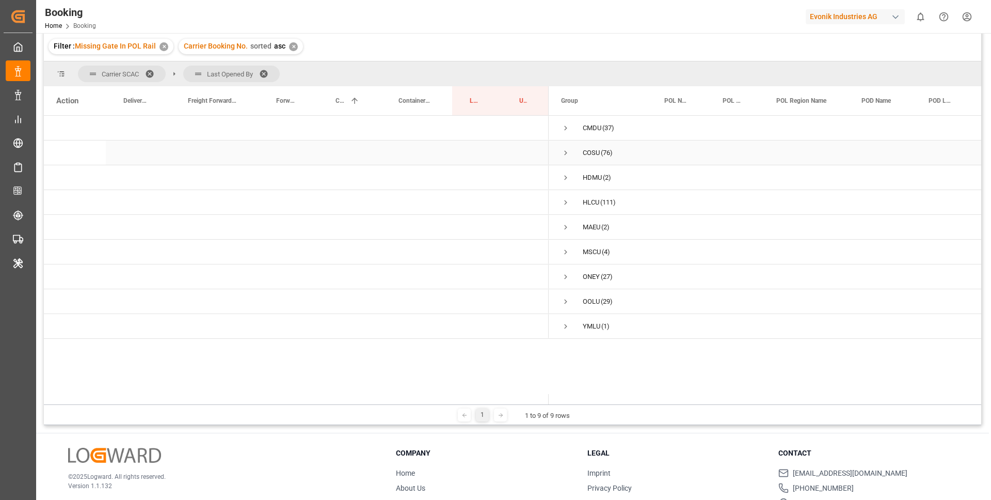
click at [560, 152] on div "COSU (76)" at bounding box center [600, 152] width 103 height 24
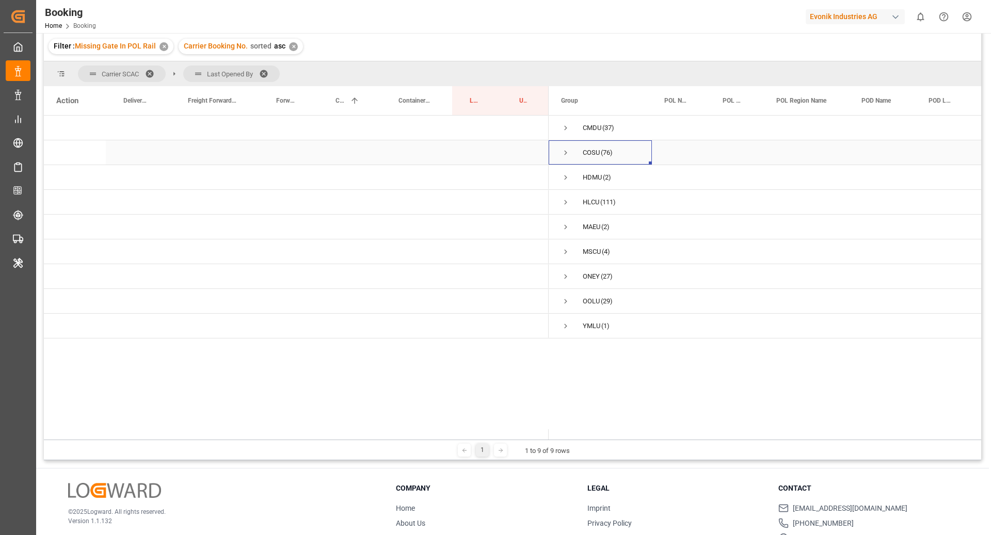
click at [564, 152] on span "Press SPACE to select this row." at bounding box center [565, 152] width 9 height 9
click at [586, 228] on span "Press SPACE to select this row." at bounding box center [587, 226] width 9 height 9
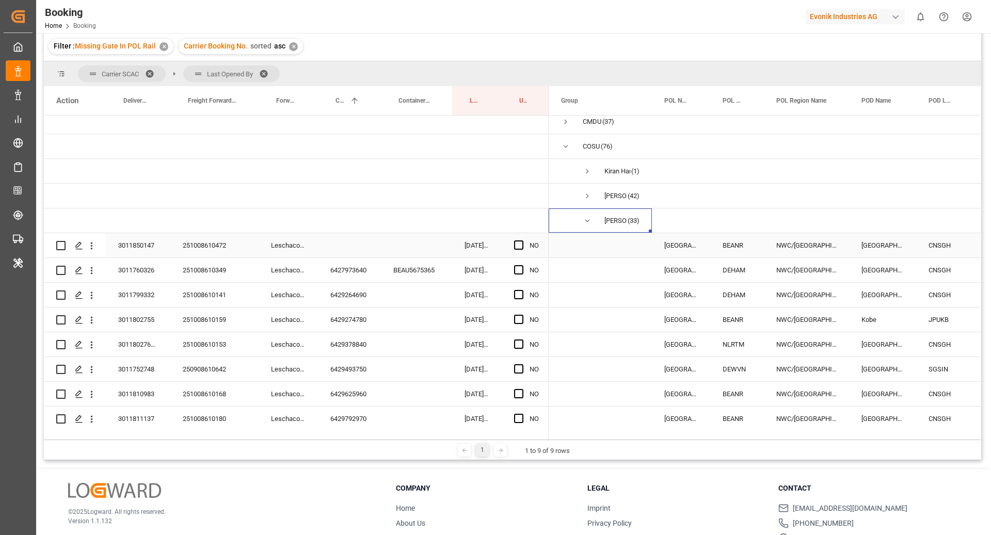
scroll to position [20, 0]
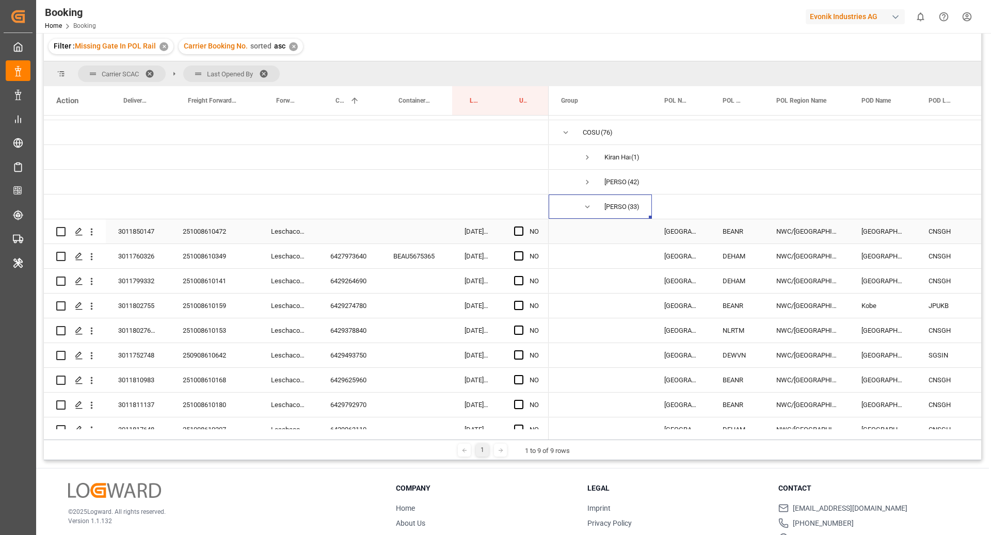
click at [205, 223] on div "251008610472" at bounding box center [214, 231] width 88 height 24
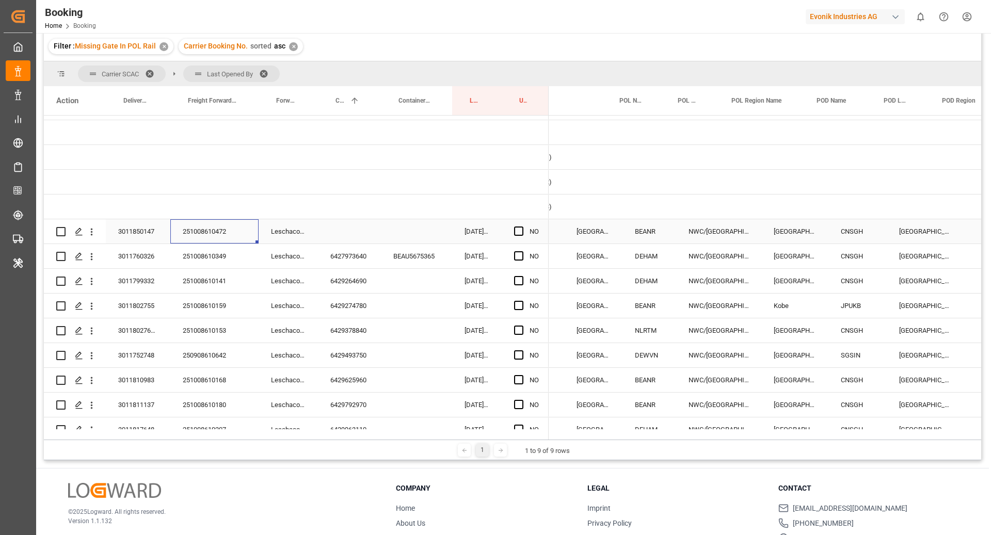
scroll to position [0, 101]
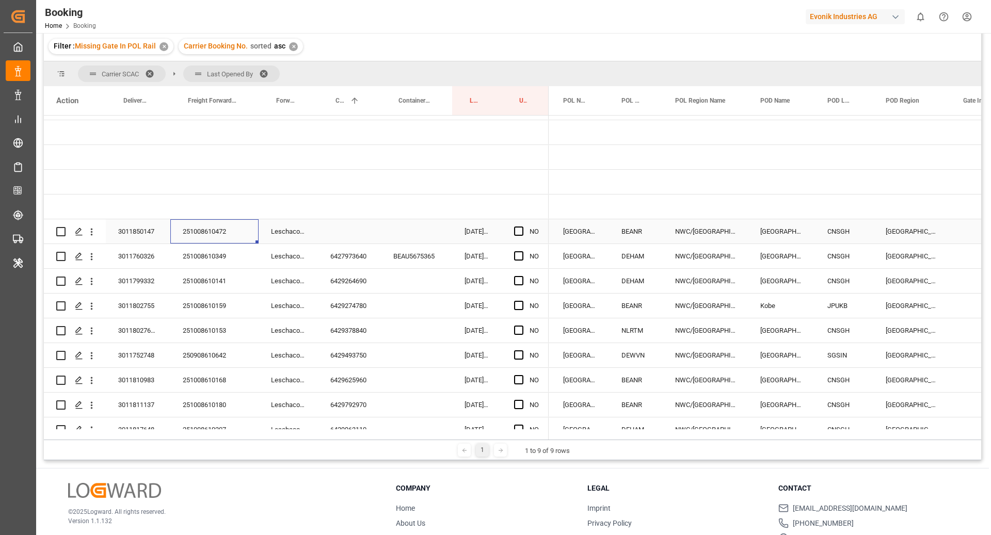
click at [350, 232] on div "Press SPACE to select this row." at bounding box center [349, 231] width 63 height 24
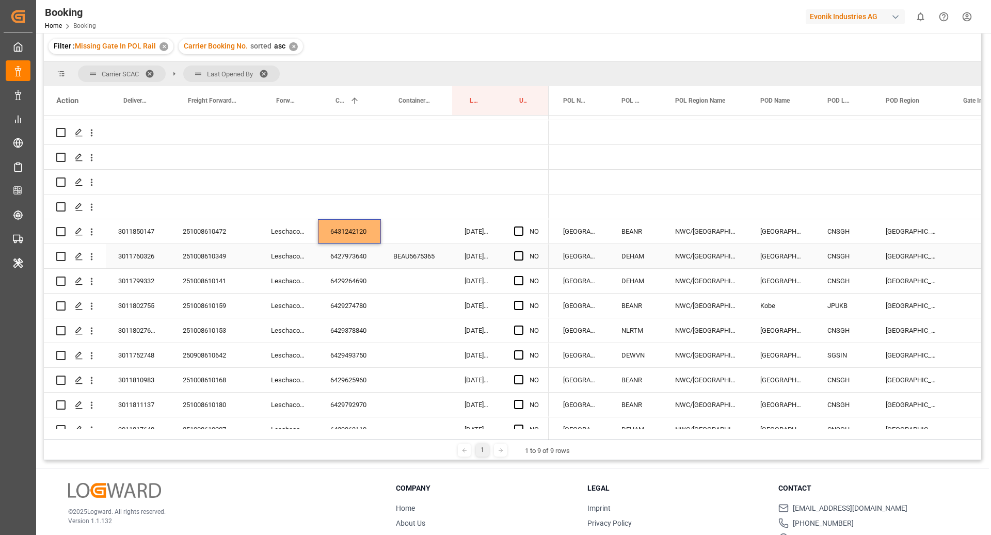
click at [334, 263] on div "6427973640" at bounding box center [349, 256] width 63 height 24
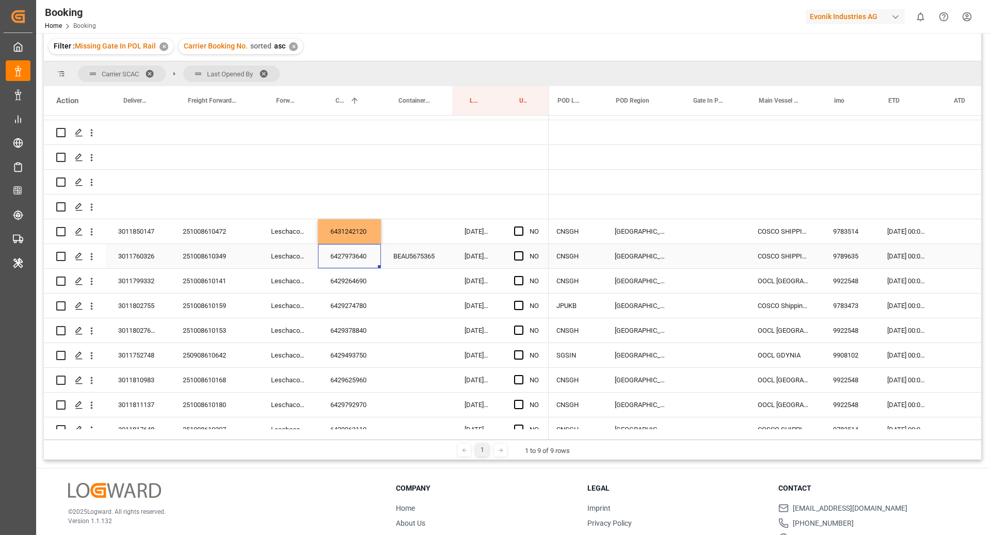
scroll to position [0, 371]
click at [695, 258] on div "Press SPACE to select this row." at bounding box center [714, 256] width 66 height 24
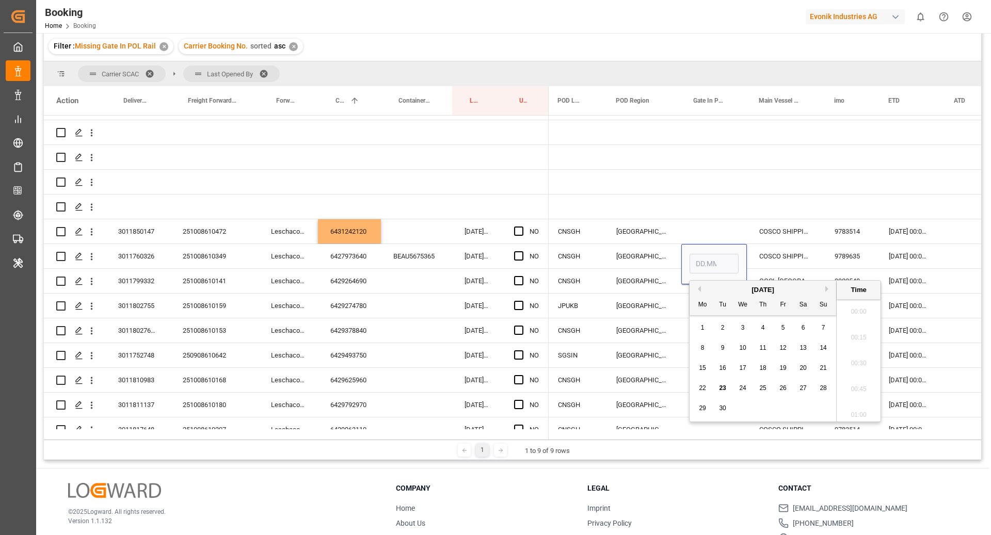
scroll to position [1629, 0]
click at [709, 386] on div "22" at bounding box center [702, 388] width 13 height 12
type input "22.09.2025 00:00"
click at [788, 249] on div "COSCO SHIPPING SCORPIO" at bounding box center [784, 256] width 75 height 24
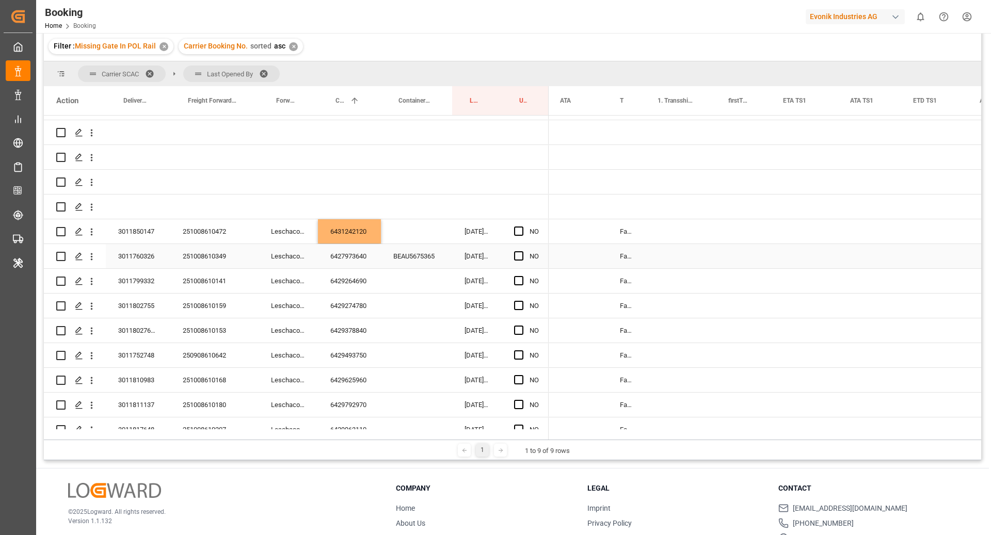
scroll to position [0, 1126]
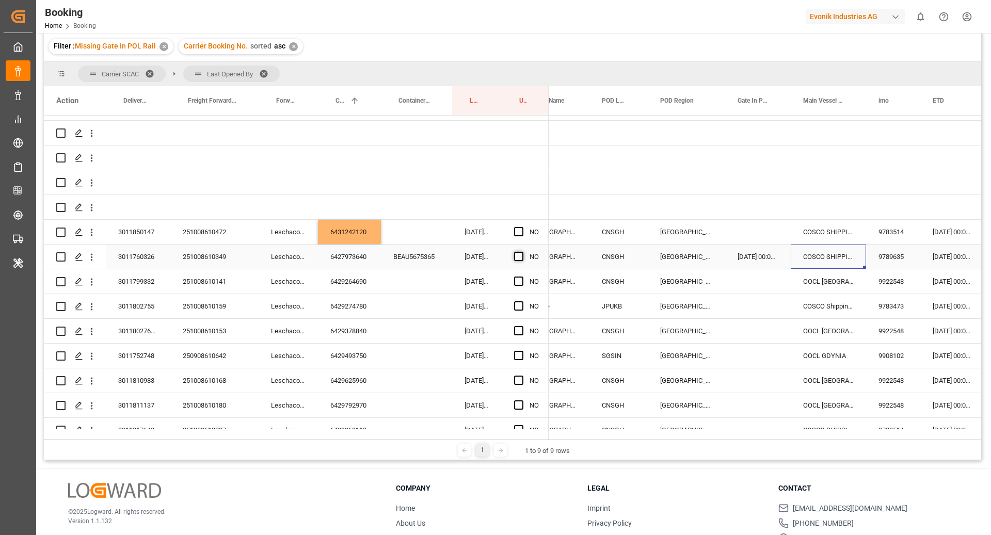
click at [520, 259] on span "Press SPACE to select this row." at bounding box center [518, 256] width 9 height 9
click at [522, 252] on input "Press SPACE to select this row." at bounding box center [522, 252] width 0 height 0
drag, startPoint x: 351, startPoint y: 283, endPoint x: 399, endPoint y: 292, distance: 48.8
click at [351, 283] on div "6429264690" at bounding box center [349, 281] width 63 height 24
click at [517, 281] on span "Press SPACE to select this row." at bounding box center [518, 281] width 9 height 9
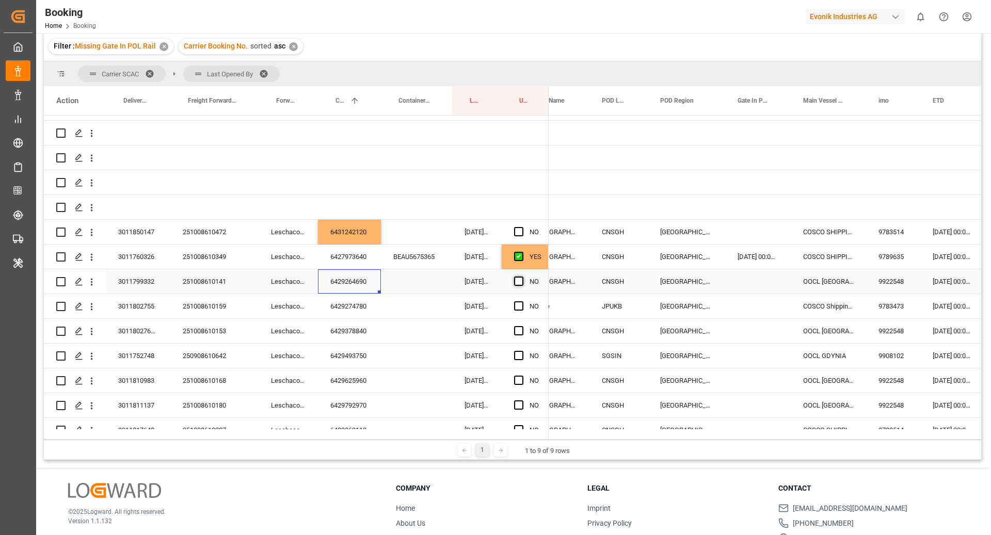
click at [522, 277] on input "Press SPACE to select this row." at bounding box center [522, 277] width 0 height 0
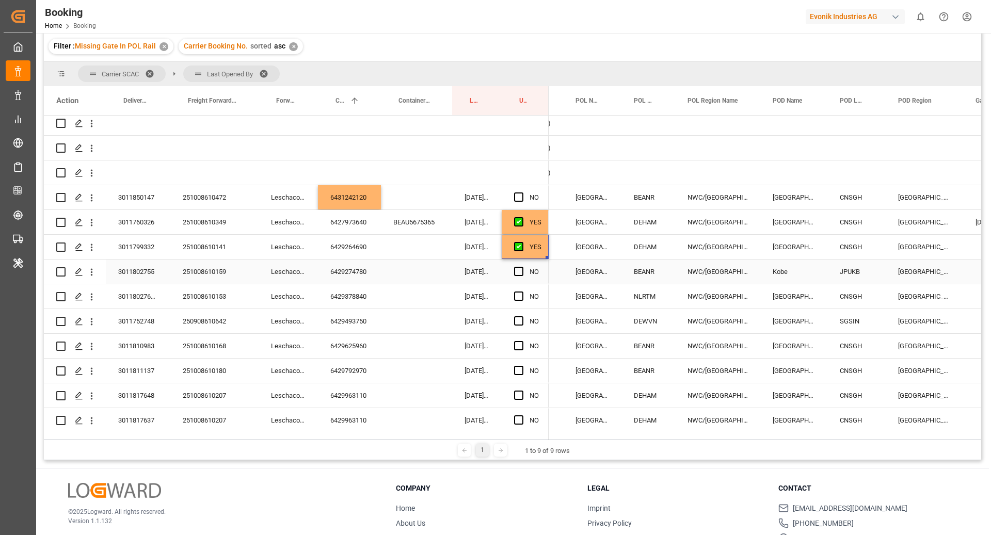
click at [348, 271] on div "6429274780" at bounding box center [349, 272] width 63 height 24
click at [519, 267] on span "Press SPACE to select this row." at bounding box center [518, 271] width 9 height 9
click at [522, 267] on input "Press SPACE to select this row." at bounding box center [522, 267] width 0 height 0
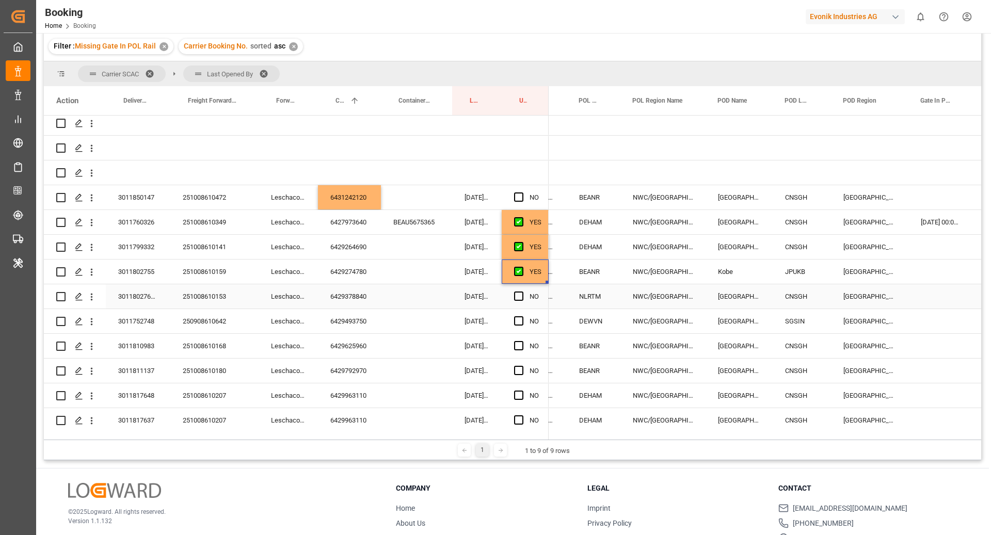
click at [362, 293] on div "6429378840" at bounding box center [349, 296] width 63 height 24
click at [517, 285] on div "Press SPACE to select this row." at bounding box center [521, 297] width 15 height 24
click at [521, 293] on span "Press SPACE to select this row." at bounding box center [518, 296] width 9 height 9
click at [522, 292] on input "Press SPACE to select this row." at bounding box center [522, 292] width 0 height 0
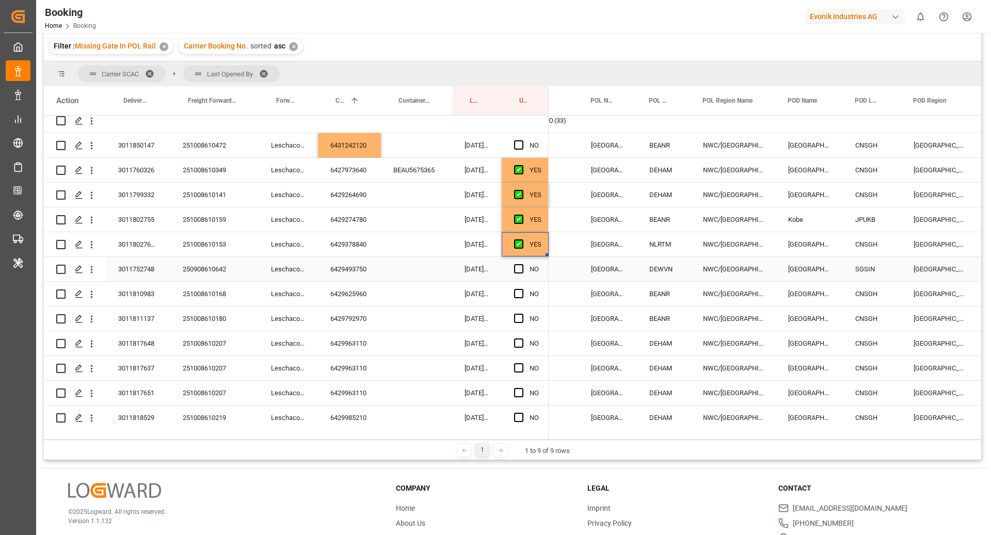
click at [329, 263] on div "6429493750" at bounding box center [349, 269] width 63 height 24
click at [513, 268] on div "NO" at bounding box center [525, 269] width 47 height 24
click at [521, 271] on span "Press SPACE to select this row." at bounding box center [518, 268] width 9 height 9
click at [522, 264] on input "Press SPACE to select this row." at bounding box center [522, 264] width 0 height 0
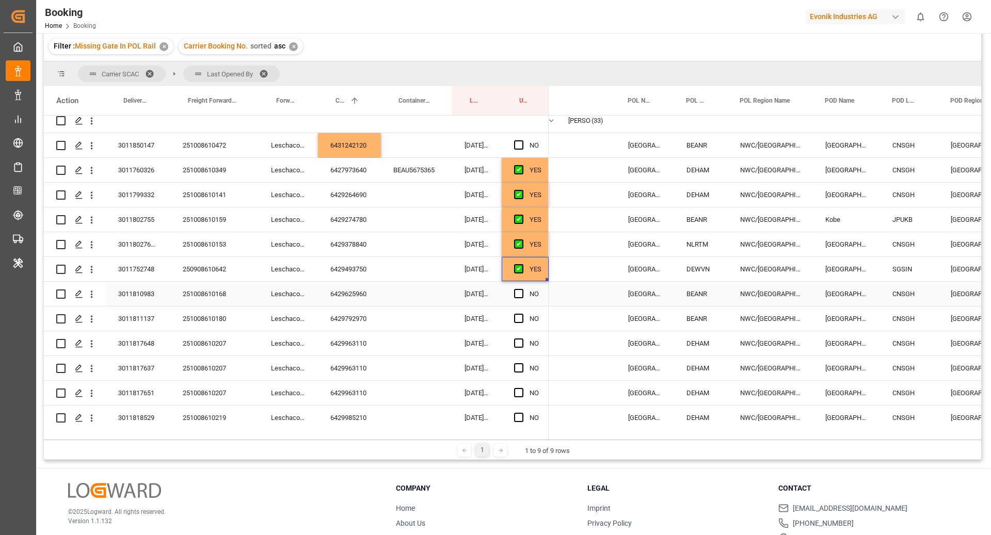
click at [357, 294] on div "6429625960" at bounding box center [349, 294] width 63 height 24
click at [522, 285] on div "Press SPACE to select this row." at bounding box center [521, 294] width 15 height 24
click at [517, 288] on div "Press SPACE to select this row." at bounding box center [521, 294] width 15 height 24
click at [522, 292] on span "Press SPACE to select this row." at bounding box center [518, 293] width 9 height 9
click at [522, 289] on input "Press SPACE to select this row." at bounding box center [522, 289] width 0 height 0
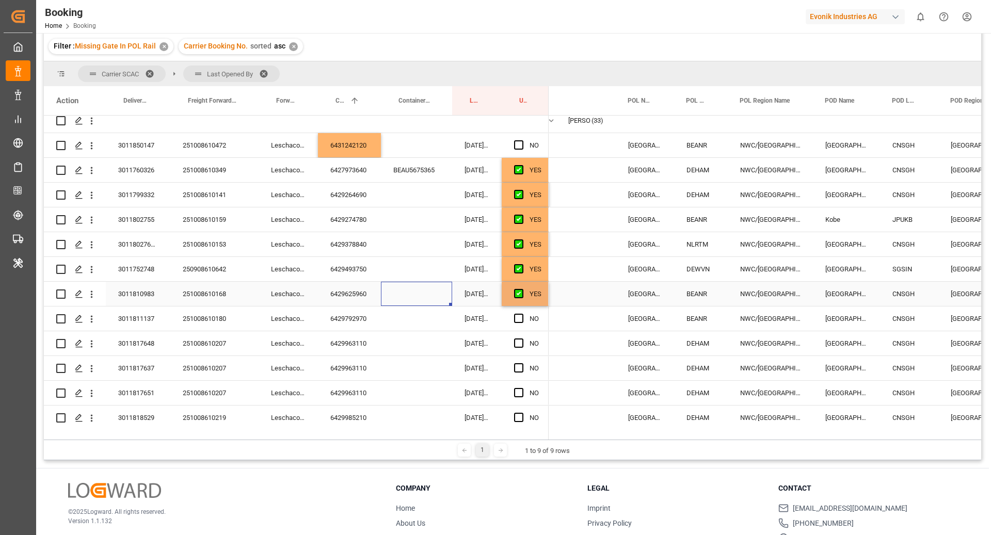
click at [382, 302] on div "Press SPACE to select this row." at bounding box center [416, 294] width 71 height 24
click at [358, 322] on div "6429792970" at bounding box center [349, 319] width 63 height 24
click at [517, 318] on span "Press SPACE to select this row." at bounding box center [518, 318] width 9 height 9
click at [522, 314] on input "Press SPACE to select this row." at bounding box center [522, 314] width 0 height 0
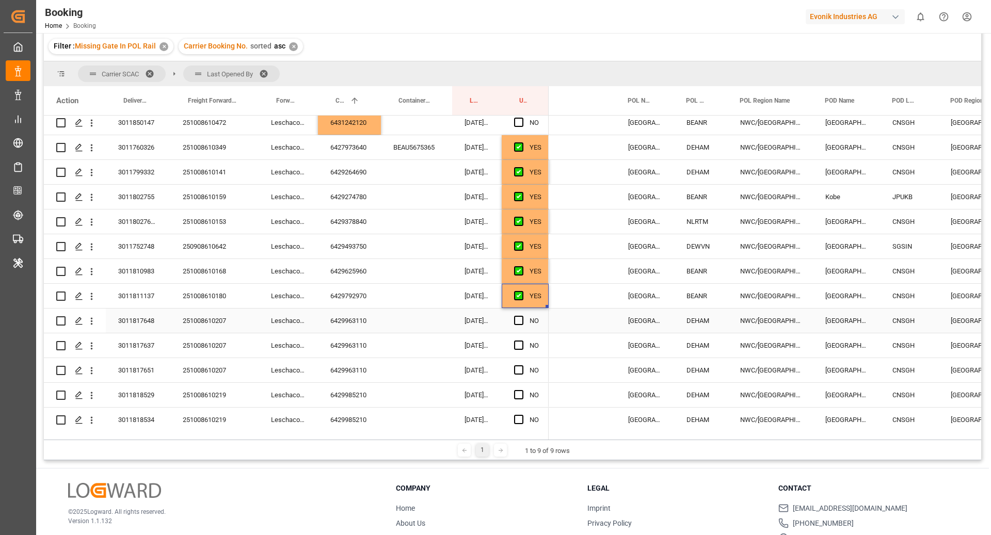
click at [355, 320] on div "6429963110" at bounding box center [349, 321] width 63 height 24
click at [518, 326] on div "Press SPACE to select this row." at bounding box center [521, 321] width 15 height 24
click at [518, 318] on span "Press SPACE to select this row." at bounding box center [518, 320] width 9 height 9
click at [522, 316] on input "Press SPACE to select this row." at bounding box center [522, 316] width 0 height 0
click at [522, 339] on div "Press SPACE to select this row." at bounding box center [521, 346] width 15 height 24
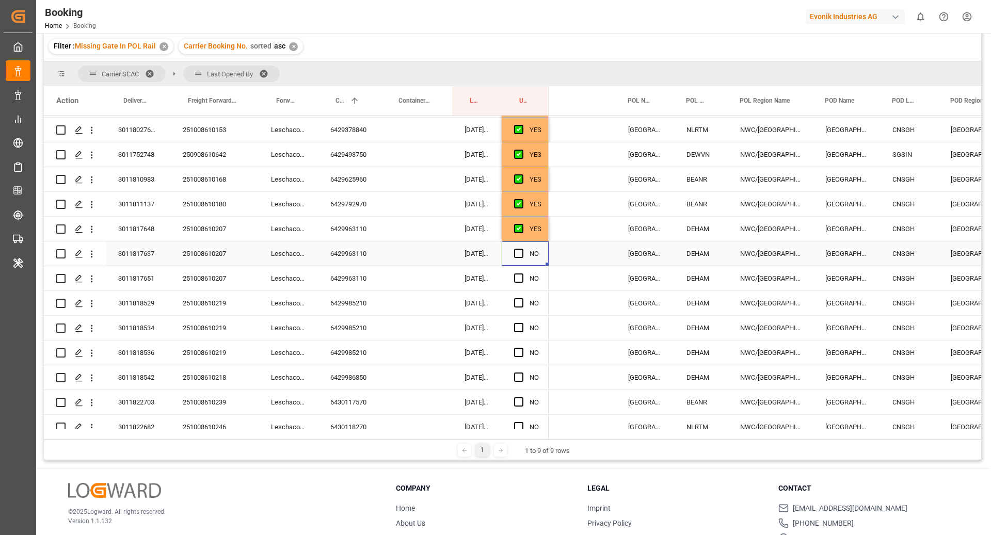
click at [519, 252] on span "Press SPACE to select this row." at bounding box center [518, 253] width 9 height 9
click at [522, 249] on input "Press SPACE to select this row." at bounding box center [522, 249] width 0 height 0
click at [519, 277] on span "Press SPACE to select this row." at bounding box center [518, 278] width 9 height 9
click at [522, 274] on input "Press SPACE to select this row." at bounding box center [522, 274] width 0 height 0
click at [518, 301] on span "Press SPACE to select this row." at bounding box center [518, 302] width 9 height 9
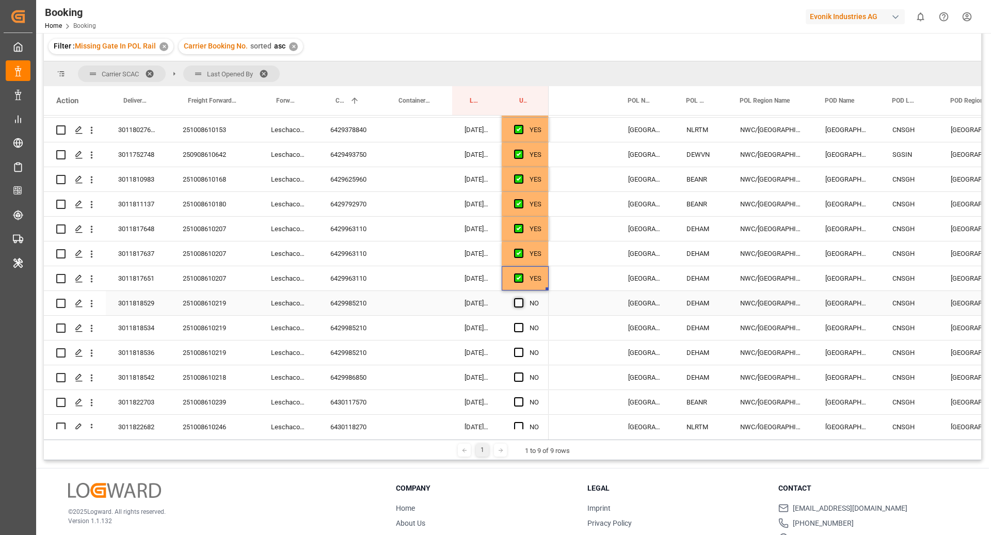
click at [522, 298] on input "Press SPACE to select this row." at bounding box center [522, 298] width 0 height 0
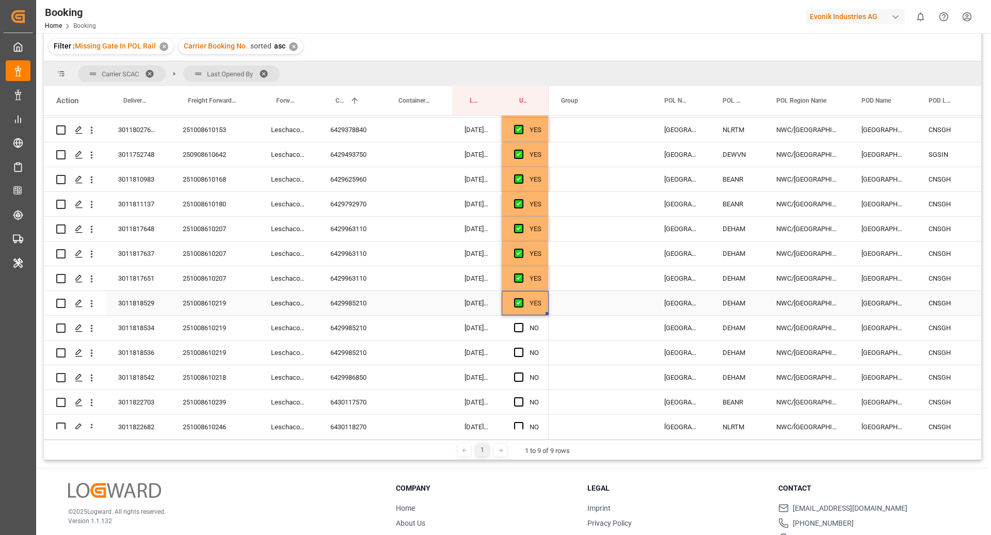
click at [340, 306] on div "6429985210" at bounding box center [349, 303] width 63 height 24
click at [519, 327] on span "Press SPACE to select this row." at bounding box center [518, 327] width 9 height 9
click at [522, 323] on input "Press SPACE to select this row." at bounding box center [522, 323] width 0 height 0
click at [519, 351] on span "Press SPACE to select this row." at bounding box center [518, 352] width 9 height 9
click at [522, 348] on input "Press SPACE to select this row." at bounding box center [522, 348] width 0 height 0
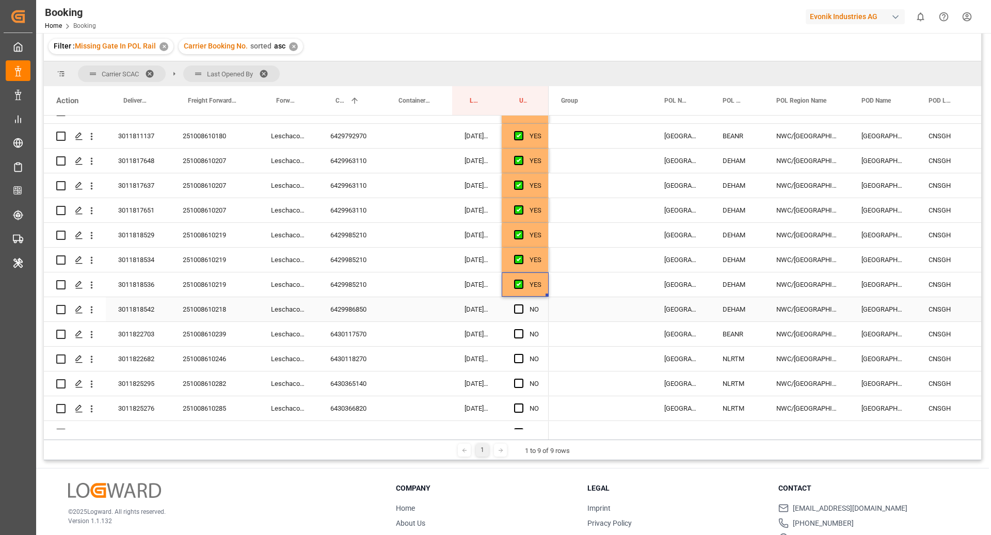
click at [330, 310] on div "6429986850" at bounding box center [349, 309] width 63 height 24
click at [518, 310] on span "Press SPACE to select this row." at bounding box center [518, 309] width 9 height 9
click at [522, 305] on input "Press SPACE to select this row." at bounding box center [522, 305] width 0 height 0
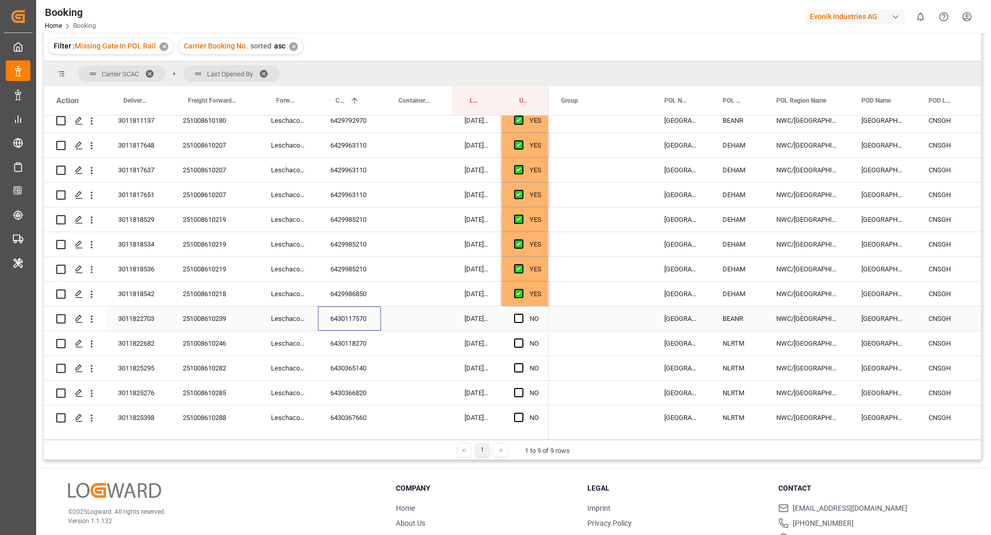
scroll to position [312, 0]
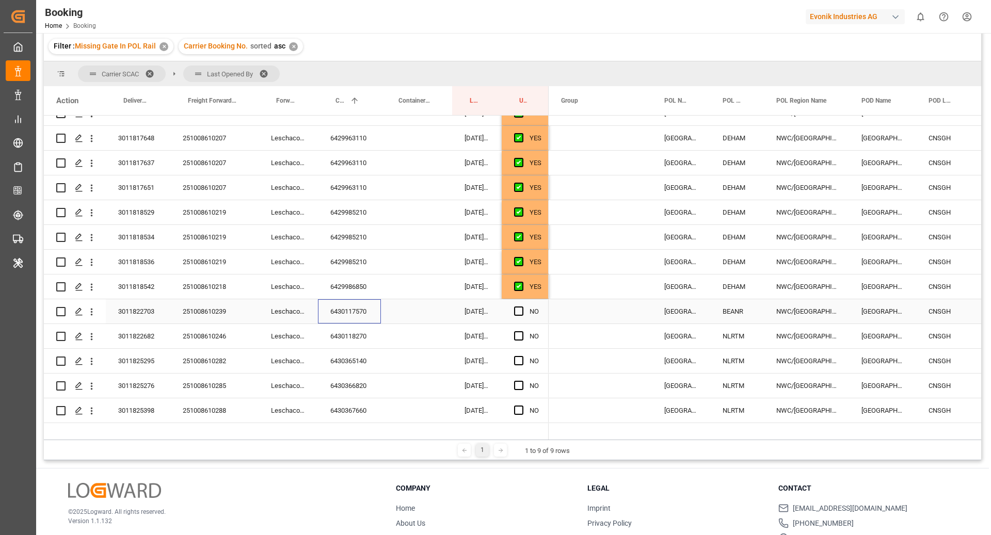
click at [357, 320] on div "6430117570" at bounding box center [349, 311] width 63 height 24
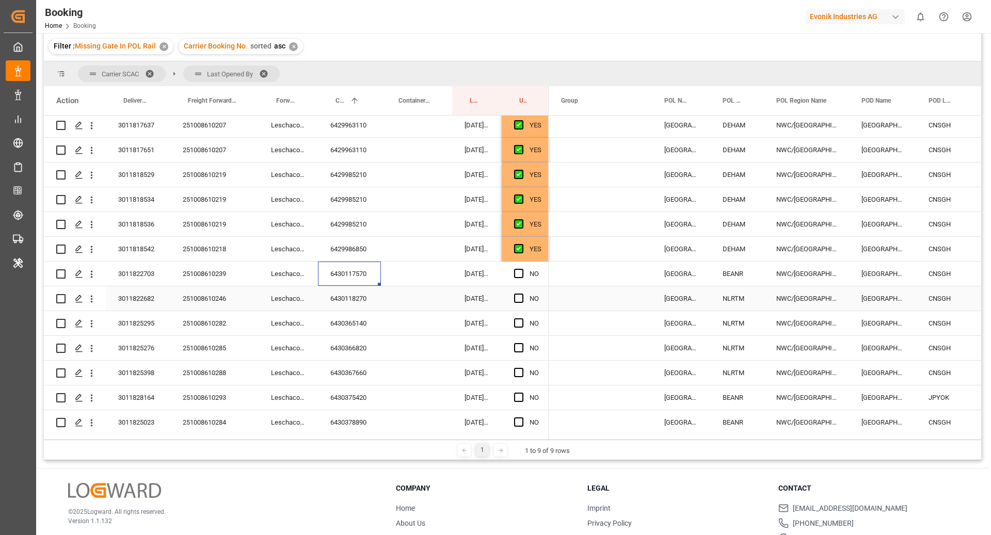
scroll to position [353, 0]
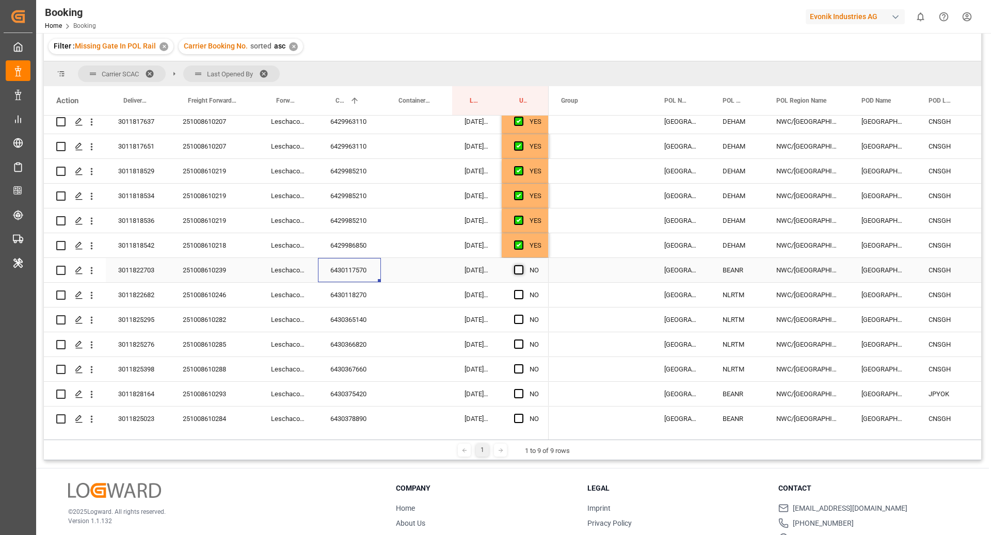
click at [518, 270] on span "Press SPACE to select this row." at bounding box center [518, 269] width 9 height 9
click at [522, 265] on input "Press SPACE to select this row." at bounding box center [522, 265] width 0 height 0
click at [356, 300] on div "6430118270" at bounding box center [349, 295] width 63 height 24
click at [517, 290] on span "Press SPACE to select this row." at bounding box center [518, 294] width 9 height 9
click at [522, 290] on input "Press SPACE to select this row." at bounding box center [522, 290] width 0 height 0
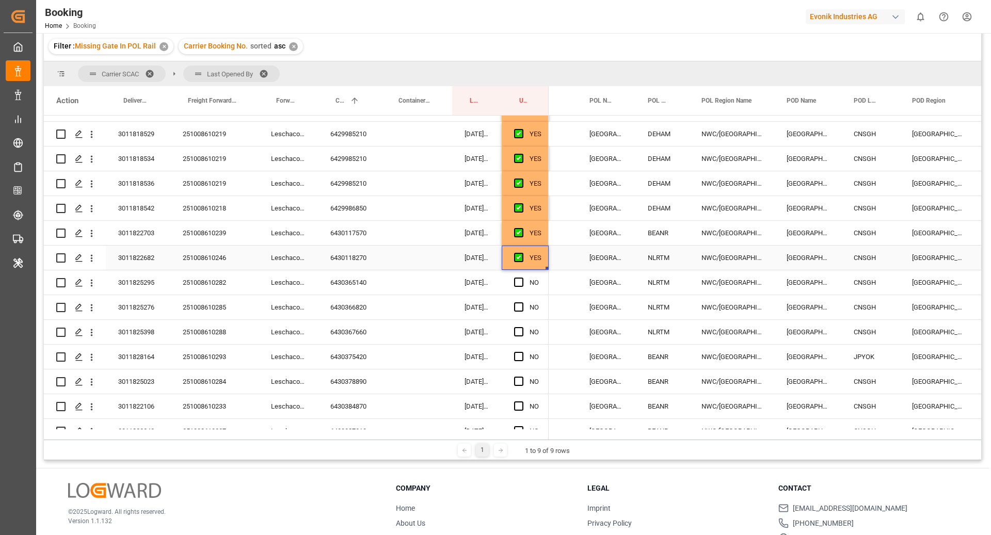
scroll to position [395, 0]
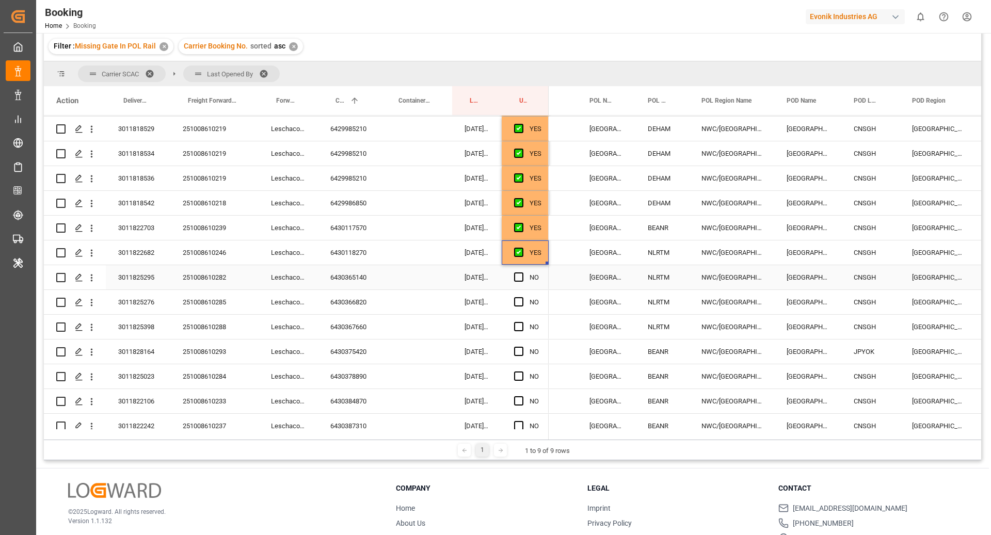
click at [337, 268] on div "6430365140" at bounding box center [349, 277] width 63 height 24
click at [516, 275] on span "Press SPACE to select this row." at bounding box center [518, 277] width 9 height 9
click at [522, 273] on input "Press SPACE to select this row." at bounding box center [522, 273] width 0 height 0
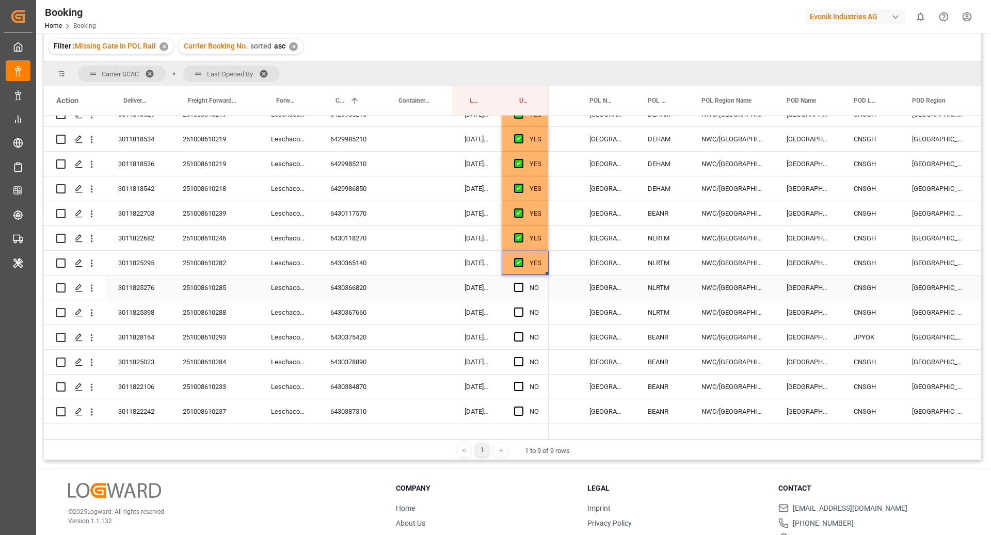
scroll to position [451, 0]
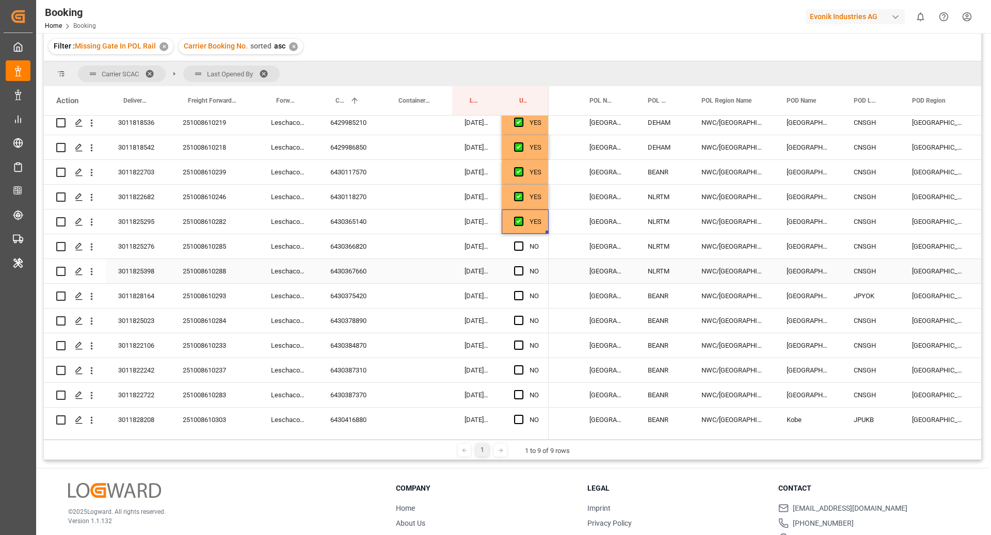
click at [365, 254] on div "6430366820" at bounding box center [349, 246] width 63 height 24
click at [522, 243] on span "Press SPACE to select this row." at bounding box center [518, 246] width 9 height 9
click at [522, 242] on input "Press SPACE to select this row." at bounding box center [522, 242] width 0 height 0
click at [334, 274] on div "6430367660" at bounding box center [349, 271] width 63 height 24
drag, startPoint x: 516, startPoint y: 273, endPoint x: 540, endPoint y: 293, distance: 31.5
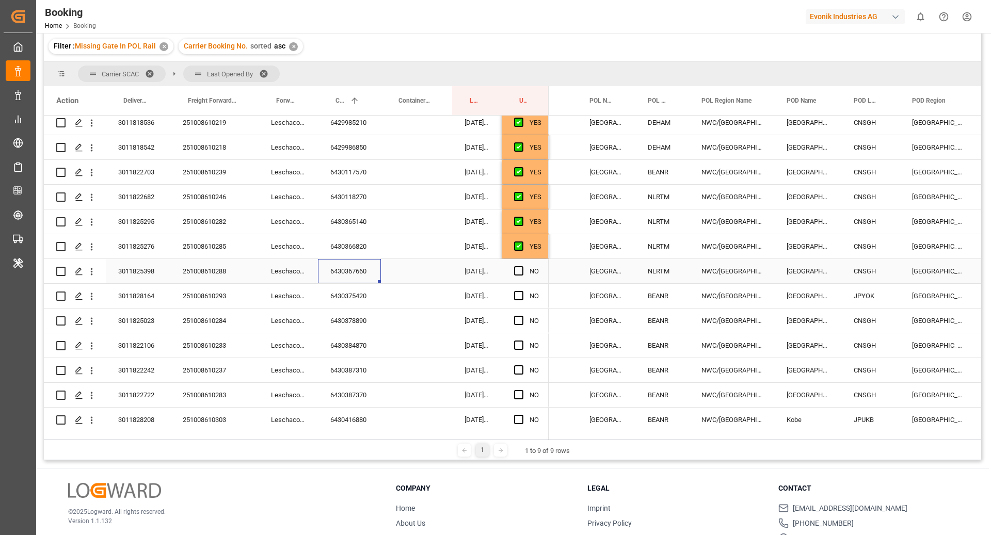
click at [516, 273] on span "Press SPACE to select this row." at bounding box center [518, 270] width 9 height 9
click at [522, 266] on input "Press SPACE to select this row." at bounding box center [522, 266] width 0 height 0
drag, startPoint x: 343, startPoint y: 299, endPoint x: 398, endPoint y: 393, distance: 109.7
click at [343, 299] on div "6430375420" at bounding box center [349, 296] width 63 height 24
click at [518, 295] on span "Press SPACE to select this row." at bounding box center [518, 295] width 9 height 9
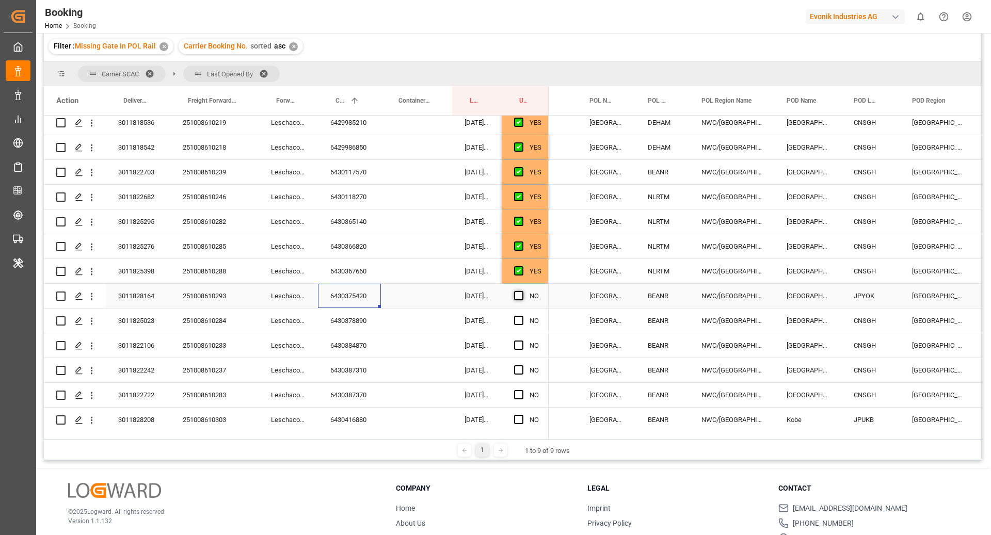
click at [522, 291] on input "Press SPACE to select this row." at bounding box center [522, 291] width 0 height 0
drag, startPoint x: 348, startPoint y: 316, endPoint x: 443, endPoint y: 364, distance: 106.2
click at [348, 316] on div "6430378890" at bounding box center [349, 321] width 63 height 24
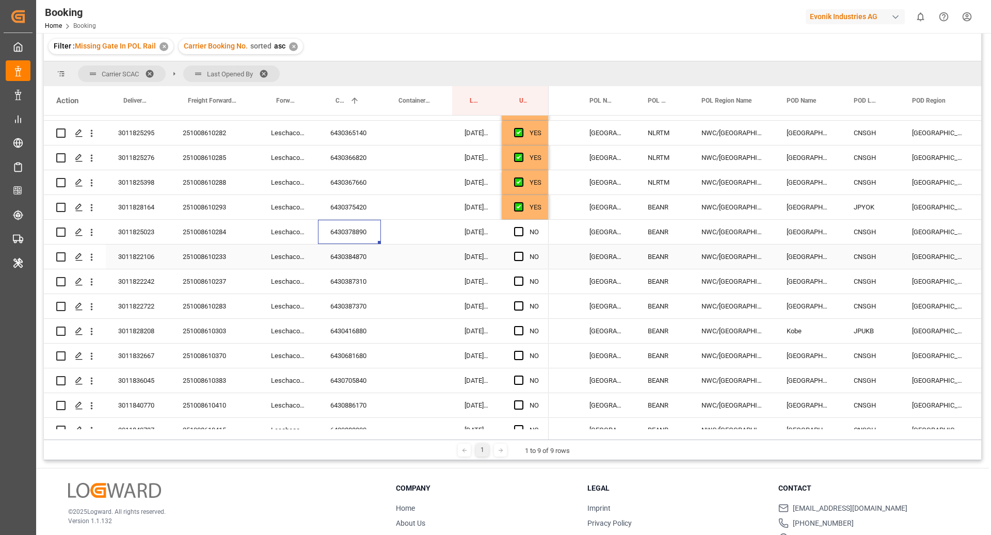
scroll to position [542, 0]
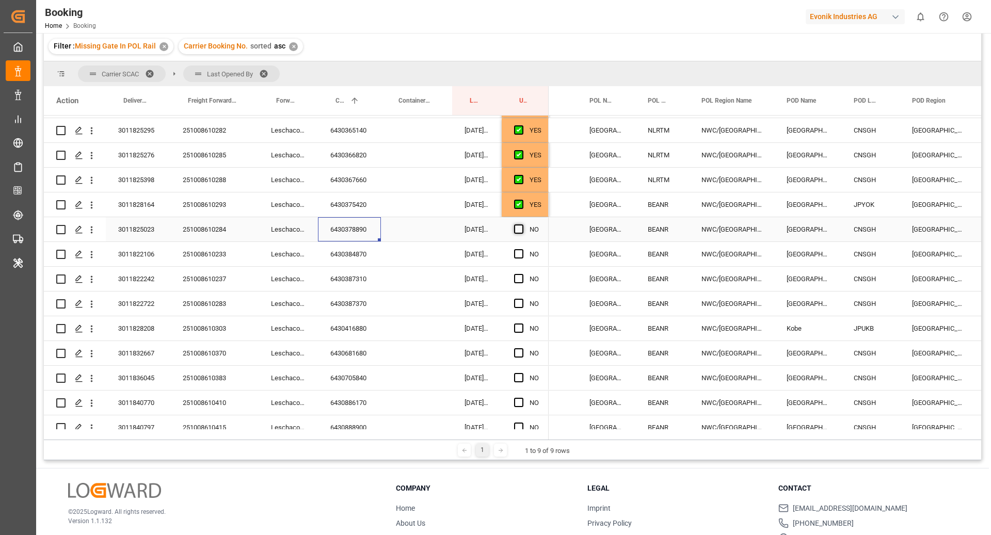
click at [514, 232] on span "Press SPACE to select this row." at bounding box center [518, 229] width 9 height 9
click at [522, 225] on input "Press SPACE to select this row." at bounding box center [522, 225] width 0 height 0
click at [353, 262] on div "6430384870" at bounding box center [349, 254] width 63 height 24
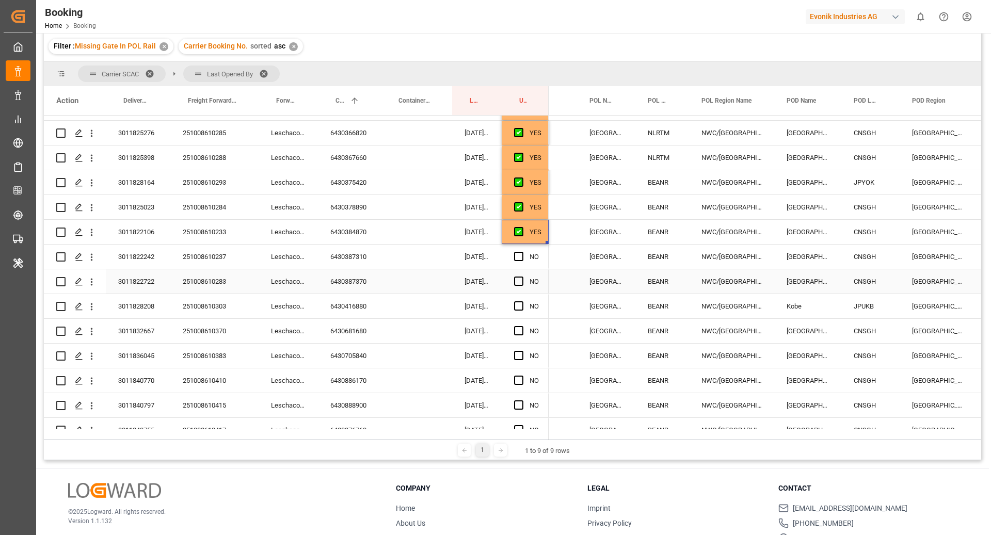
scroll to position [575, 0]
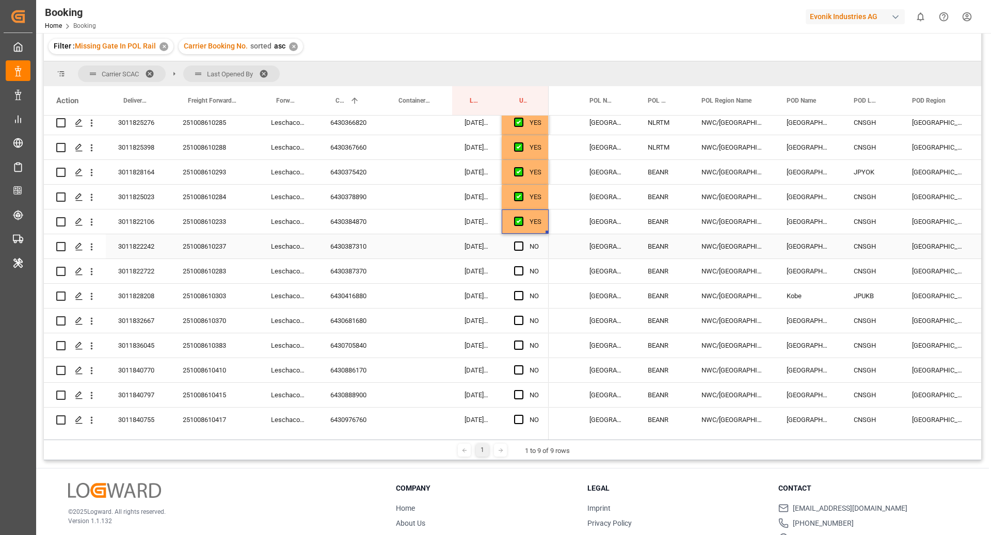
click at [350, 254] on div "6430387310" at bounding box center [349, 246] width 63 height 24
click at [515, 245] on span "Press SPACE to select this row." at bounding box center [518, 246] width 9 height 9
click at [522, 242] on input "Press SPACE to select this row." at bounding box center [522, 242] width 0 height 0
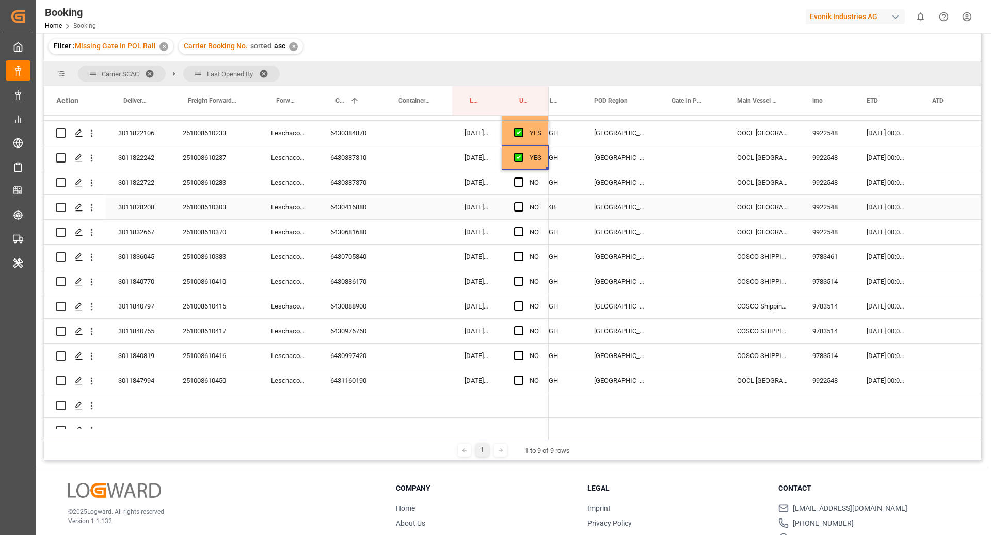
scroll to position [667, 0]
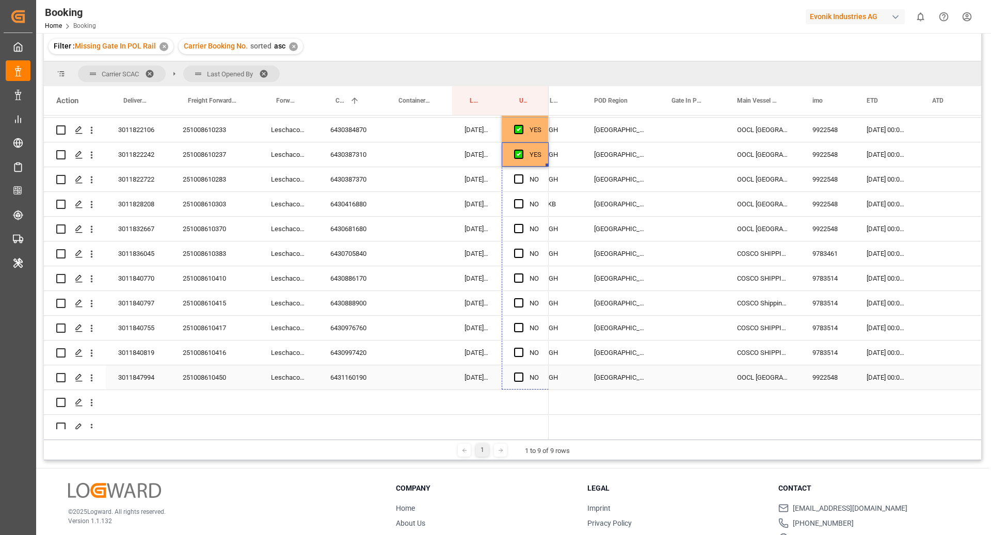
drag, startPoint x: 548, startPoint y: 164, endPoint x: 564, endPoint y: 362, distance: 198.3
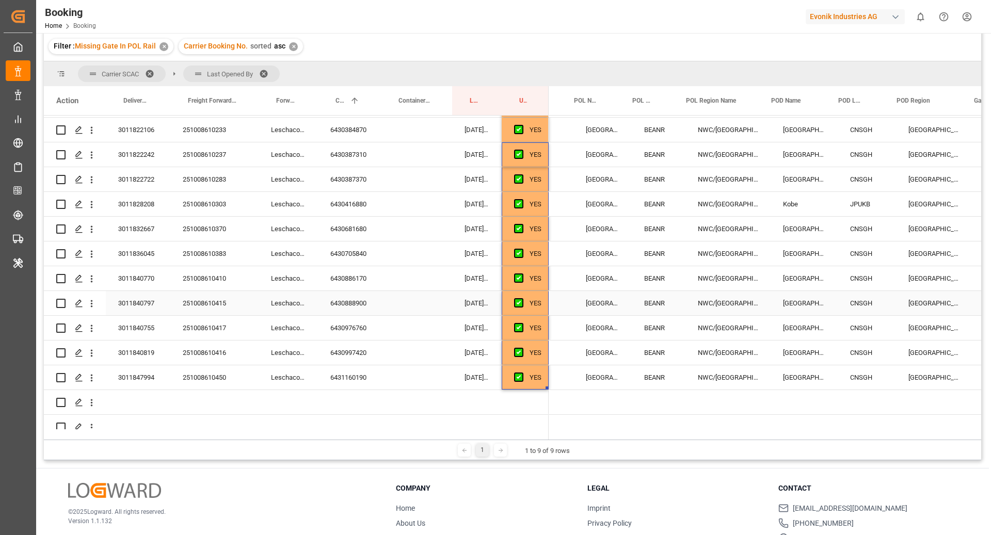
scroll to position [0, 0]
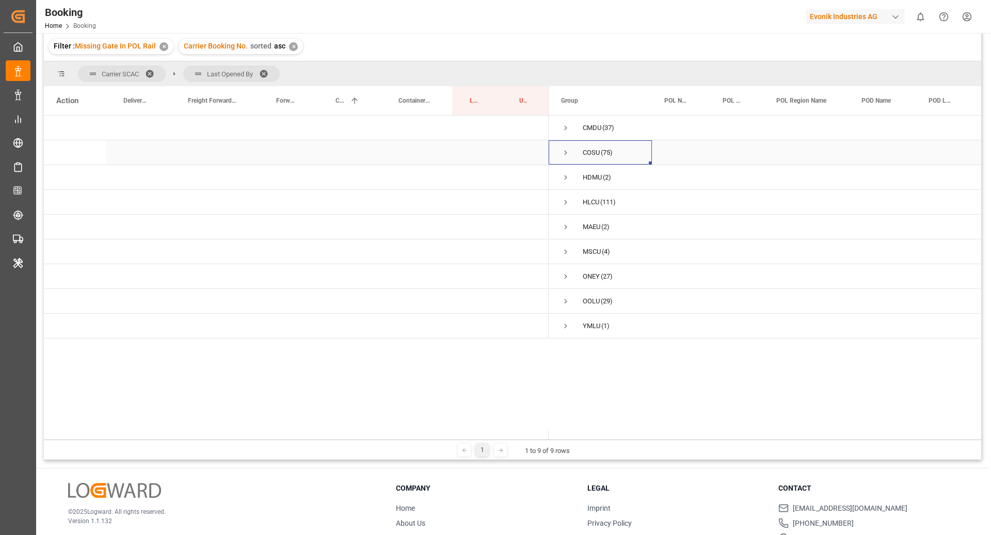
click at [565, 146] on span "Press SPACE to select this row." at bounding box center [565, 153] width 9 height 24
click at [588, 181] on span "Press SPACE to select this row." at bounding box center [587, 177] width 9 height 9
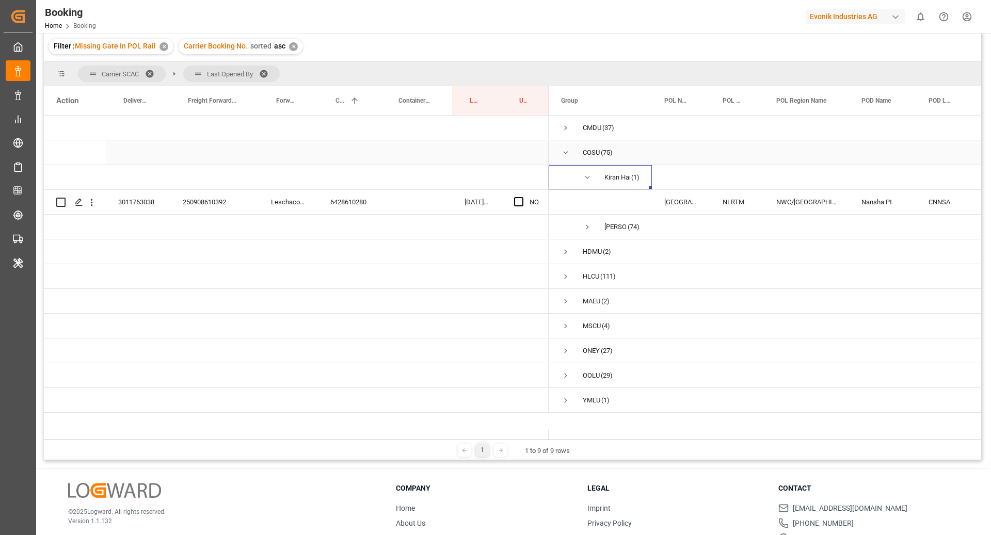
click at [567, 152] on span "Press SPACE to select this row." at bounding box center [565, 152] width 9 height 9
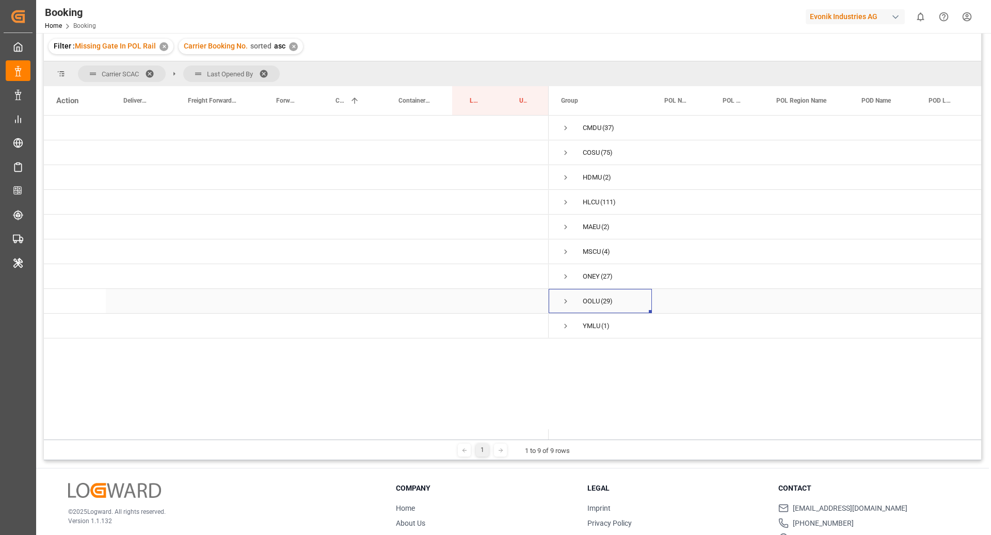
click at [565, 294] on span "Press SPACE to select this row." at bounding box center [565, 302] width 9 height 24
click at [590, 325] on span "Press SPACE to select this row." at bounding box center [587, 326] width 9 height 9
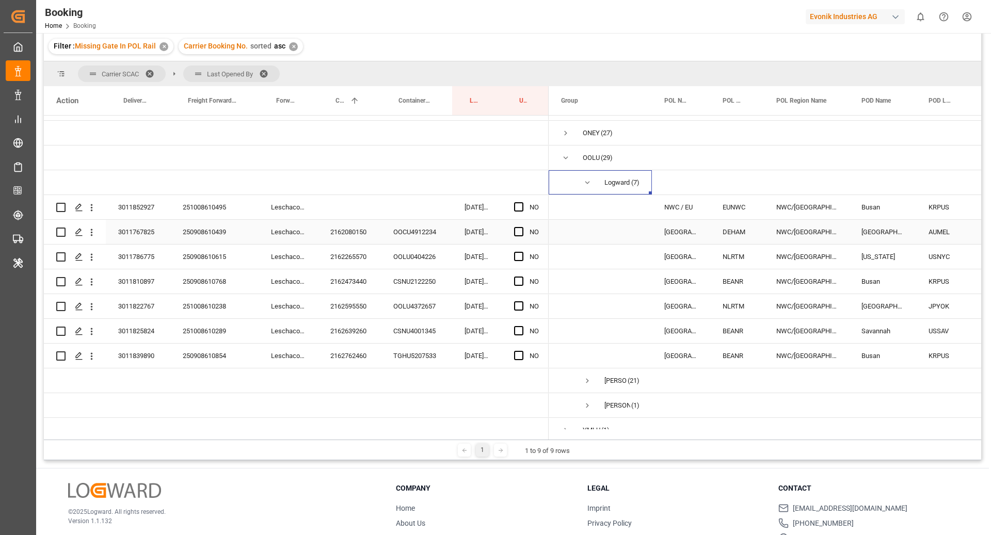
click at [228, 210] on div "251008610495" at bounding box center [214, 207] width 88 height 24
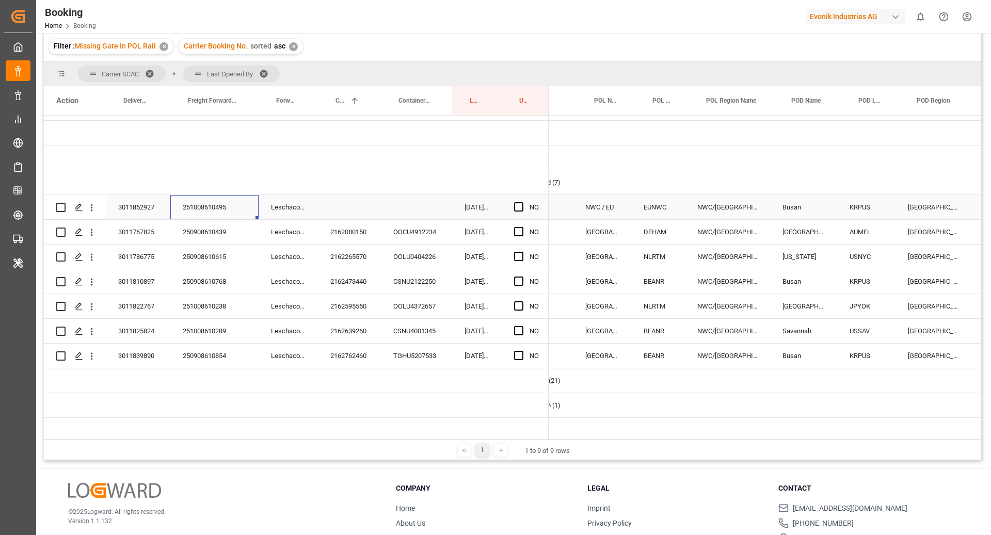
scroll to position [0, 70]
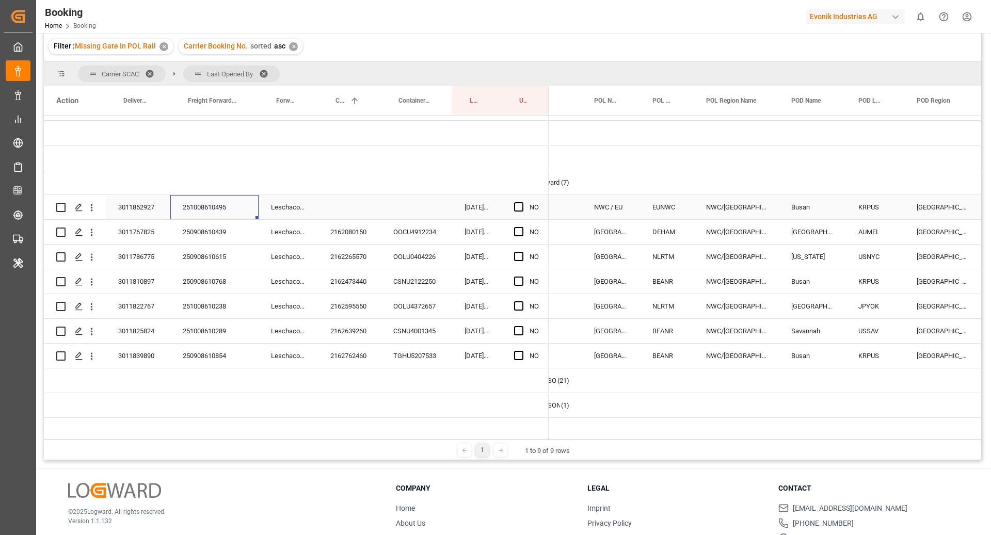
click at [626, 205] on div "NWC / EU" at bounding box center [611, 207] width 58 height 24
type input "NWC / EU - EUNWC"
click at [605, 212] on icon "Press SPACE to select this row." at bounding box center [610, 212] width 11 height 11
click at [605, 212] on input "Press SPACE to select this row." at bounding box center [611, 213] width 42 height 20
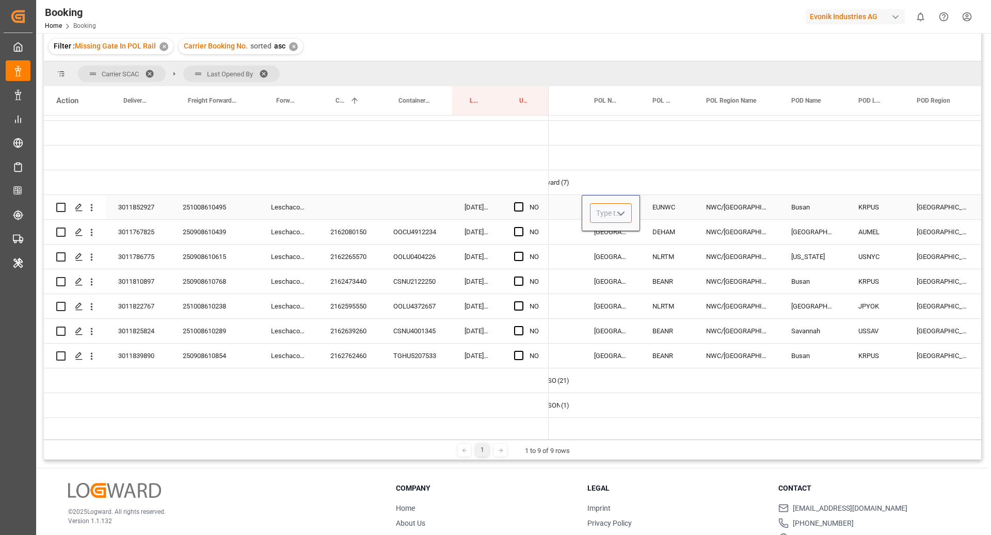
click at [605, 212] on input "Press SPACE to select this row." at bounding box center [611, 213] width 42 height 20
click at [661, 212] on div "EUNWC" at bounding box center [667, 207] width 54 height 24
click at [661, 212] on icon "Press SPACE to select this row." at bounding box center [664, 212] width 11 height 11
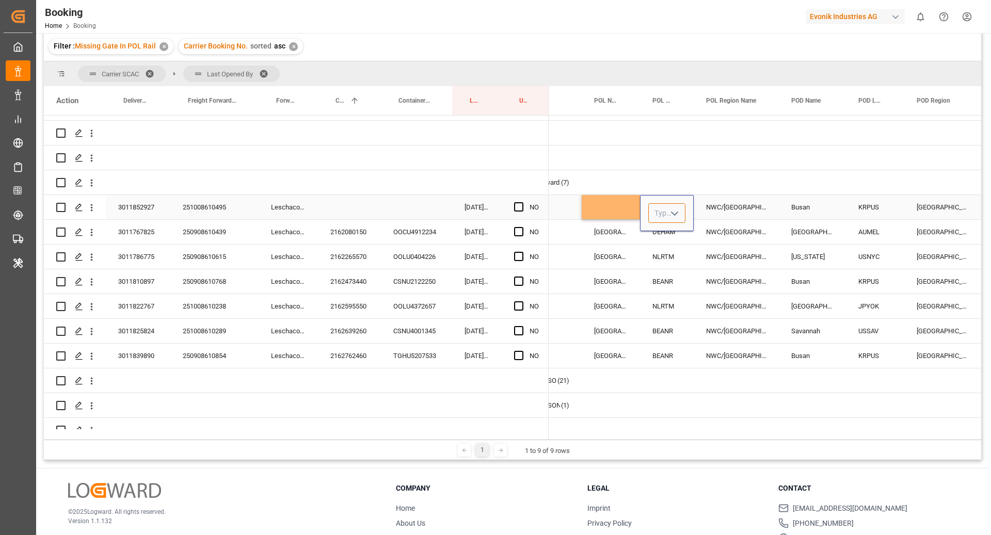
click at [661, 212] on input "Press SPACE to select this row." at bounding box center [666, 213] width 37 height 20
type input "NLRTM"
click at [657, 235] on div "NLRTM" at bounding box center [667, 243] width 36 height 36
click at [775, 207] on div "NWC/UK North West Continent / UK" at bounding box center [736, 207] width 85 height 24
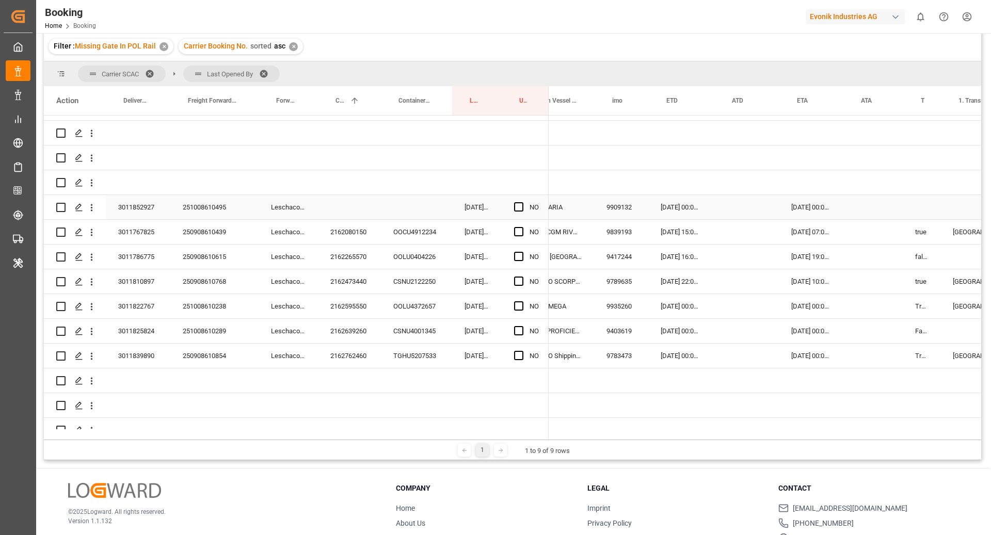
scroll to position [0, 572]
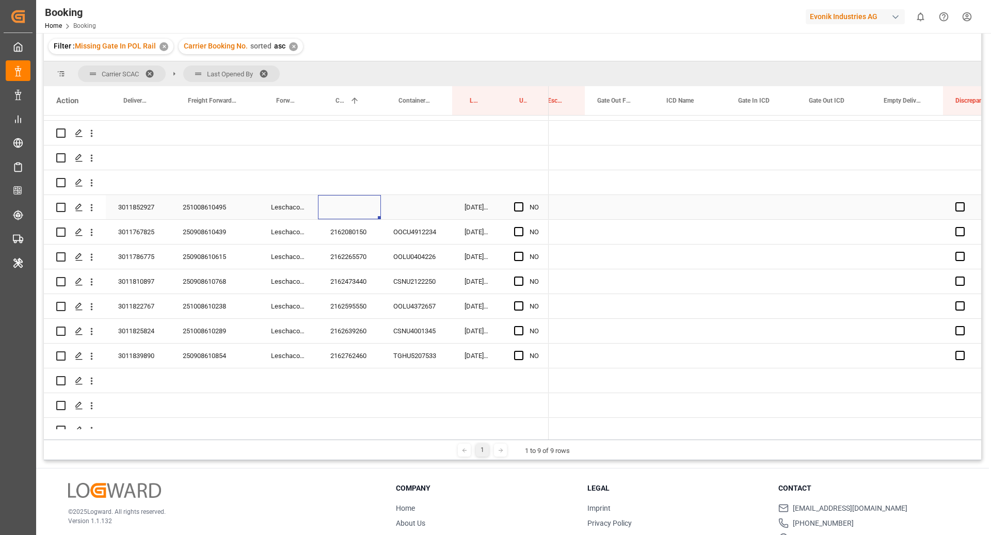
click at [360, 210] on div "Press SPACE to select this row." at bounding box center [349, 207] width 63 height 24
click at [318, 184] on div "Press SPACE to select this row." at bounding box center [349, 182] width 63 height 24
drag, startPoint x: 379, startPoint y: 193, endPoint x: 381, endPoint y: 206, distance: 14.0
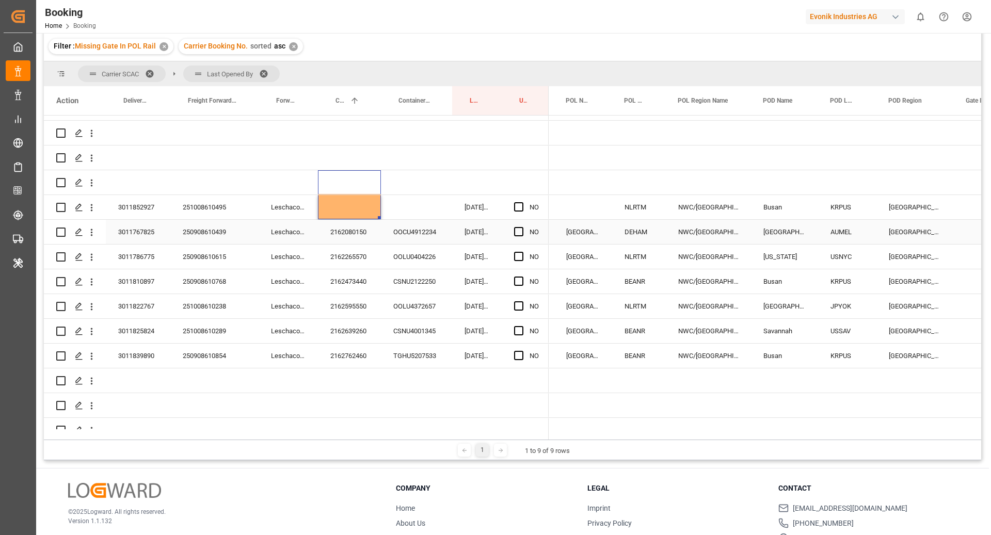
click at [346, 229] on div "2162080150" at bounding box center [349, 232] width 63 height 24
click at [517, 234] on span "Press SPACE to select this row." at bounding box center [518, 231] width 9 height 9
click at [522, 227] on input "Press SPACE to select this row." at bounding box center [522, 227] width 0 height 0
click at [359, 253] on div "2162265570" at bounding box center [349, 257] width 63 height 24
click at [520, 259] on span "Press SPACE to select this row." at bounding box center [518, 256] width 9 height 9
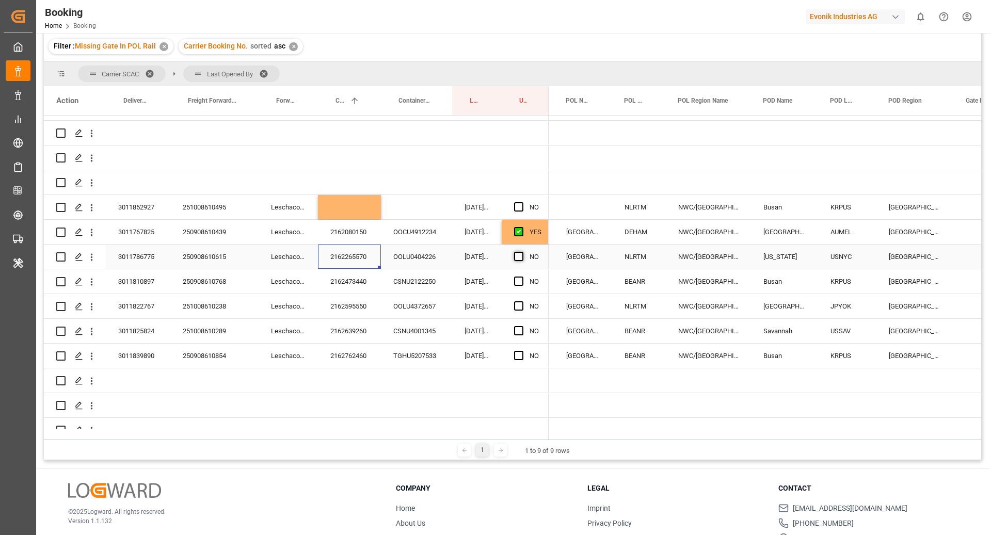
click at [522, 252] on input "Press SPACE to select this row." at bounding box center [522, 252] width 0 height 0
click at [392, 278] on div "CSNU2122250" at bounding box center [416, 281] width 71 height 24
click at [359, 286] on div "2162473440" at bounding box center [349, 281] width 63 height 24
click at [522, 281] on span "Press SPACE to select this row." at bounding box center [518, 281] width 9 height 9
click at [522, 277] on input "Press SPACE to select this row." at bounding box center [522, 277] width 0 height 0
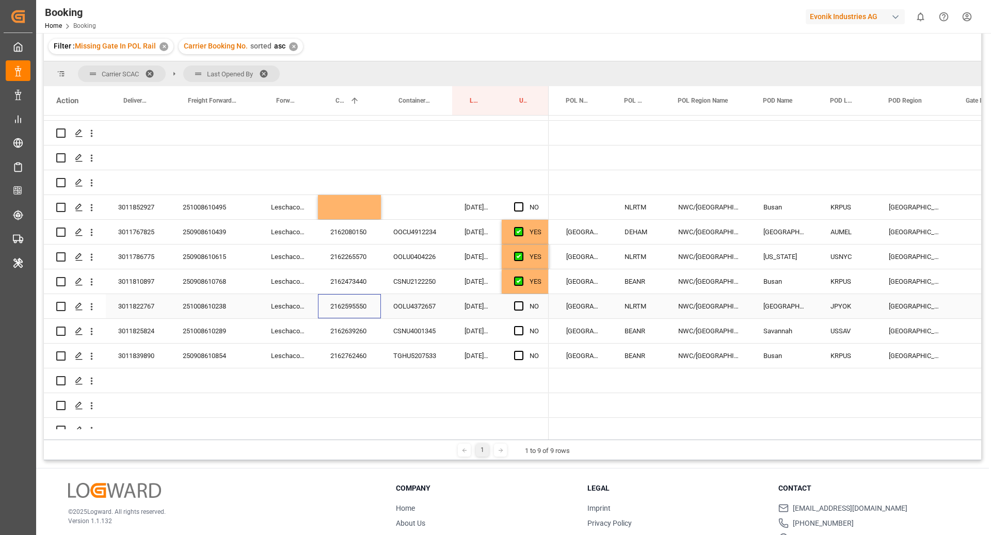
click at [352, 308] on div "2162595550" at bounding box center [349, 306] width 63 height 24
click at [516, 300] on div "Press SPACE to select this row." at bounding box center [521, 307] width 15 height 24
click at [517, 305] on span "Press SPACE to select this row." at bounding box center [518, 305] width 9 height 9
click at [522, 301] on input "Press SPACE to select this row." at bounding box center [522, 301] width 0 height 0
click at [356, 323] on div "2162639260" at bounding box center [349, 331] width 63 height 24
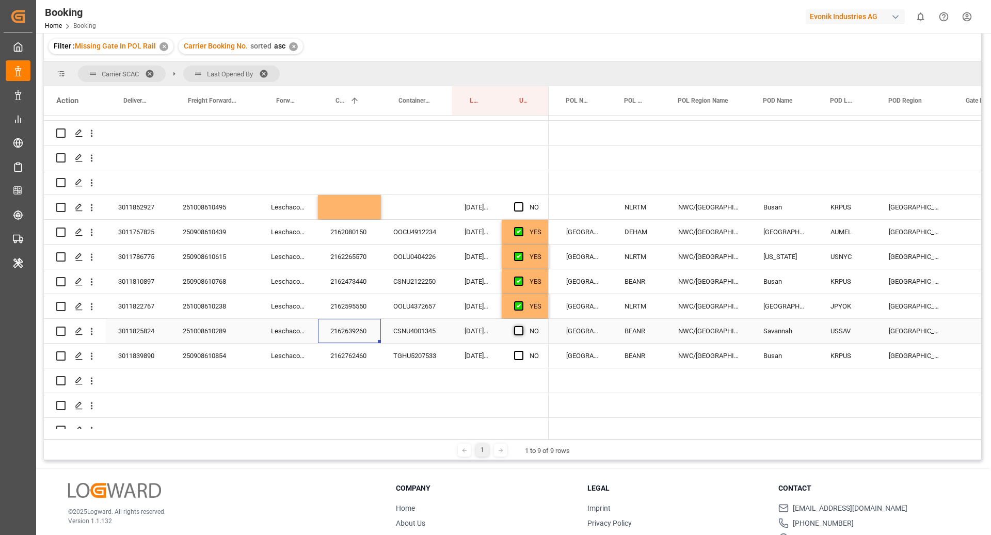
click at [515, 328] on span "Press SPACE to select this row." at bounding box center [518, 330] width 9 height 9
click at [522, 326] on input "Press SPACE to select this row." at bounding box center [522, 326] width 0 height 0
click at [363, 346] on div "2162762460" at bounding box center [349, 356] width 63 height 24
click at [521, 354] on span "Press SPACE to select this row." at bounding box center [518, 355] width 9 height 9
click at [522, 351] on input "Press SPACE to select this row." at bounding box center [522, 351] width 0 height 0
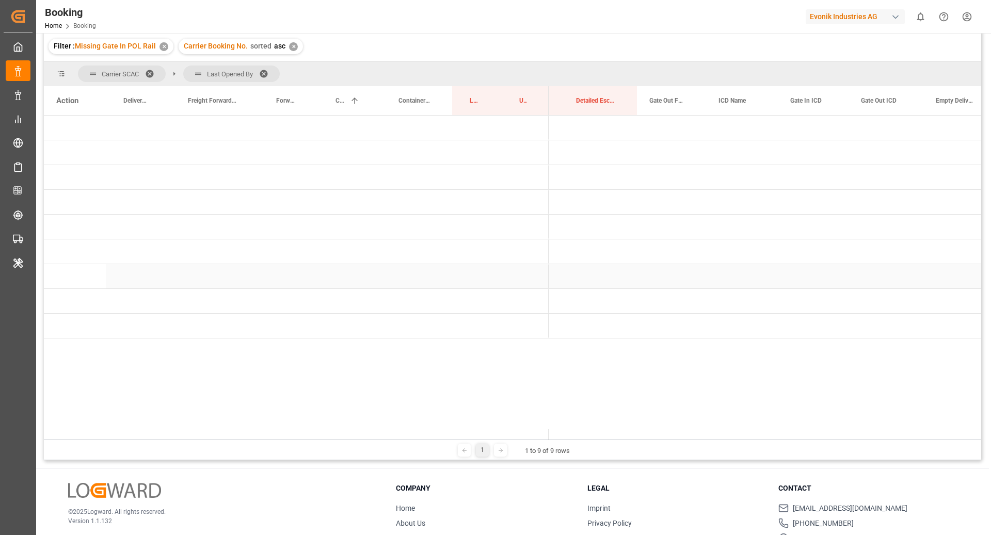
scroll to position [0, 977]
click at [568, 304] on span "Press SPACE to select this row." at bounding box center [565, 301] width 9 height 9
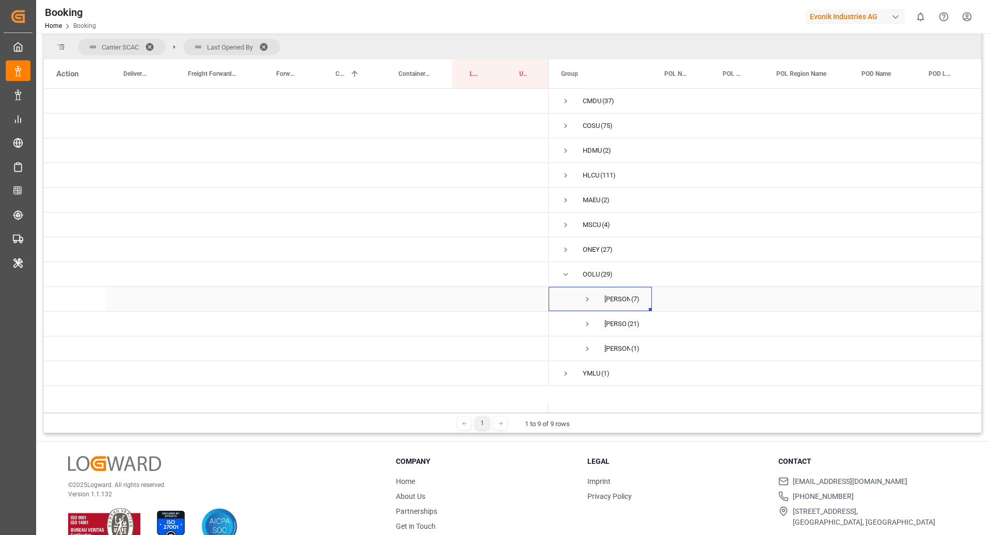
click at [588, 298] on span "Press SPACE to select this row." at bounding box center [587, 299] width 9 height 9
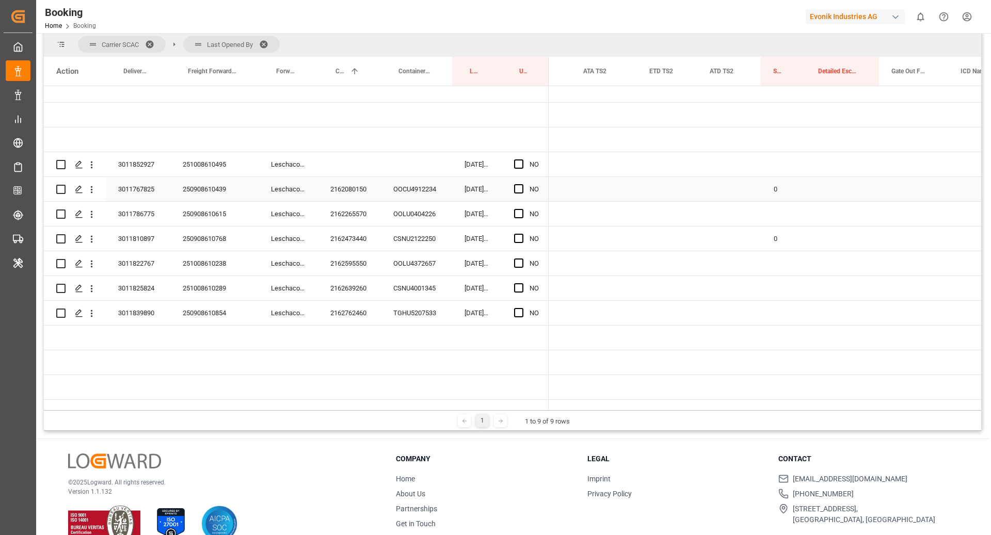
click at [796, 177] on div "0" at bounding box center [783, 189] width 45 height 24
drag, startPoint x: 805, startPoint y: 189, endPoint x: 801, endPoint y: 300, distance: 111.6
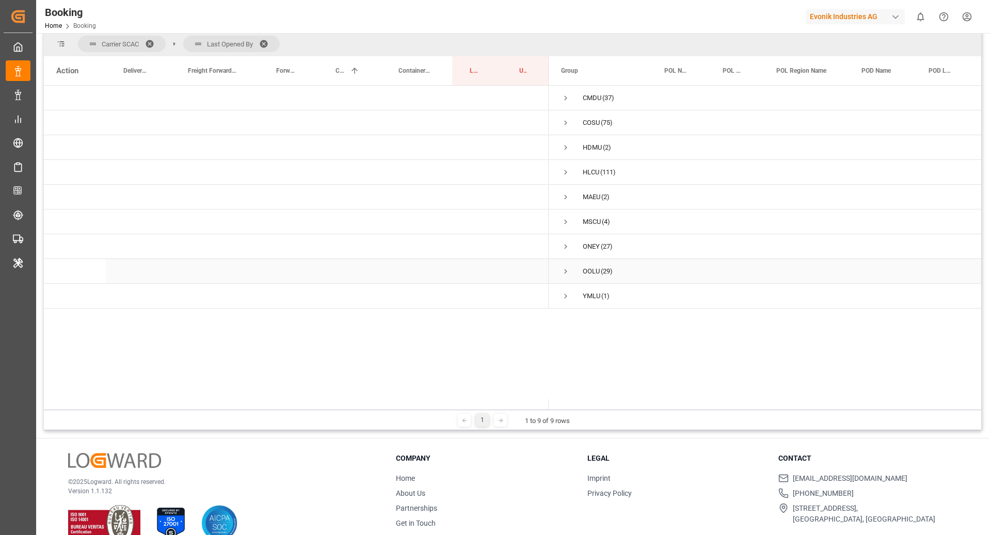
click at [567, 265] on span "Press SPACE to select this row." at bounding box center [565, 272] width 9 height 24
click at [587, 323] on span "Press SPACE to select this row." at bounding box center [587, 320] width 9 height 9
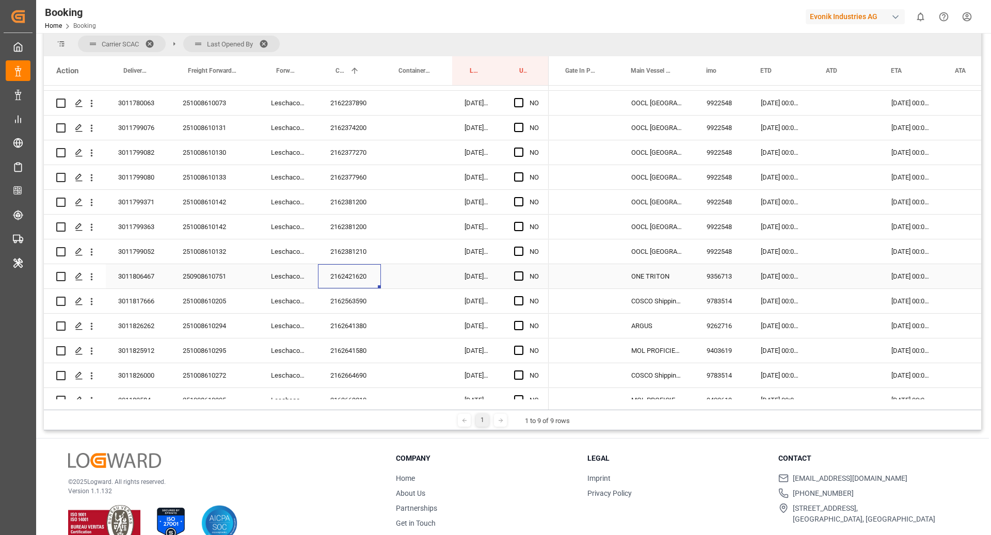
click at [366, 268] on div "2162421620" at bounding box center [349, 276] width 63 height 24
click at [515, 276] on span "Press SPACE to select this row." at bounding box center [518, 275] width 9 height 9
click at [522, 271] on input "Press SPACE to select this row." at bounding box center [522, 271] width 0 height 0
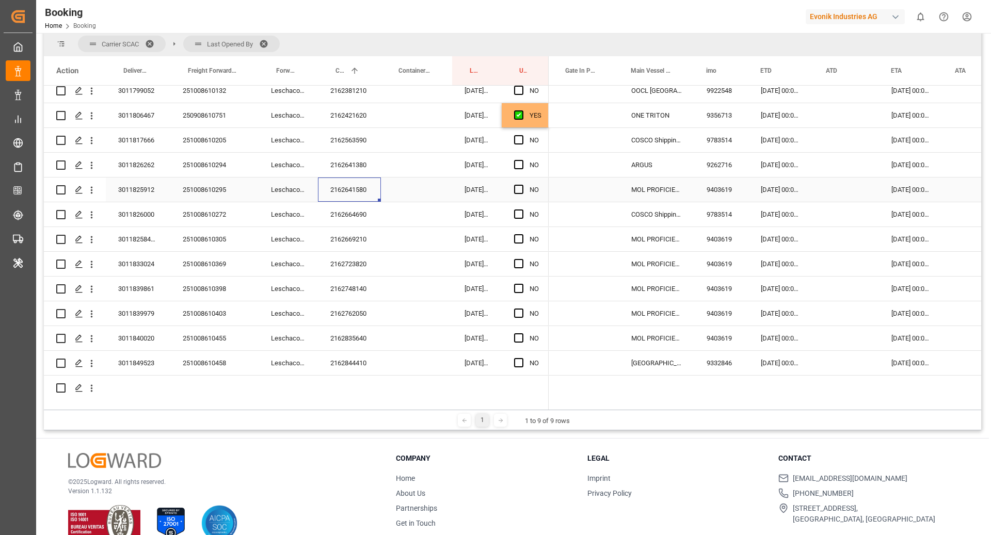
click at [343, 191] on div "2162641580" at bounding box center [349, 190] width 63 height 24
click at [516, 190] on span "Press SPACE to select this row." at bounding box center [518, 189] width 9 height 9
click at [522, 185] on input "Press SPACE to select this row." at bounding box center [522, 185] width 0 height 0
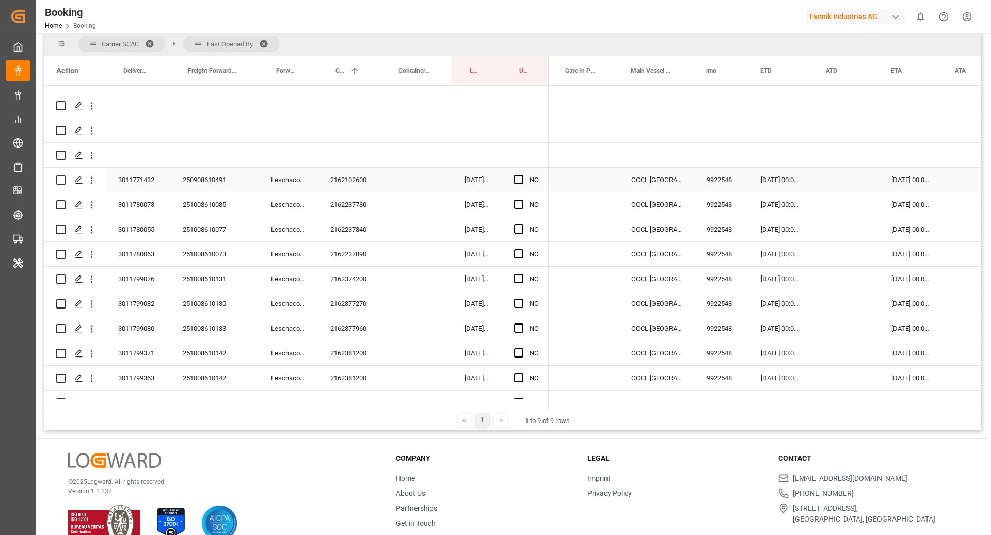
scroll to position [150, 0]
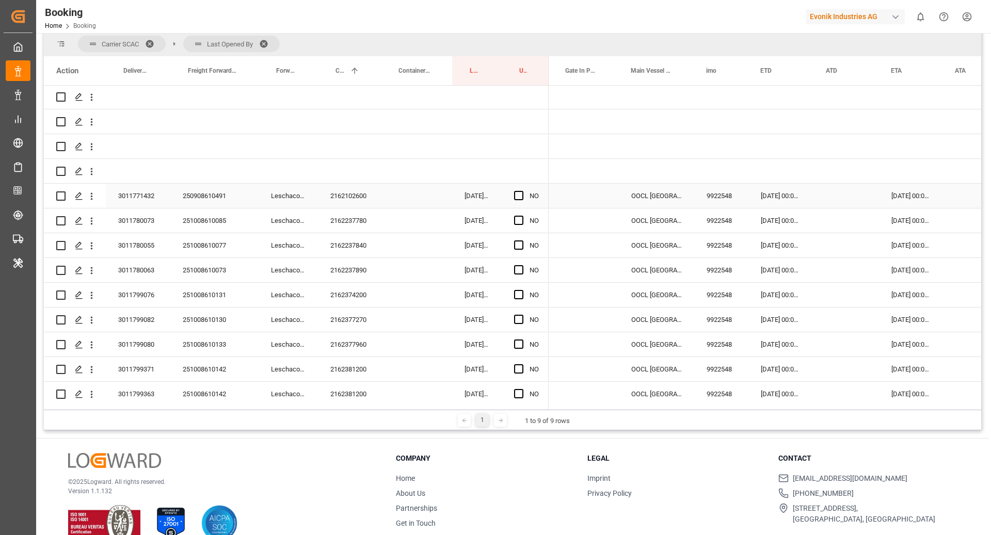
click at [523, 191] on div "Press SPACE to select this row." at bounding box center [521, 196] width 15 height 24
click at [523, 193] on div "Press SPACE to select this row." at bounding box center [521, 196] width 15 height 24
click at [522, 195] on span "Press SPACE to select this row." at bounding box center [518, 195] width 9 height 9
click at [522, 191] on input "Press SPACE to select this row." at bounding box center [522, 191] width 0 height 0
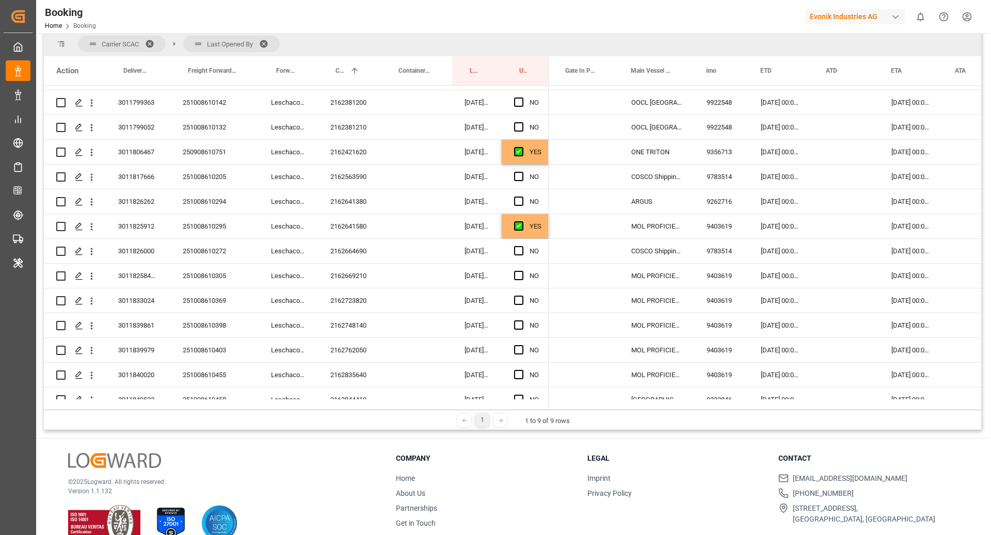
scroll to position [514, 0]
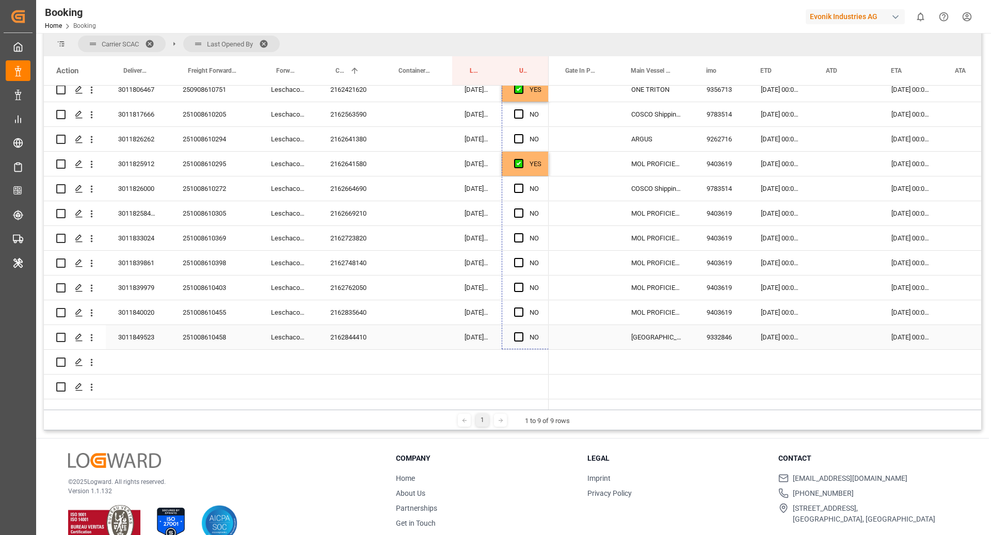
drag, startPoint x: 547, startPoint y: 206, endPoint x: 537, endPoint y: 317, distance: 111.9
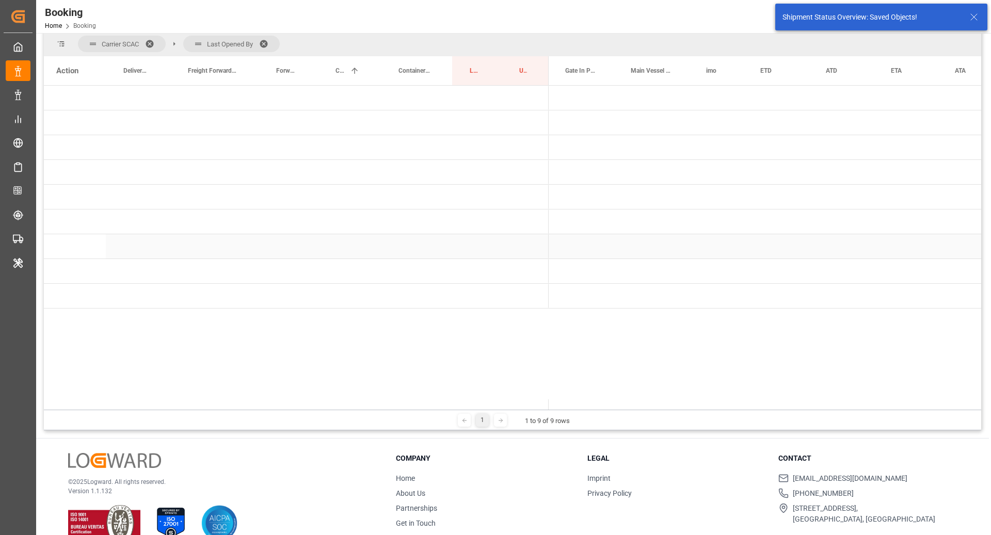
scroll to position [0, 0]
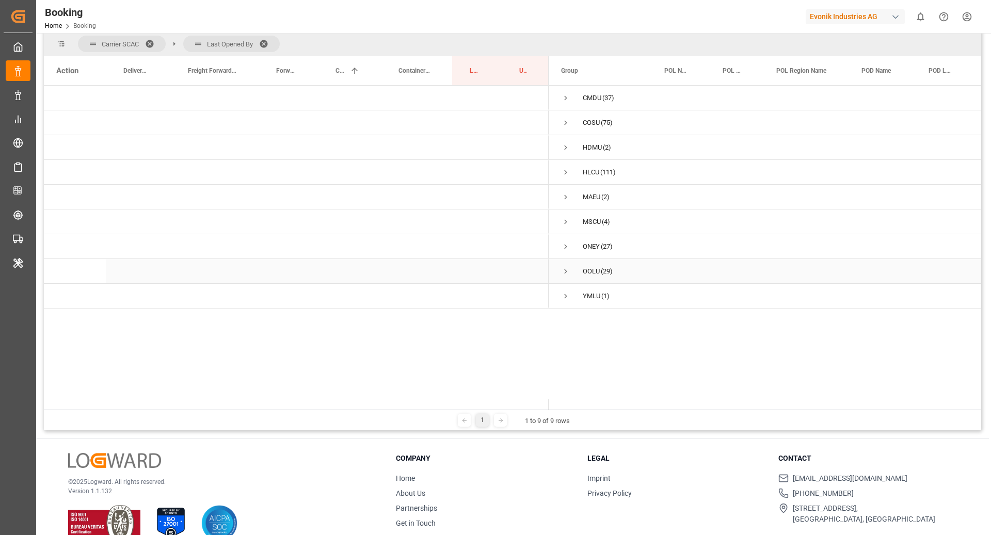
click at [568, 270] on span "Press SPACE to select this row." at bounding box center [565, 271] width 9 height 9
click at [590, 317] on span "Press SPACE to select this row." at bounding box center [587, 320] width 9 height 9
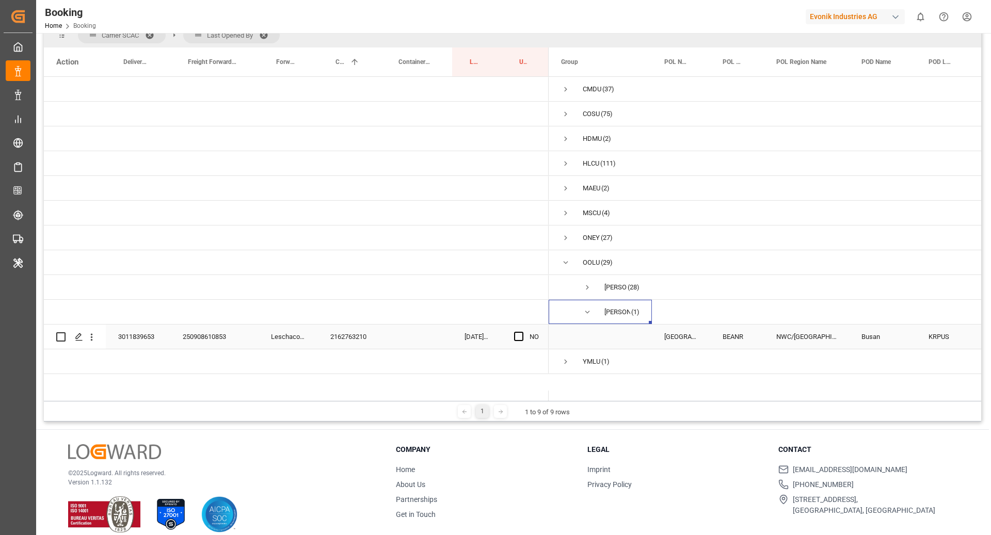
scroll to position [145, 0]
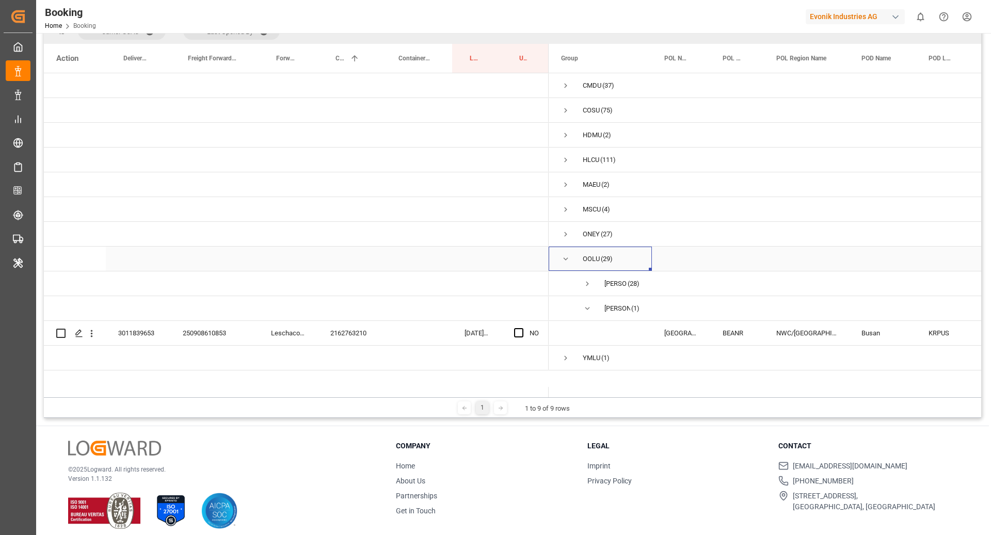
click at [569, 261] on span "Press SPACE to select this row." at bounding box center [565, 258] width 9 height 9
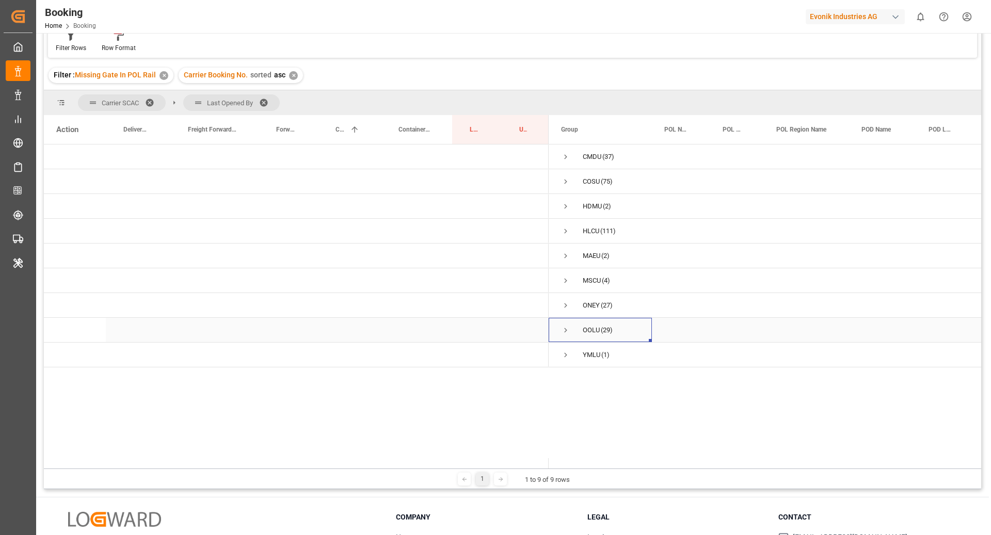
scroll to position [19, 0]
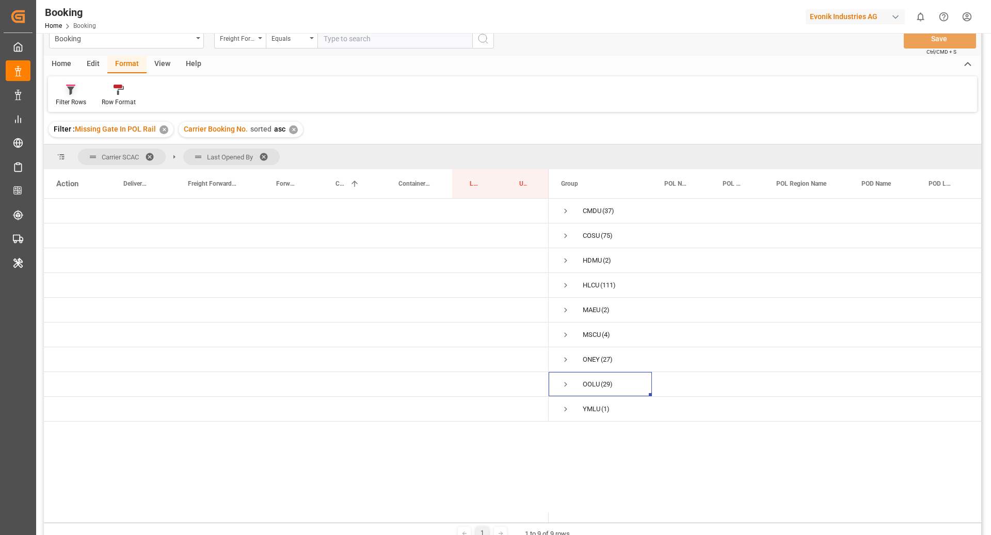
click at [81, 98] on div "Filter Rows" at bounding box center [71, 102] width 30 height 9
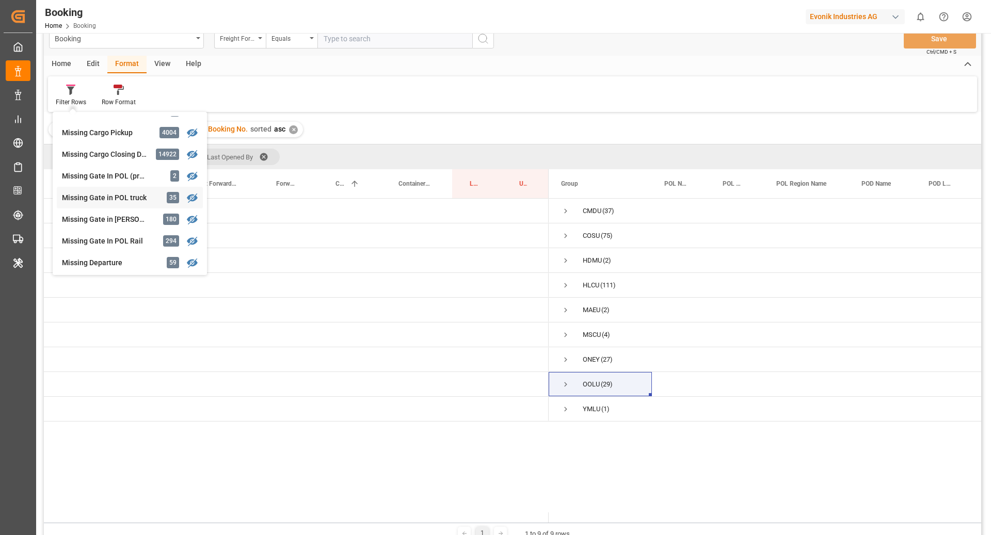
scroll to position [107, 0]
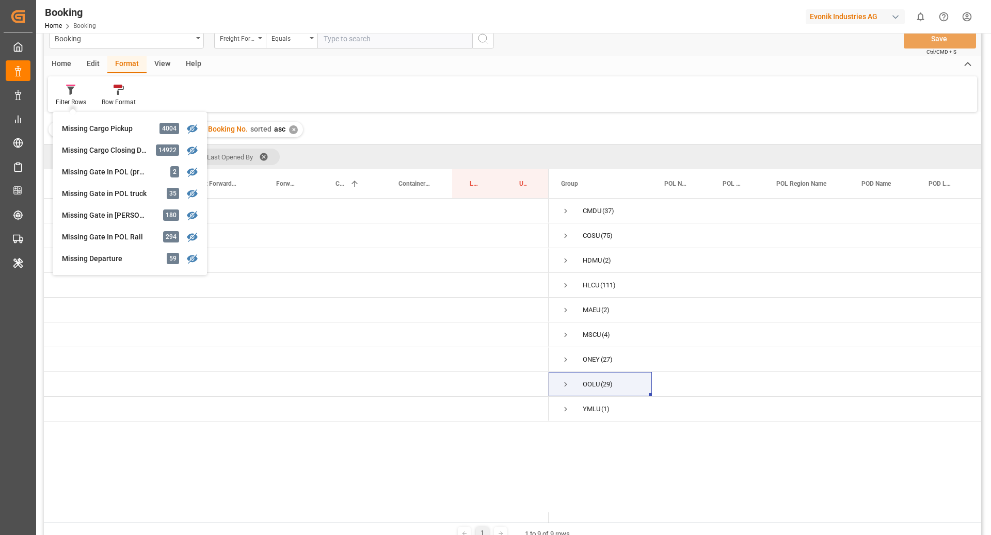
click at [873, 24] on div "Evonik Industries AG" at bounding box center [855, 16] width 99 height 15
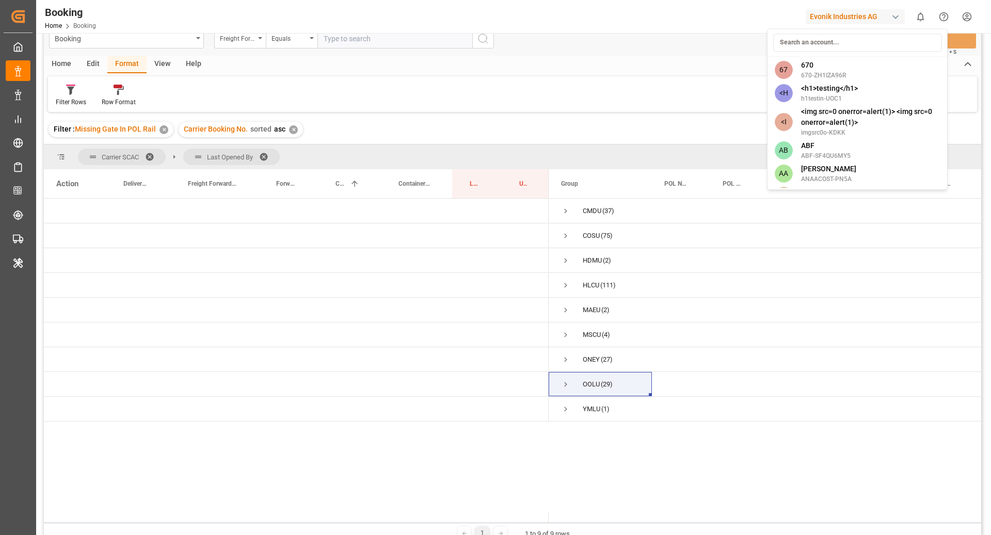
click at [867, 18] on html "Created by potrace 1.15, written by Peter Selinger 2001-2017 Created by potrace…" at bounding box center [495, 267] width 991 height 535
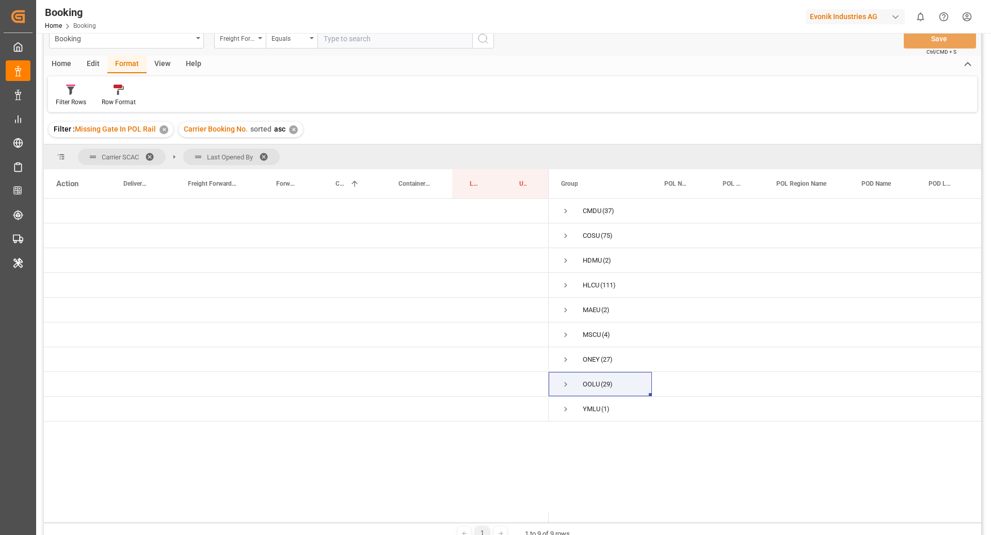
click at [867, 18] on div "Evonik Industries AG" at bounding box center [855, 16] width 99 height 15
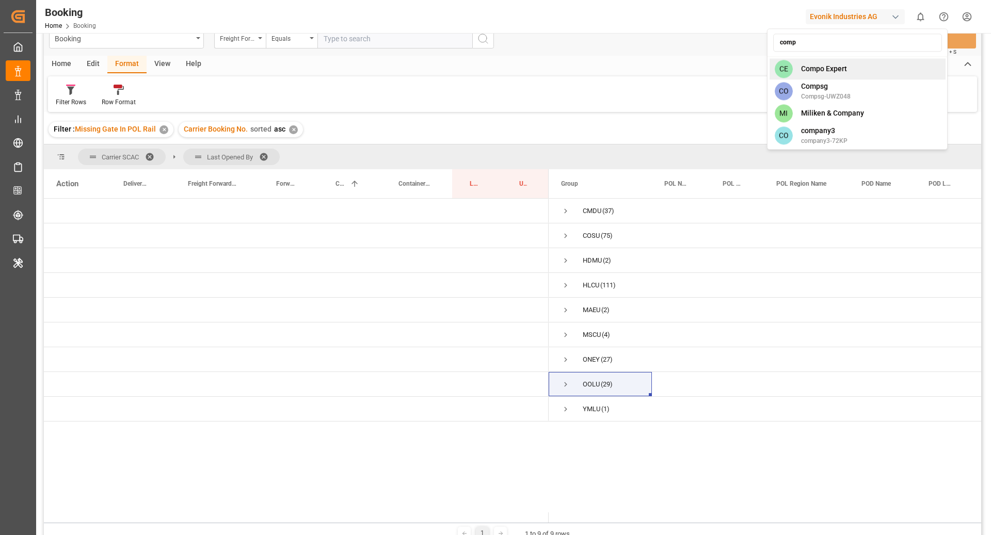
type input "comp"
click at [821, 71] on span "Compo Expert" at bounding box center [824, 68] width 46 height 11
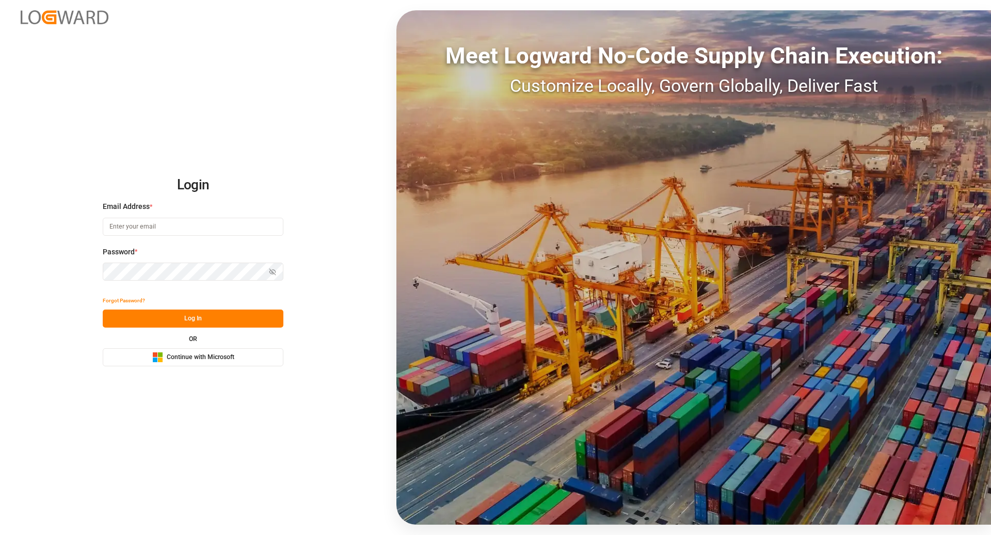
click at [217, 367] on div "Login Email Address * Password * Show password Forgot Password? Log In OR Micro…" at bounding box center [495, 267] width 991 height 535
click at [216, 364] on button "Microsoft Logo Continue with Microsoft" at bounding box center [193, 357] width 181 height 18
